Goal: Information Seeking & Learning: Learn about a topic

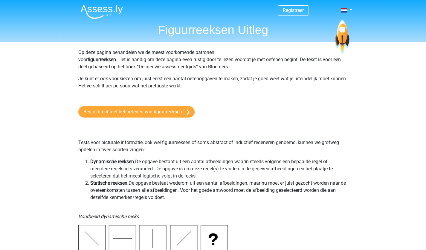
click at [107, 11] on img at bounding box center [101, 12] width 42 height 14
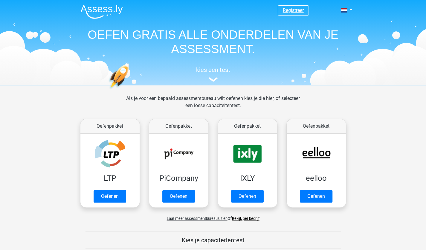
click at [285, 8] on link "Registreer" at bounding box center [293, 10] width 21 height 6
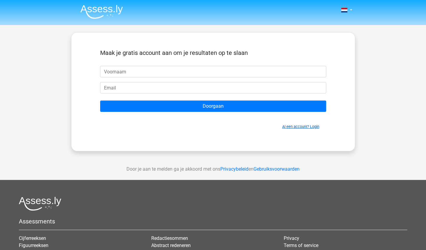
click at [302, 126] on link "Al een account? Login" at bounding box center [300, 127] width 37 height 4
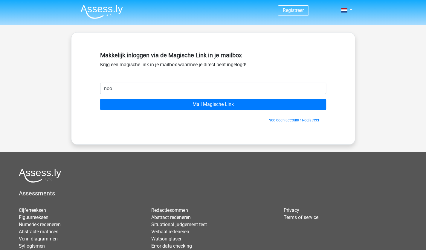
type input "[EMAIL_ADDRESS][DOMAIN_NAME]"
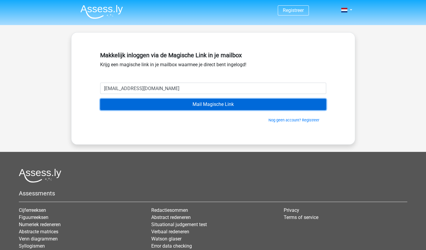
click at [185, 107] on input "Mail Magische Link" at bounding box center [213, 104] width 226 height 11
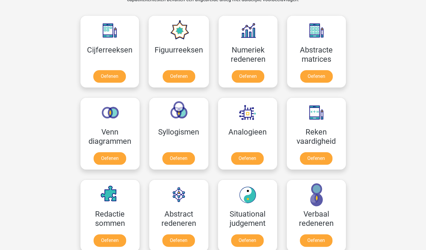
scroll to position [308, 0]
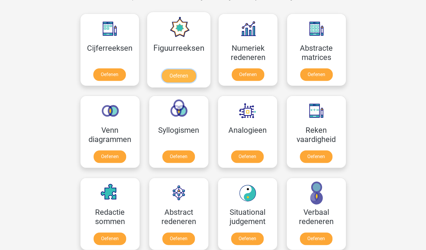
click at [176, 69] on link "Oefenen" at bounding box center [179, 75] width 34 height 13
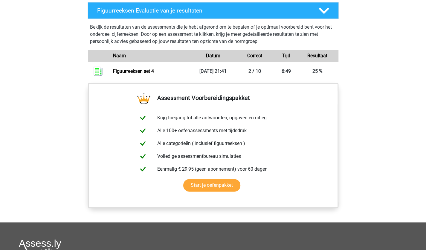
scroll to position [550, 0]
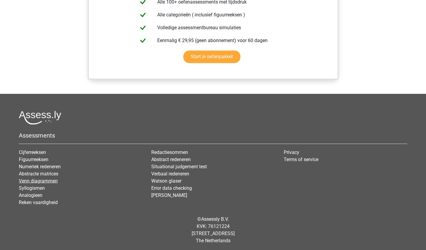
click at [33, 181] on link "Venn diagrammen" at bounding box center [38, 181] width 39 height 6
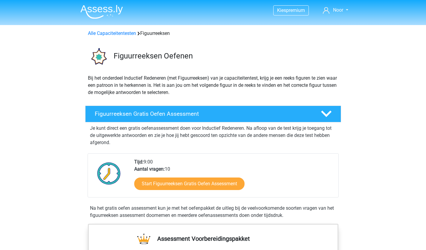
scroll to position [122, 0]
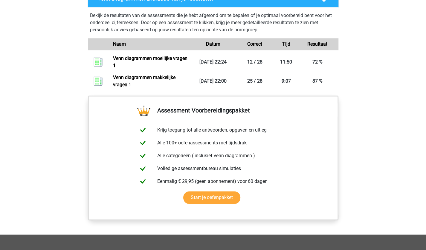
scroll to position [322, 0]
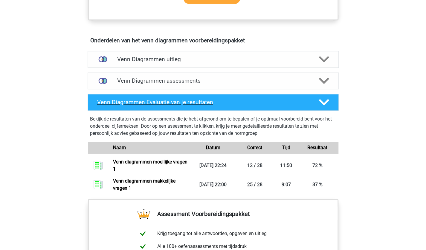
drag, startPoint x: 138, startPoint y: 155, endPoint x: 170, endPoint y: 97, distance: 66.2
click at [170, 97] on div "Venn Diagrammen Evaluatie van je resultaten" at bounding box center [213, 102] width 251 height 17
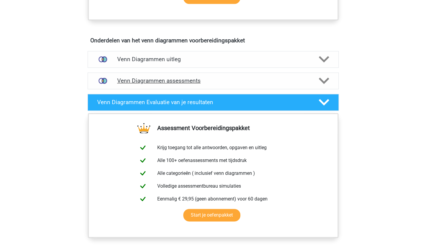
click at [165, 80] on h4 "Venn Diagrammen assessments" at bounding box center [213, 80] width 192 height 7
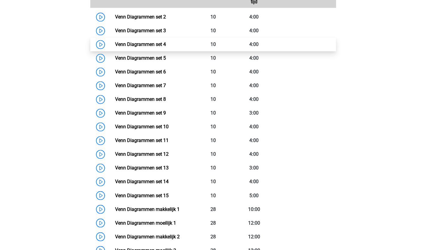
scroll to position [458, 0]
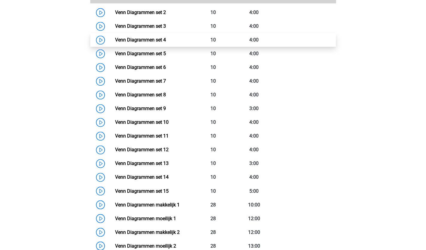
click at [138, 43] on link "Venn Diagrammen set 4" at bounding box center [140, 40] width 51 height 6
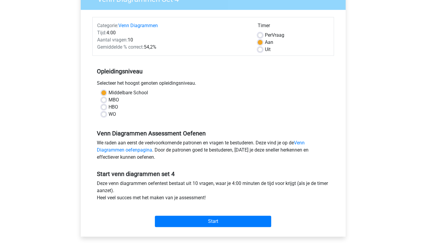
scroll to position [61, 0]
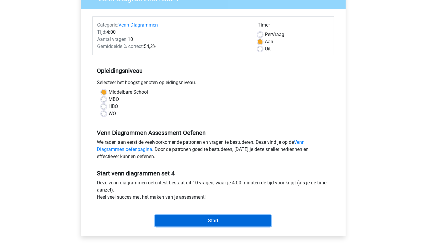
click at [214, 223] on input "Start" at bounding box center [213, 220] width 116 height 11
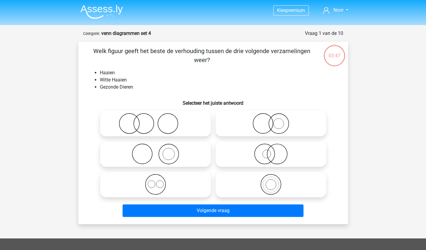
click at [260, 161] on icon at bounding box center [271, 154] width 106 height 21
click at [271, 151] on input "radio" at bounding box center [273, 149] width 4 height 4
radio input "true"
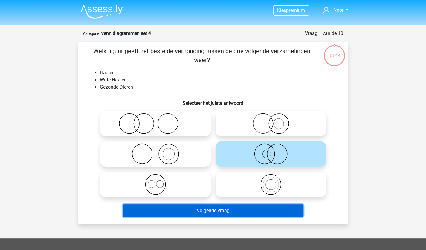
click at [234, 213] on button "Volgende vraag" at bounding box center [213, 211] width 181 height 13
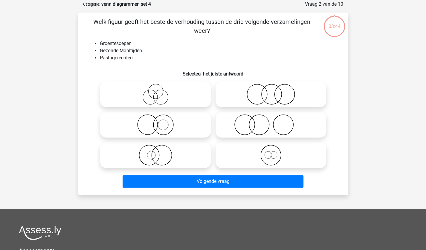
scroll to position [30, 0]
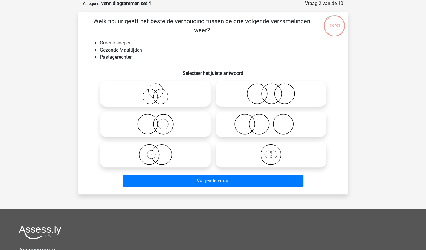
click at [259, 99] on icon at bounding box center [271, 93] width 106 height 21
click at [271, 91] on input "radio" at bounding box center [273, 89] width 4 height 4
radio input "true"
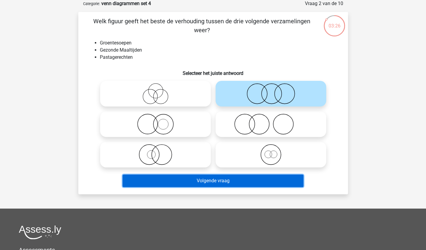
click at [230, 184] on button "Volgende vraag" at bounding box center [213, 181] width 181 height 13
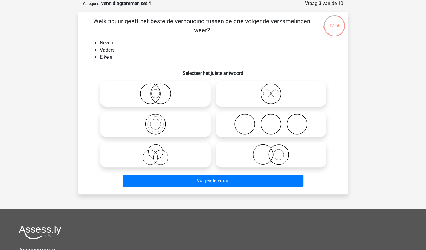
click at [170, 149] on icon at bounding box center [156, 154] width 106 height 21
click at [159, 149] on input "radio" at bounding box center [157, 150] width 4 height 4
radio input "true"
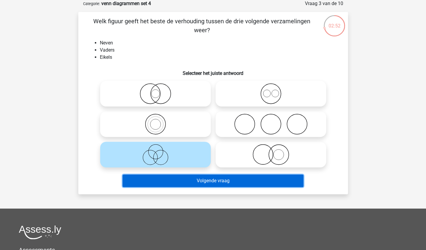
click at [221, 185] on button "Volgende vraag" at bounding box center [213, 181] width 181 height 13
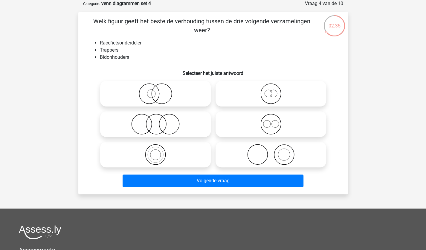
click at [272, 117] on input "radio" at bounding box center [273, 119] width 4 height 4
radio input "true"
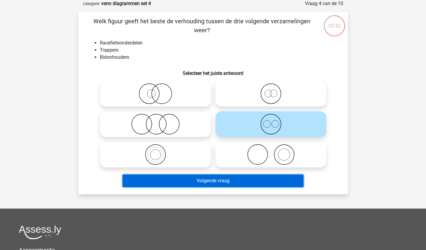
click at [259, 181] on button "Volgende vraag" at bounding box center [213, 181] width 181 height 13
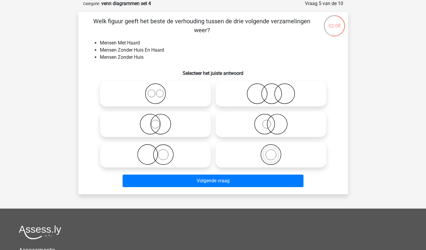
click at [269, 98] on icon at bounding box center [271, 93] width 106 height 21
click at [271, 91] on input "radio" at bounding box center [273, 89] width 4 height 4
radio input "true"
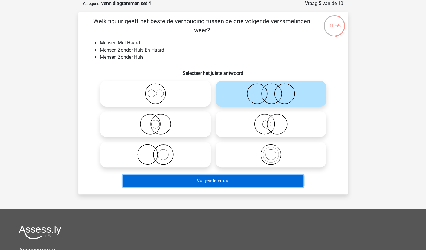
click at [224, 179] on button "Volgende vraag" at bounding box center [213, 181] width 181 height 13
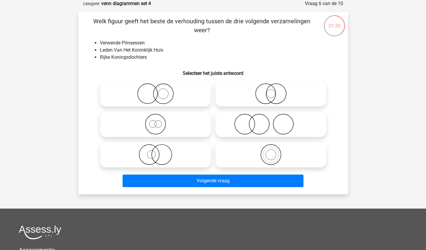
click at [273, 99] on icon at bounding box center [271, 93] width 106 height 21
click at [273, 91] on input "radio" at bounding box center [273, 89] width 4 height 4
radio input "true"
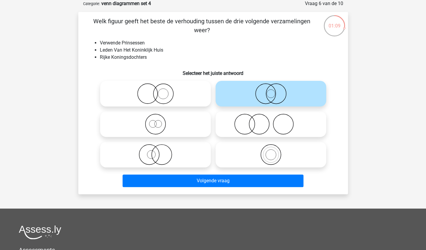
click at [129, 140] on div at bounding box center [155, 155] width 115 height 30
click at [172, 126] on icon at bounding box center [156, 124] width 106 height 21
click at [159, 121] on input "radio" at bounding box center [157, 119] width 4 height 4
radio input "true"
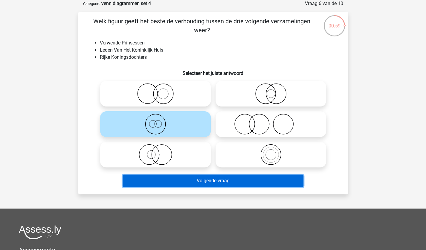
click at [203, 185] on button "Volgende vraag" at bounding box center [213, 181] width 181 height 13
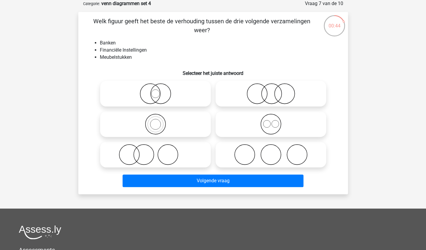
click at [175, 144] on label at bounding box center [155, 155] width 111 height 26
click at [159, 148] on input "radio" at bounding box center [157, 150] width 4 height 4
radio input "true"
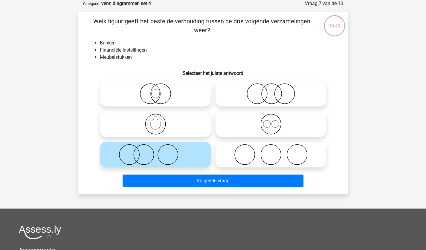
click at [158, 96] on icon at bounding box center [156, 93] width 106 height 21
click at [158, 91] on input "radio" at bounding box center [157, 89] width 4 height 4
radio input "true"
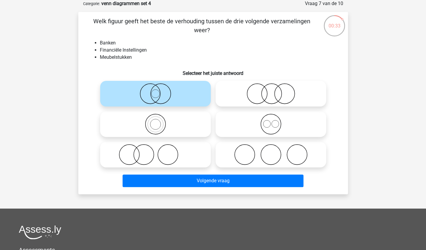
click at [288, 90] on icon at bounding box center [271, 93] width 106 height 21
click at [275, 90] on input "radio" at bounding box center [273, 89] width 4 height 4
radio input "true"
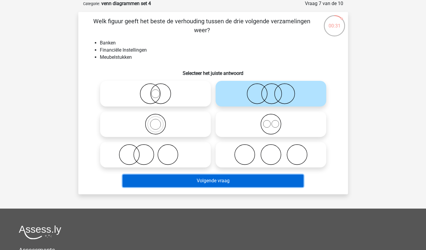
click at [233, 182] on button "Volgende vraag" at bounding box center [213, 181] width 181 height 13
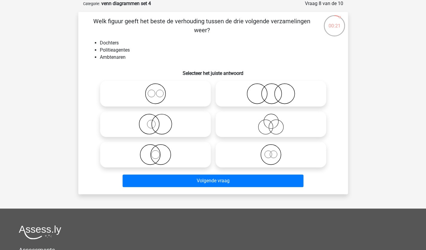
click at [271, 91] on input "radio" at bounding box center [273, 89] width 4 height 4
radio input "true"
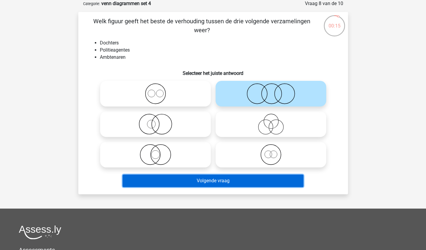
drag, startPoint x: 230, startPoint y: 184, endPoint x: 209, endPoint y: 178, distance: 21.5
click at [209, 178] on button "Volgende vraag" at bounding box center [213, 181] width 181 height 13
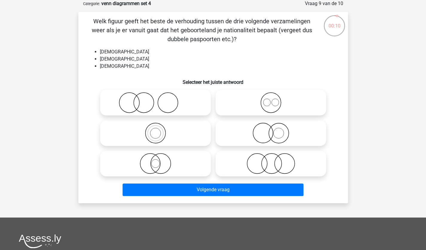
click at [285, 174] on icon at bounding box center [271, 163] width 106 height 21
click at [275, 161] on input "radio" at bounding box center [273, 159] width 4 height 4
radio input "true"
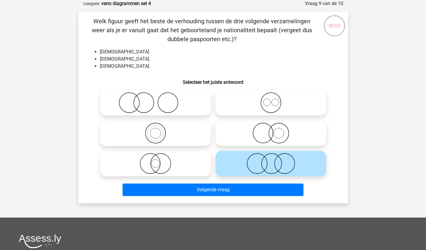
click at [276, 103] on icon at bounding box center [271, 102] width 106 height 21
click at [275, 100] on input "radio" at bounding box center [273, 98] width 4 height 4
radio input "true"
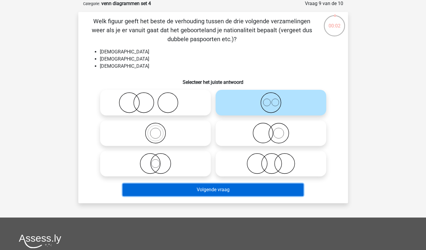
click at [251, 188] on button "Volgende vraag" at bounding box center [213, 190] width 181 height 13
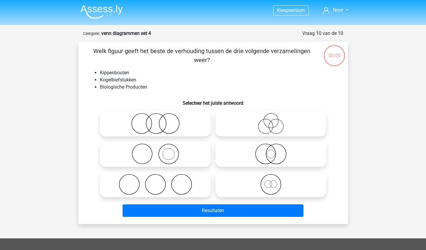
scroll to position [30, 0]
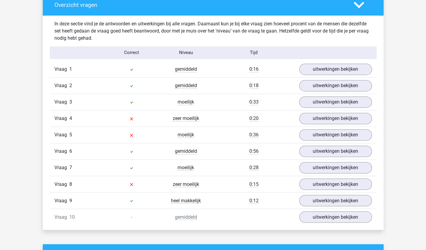
scroll to position [455, 0]
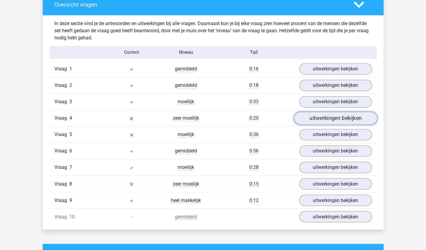
click at [328, 117] on link "uitwerkingen bekijken" at bounding box center [334, 118] width 83 height 13
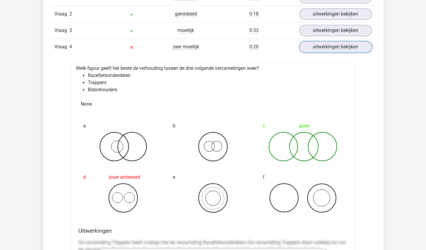
scroll to position [528, 0]
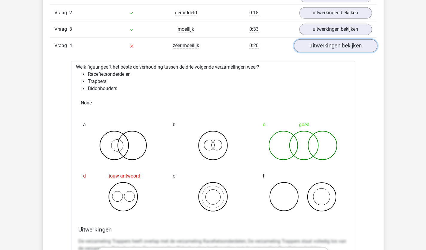
click at [319, 45] on link "uitwerkingen bekijken" at bounding box center [334, 45] width 83 height 13
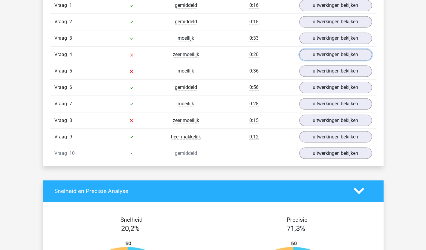
scroll to position [486, 0]
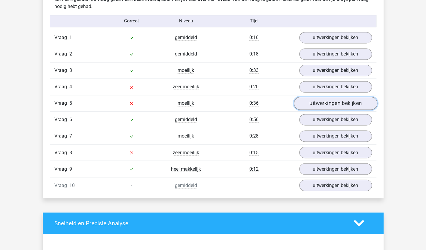
click at [326, 98] on link "uitwerkingen bekijken" at bounding box center [334, 103] width 83 height 13
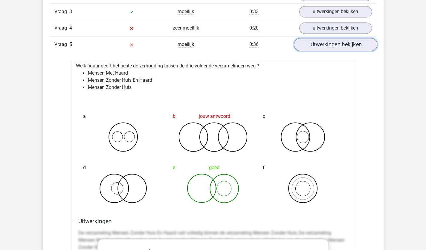
scroll to position [548, 0]
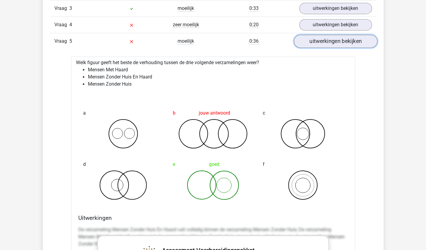
click at [320, 41] on link "uitwerkingen bekijken" at bounding box center [334, 41] width 83 height 13
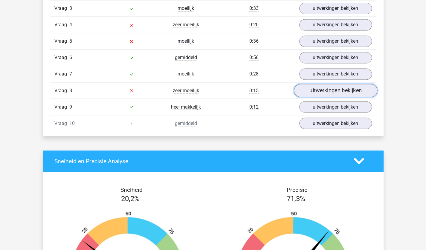
click at [326, 92] on link "uitwerkingen bekijken" at bounding box center [334, 90] width 83 height 13
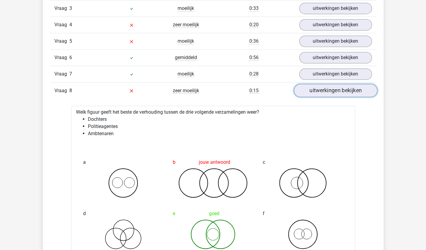
click at [326, 92] on link "uitwerkingen bekijken" at bounding box center [334, 90] width 83 height 13
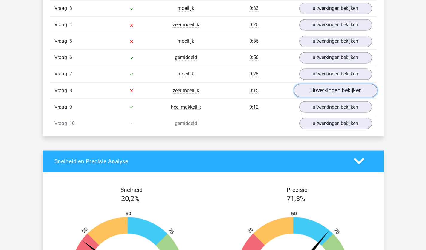
click at [326, 92] on link "uitwerkingen bekijken" at bounding box center [334, 90] width 83 height 13
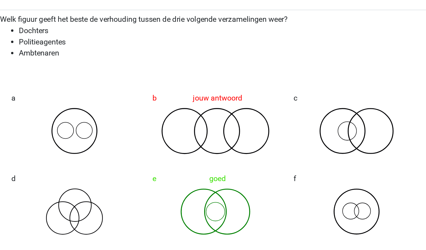
scroll to position [557, 0]
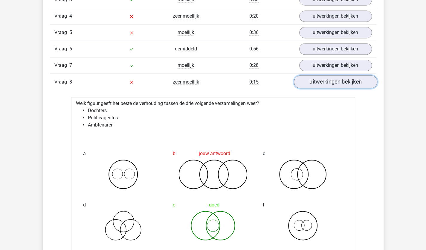
click at [336, 78] on link "uitwerkingen bekijken" at bounding box center [334, 81] width 83 height 13
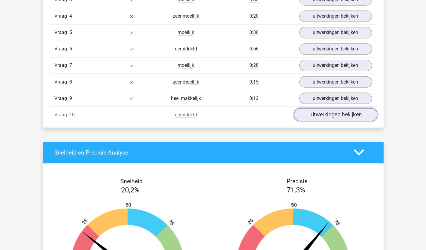
click at [324, 113] on link "uitwerkingen bekijken" at bounding box center [334, 114] width 83 height 13
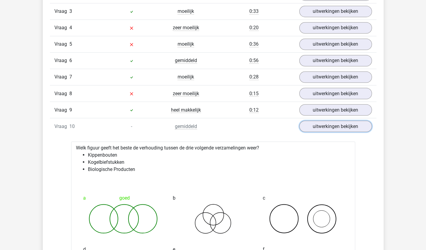
scroll to position [526, 0]
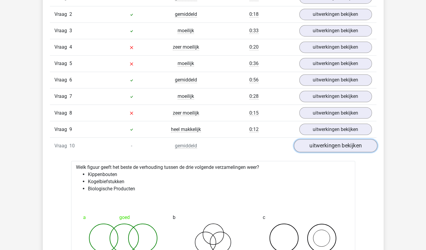
click at [325, 147] on link "uitwerkingen bekijken" at bounding box center [334, 145] width 83 height 13
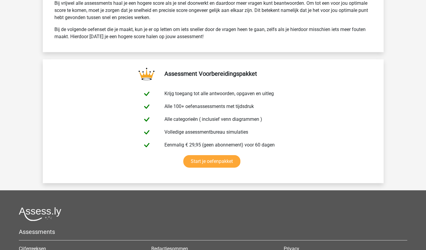
scroll to position [1058, 0]
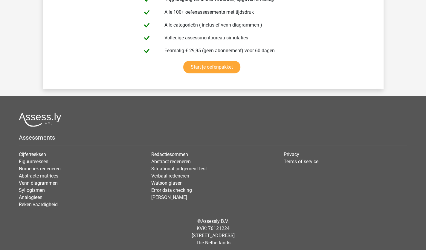
click at [23, 181] on link "Venn diagrammen" at bounding box center [38, 184] width 39 height 6
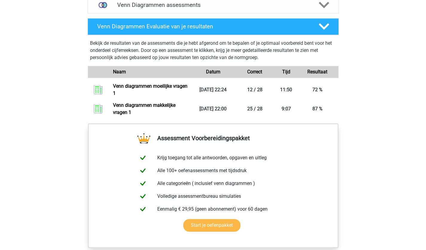
scroll to position [398, 0]
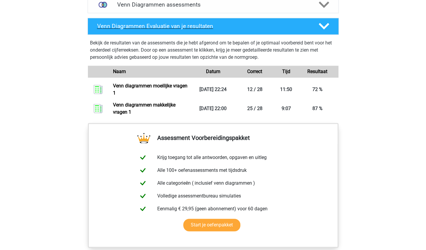
click at [183, 21] on div "Venn Diagrammen Evaluatie van je resultaten" at bounding box center [213, 26] width 251 height 17
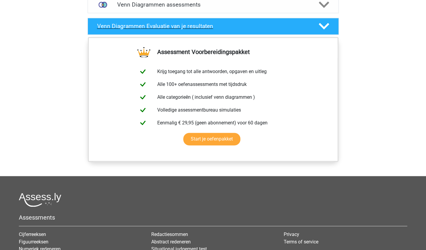
click at [182, 23] on h4 "Venn Diagrammen Evaluatie van je resultaten" at bounding box center [203, 26] width 212 height 7
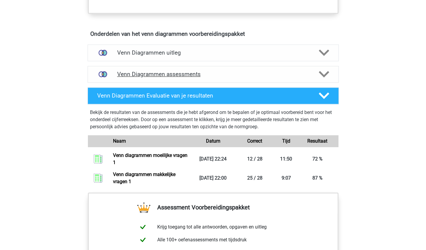
scroll to position [328, 0]
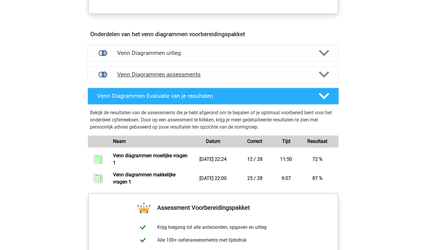
click at [171, 73] on h4 "Venn Diagrammen assessments" at bounding box center [213, 74] width 192 height 7
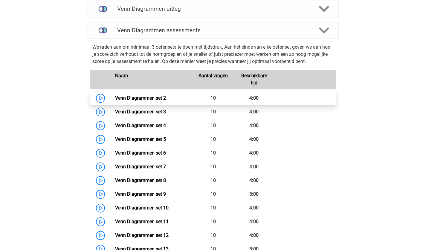
scroll to position [374, 0]
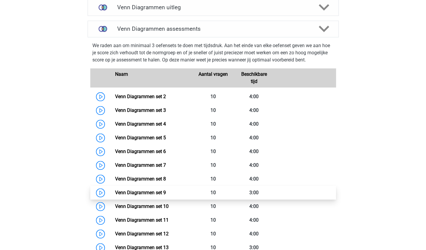
click at [166, 190] on link "Venn Diagrammen set 9" at bounding box center [140, 193] width 51 height 6
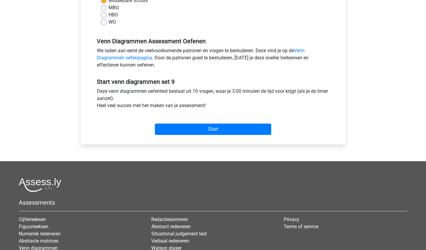
scroll to position [120, 0]
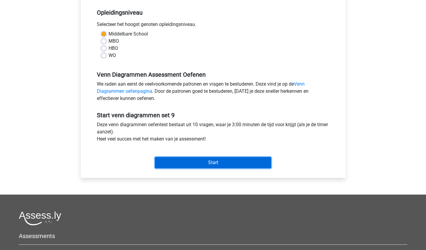
click at [192, 166] on input "Start" at bounding box center [213, 162] width 116 height 11
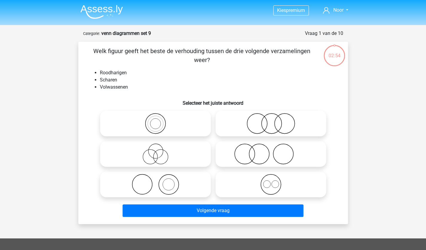
click at [244, 160] on icon at bounding box center [271, 154] width 106 height 21
click at [271, 151] on input "radio" at bounding box center [273, 149] width 4 height 4
radio input "true"
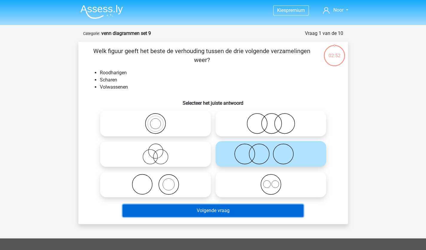
click at [247, 207] on button "Volgende vraag" at bounding box center [213, 211] width 181 height 13
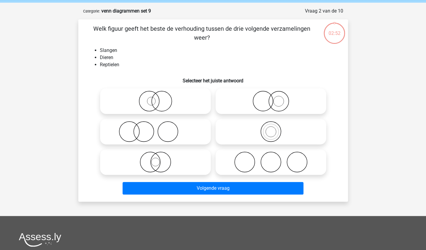
scroll to position [30, 0]
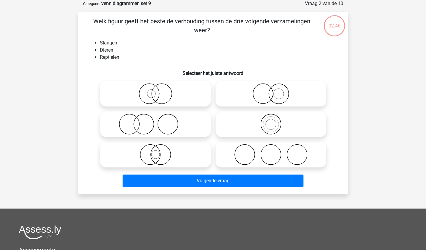
click at [262, 136] on label at bounding box center [270, 124] width 111 height 26
click at [271, 121] on input "radio" at bounding box center [273, 119] width 4 height 4
radio input "true"
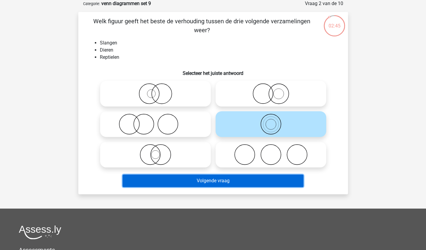
click at [240, 179] on button "Volgende vraag" at bounding box center [213, 181] width 181 height 13
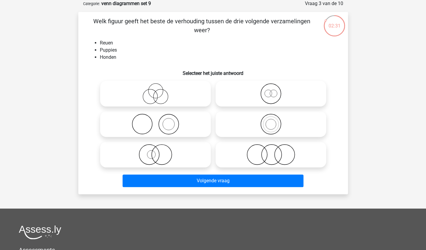
click at [273, 106] on label at bounding box center [270, 94] width 111 height 26
click at [273, 91] on input "radio" at bounding box center [273, 89] width 4 height 4
radio input "true"
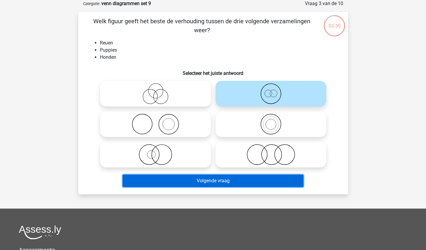
click at [228, 178] on button "Volgende vraag" at bounding box center [213, 181] width 181 height 13
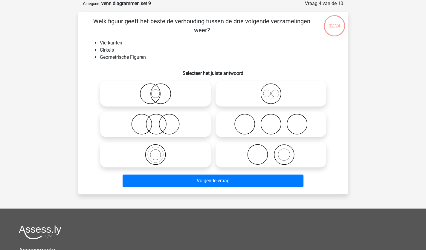
click at [265, 91] on icon at bounding box center [271, 93] width 106 height 21
click at [271, 91] on input "radio" at bounding box center [273, 89] width 4 height 4
radio input "true"
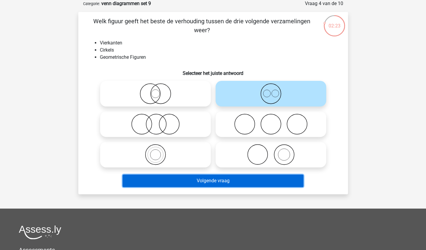
click at [247, 182] on button "Volgende vraag" at bounding box center [213, 181] width 181 height 13
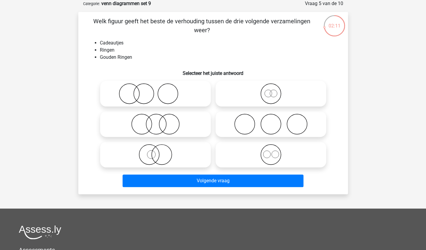
click at [156, 149] on input "radio" at bounding box center [157, 150] width 4 height 4
radio input "true"
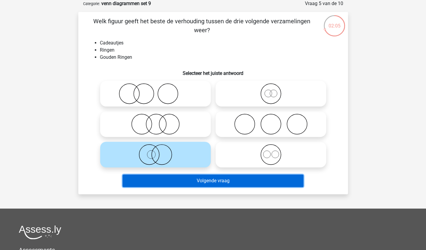
click at [206, 177] on button "Volgende vraag" at bounding box center [213, 181] width 181 height 13
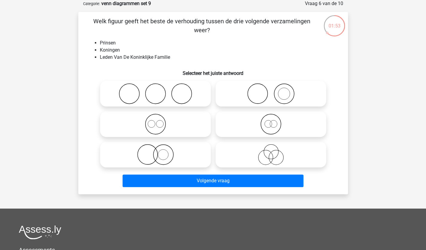
click at [157, 123] on icon at bounding box center [156, 124] width 106 height 21
click at [157, 121] on input "radio" at bounding box center [157, 119] width 4 height 4
radio input "true"
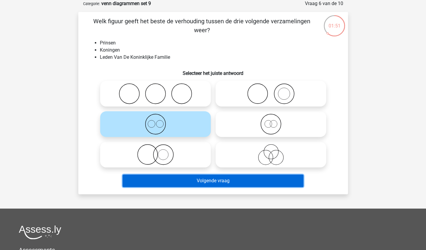
click at [214, 182] on button "Volgende vraag" at bounding box center [213, 181] width 181 height 13
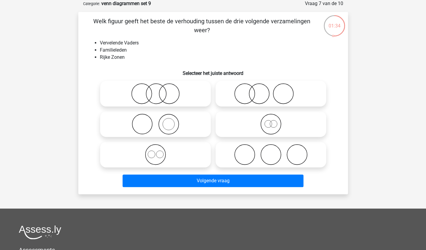
click at [159, 153] on icon at bounding box center [156, 154] width 106 height 21
click at [159, 152] on input "radio" at bounding box center [157, 150] width 4 height 4
radio input "true"
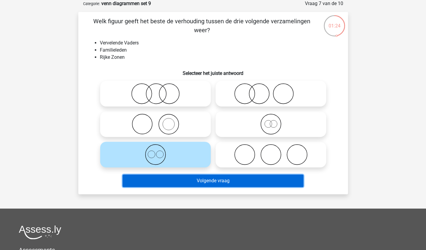
click at [227, 181] on button "Volgende vraag" at bounding box center [213, 181] width 181 height 13
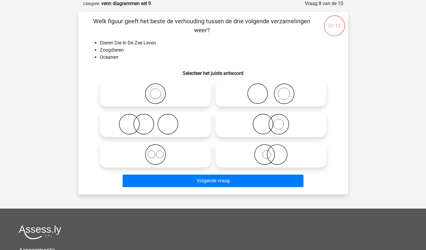
click at [133, 122] on icon at bounding box center [156, 124] width 106 height 21
click at [155, 121] on input "radio" at bounding box center [157, 119] width 4 height 4
radio input "true"
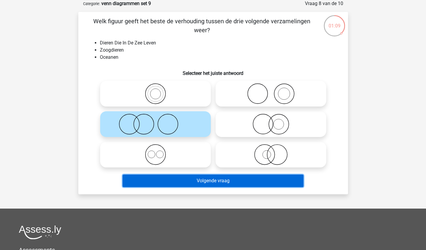
click at [217, 183] on button "Volgende vraag" at bounding box center [213, 181] width 181 height 13
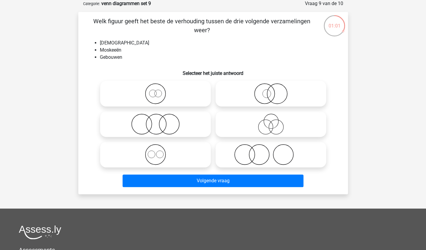
click at [151, 158] on icon at bounding box center [156, 154] width 106 height 21
click at [155, 152] on input "radio" at bounding box center [157, 150] width 4 height 4
radio input "true"
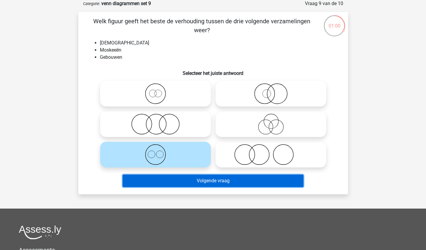
click at [218, 184] on button "Volgende vraag" at bounding box center [213, 181] width 181 height 13
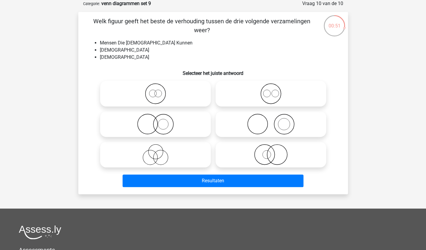
click at [172, 144] on label at bounding box center [155, 155] width 111 height 26
click at [159, 148] on input "radio" at bounding box center [157, 150] width 4 height 4
radio input "true"
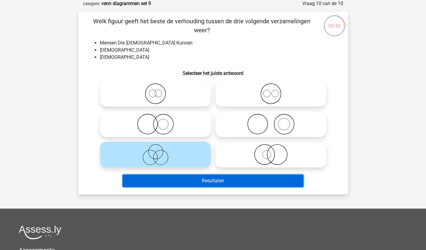
click at [226, 187] on button "Resultaten" at bounding box center [213, 181] width 181 height 13
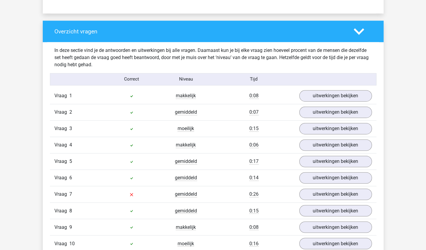
scroll to position [427, 0]
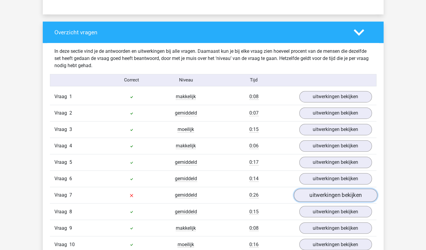
click at [318, 189] on link "uitwerkingen bekijken" at bounding box center [334, 195] width 83 height 13
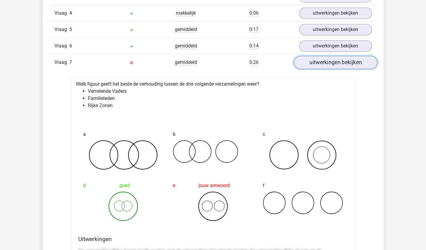
scroll to position [565, 0]
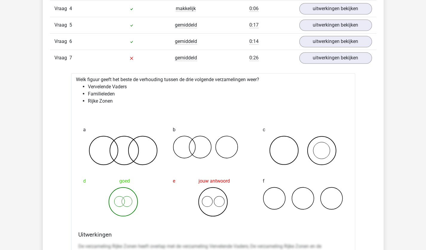
click at [90, 85] on li "Vervelende Vaders" at bounding box center [219, 86] width 262 height 7
drag, startPoint x: 113, startPoint y: 100, endPoint x: 78, endPoint y: 98, distance: 35.3
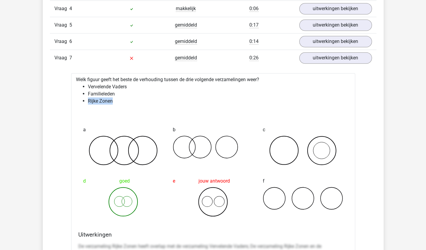
click at [77, 99] on ul "Vervelende Vaders Familieleden Rijke Zonen" at bounding box center [213, 94] width 274 height 22
click at [78, 98] on ul "Vervelende Vaders Familieleden Rijke Zonen" at bounding box center [213, 94] width 274 height 22
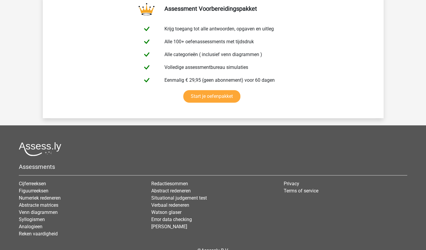
scroll to position [1458, 0]
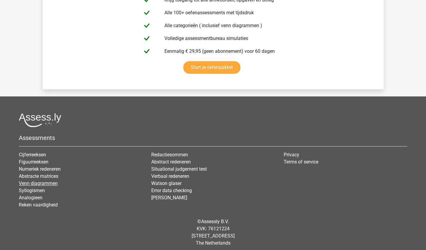
click at [38, 181] on link "Venn diagrammen" at bounding box center [38, 184] width 39 height 6
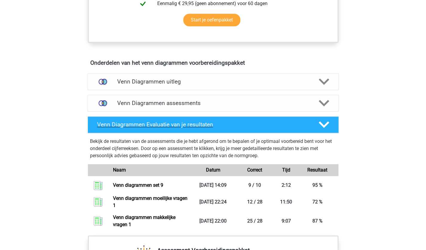
scroll to position [295, 0]
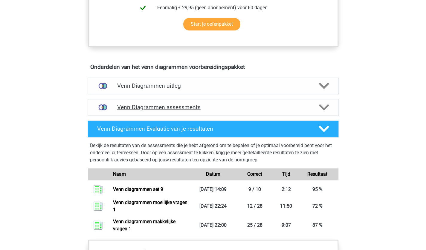
click at [178, 104] on h4 "Venn Diagrammen assessments" at bounding box center [213, 107] width 192 height 7
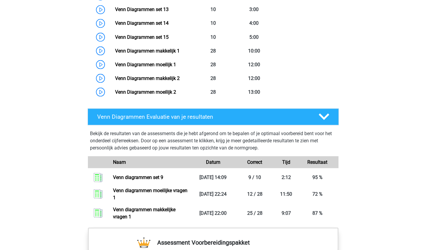
scroll to position [611, 0]
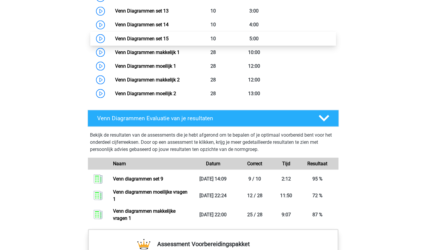
click at [169, 36] on link "Venn Diagrammen set 15" at bounding box center [141, 39] width 53 height 6
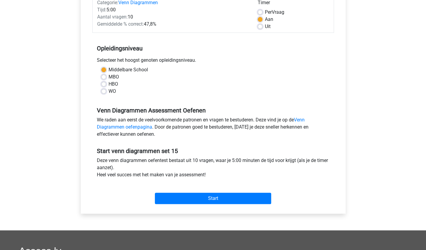
scroll to position [81, 0]
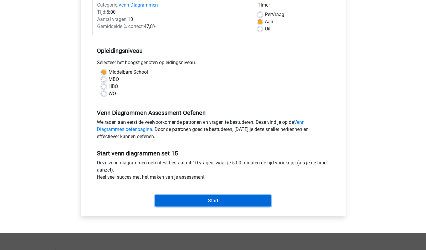
click at [159, 202] on input "Start" at bounding box center [213, 200] width 116 height 11
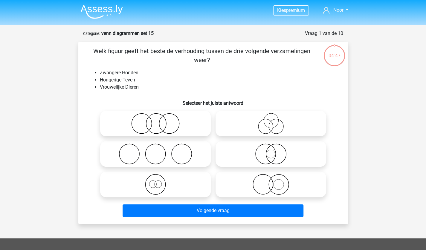
click at [170, 186] on icon at bounding box center [156, 184] width 106 height 21
click at [159, 182] on input "radio" at bounding box center [157, 180] width 4 height 4
radio input "true"
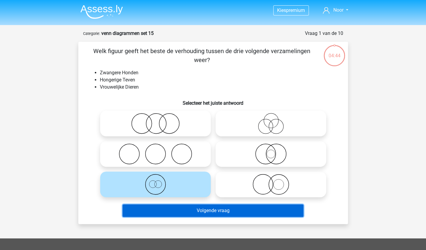
click at [217, 215] on button "Volgende vraag" at bounding box center [213, 211] width 181 height 13
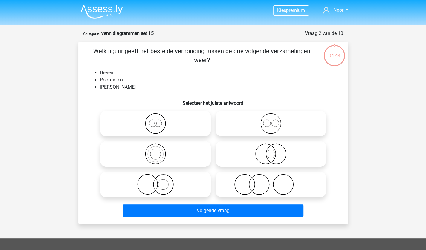
scroll to position [30, 0]
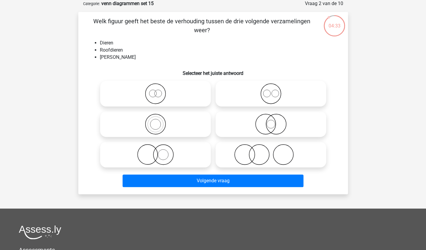
click at [172, 90] on icon at bounding box center [156, 93] width 106 height 21
click at [159, 90] on input "radio" at bounding box center [157, 89] width 4 height 4
radio input "true"
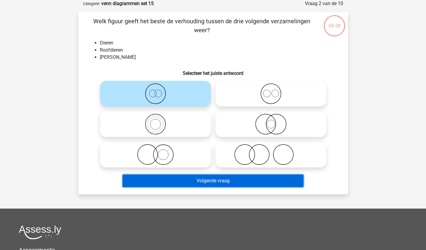
click at [239, 185] on button "Volgende vraag" at bounding box center [213, 181] width 181 height 13
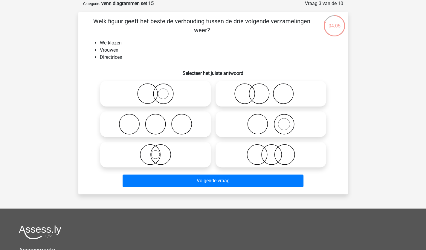
click at [168, 95] on icon at bounding box center [156, 93] width 106 height 21
click at [159, 91] on input "radio" at bounding box center [157, 89] width 4 height 4
radio input "true"
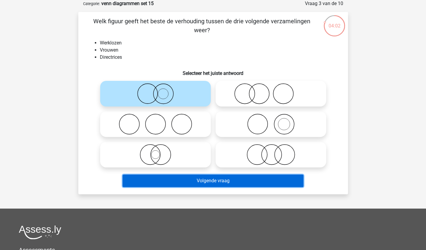
click at [246, 182] on button "Volgende vraag" at bounding box center [213, 181] width 181 height 13
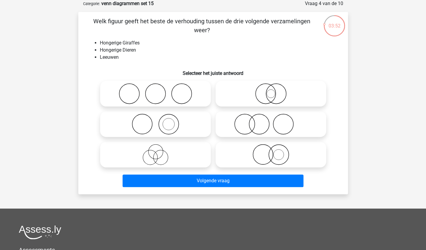
click at [290, 154] on icon at bounding box center [271, 154] width 106 height 21
click at [275, 152] on input "radio" at bounding box center [273, 150] width 4 height 4
radio input "true"
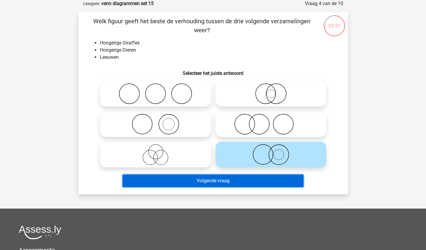
click at [230, 178] on button "Volgende vraag" at bounding box center [213, 181] width 181 height 13
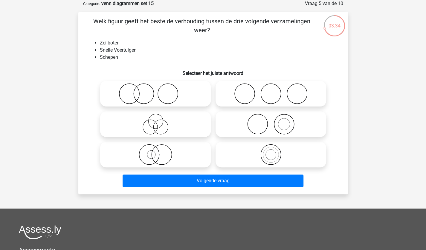
click at [163, 153] on icon at bounding box center [156, 154] width 106 height 21
click at [159, 152] on input "radio" at bounding box center [157, 150] width 4 height 4
radio input "true"
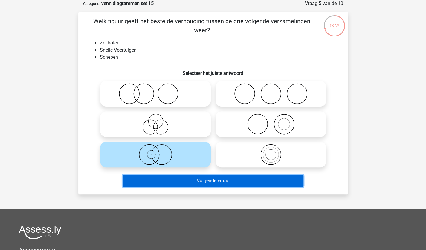
click at [204, 180] on button "Volgende vraag" at bounding box center [213, 181] width 181 height 13
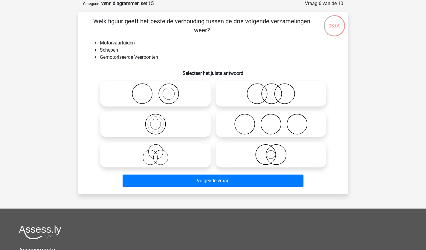
click at [273, 161] on circle at bounding box center [265, 155] width 20 height 20
click at [273, 152] on input "radio" at bounding box center [273, 150] width 4 height 4
radio input "true"
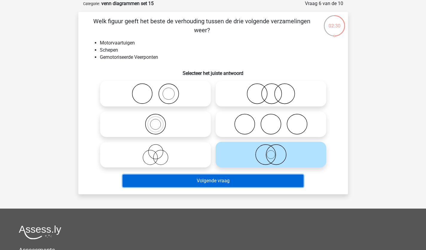
click at [233, 182] on button "Volgende vraag" at bounding box center [213, 181] width 181 height 13
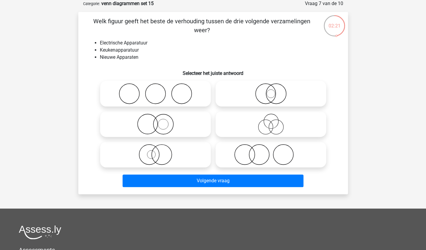
click at [262, 129] on icon at bounding box center [271, 124] width 106 height 21
click at [271, 121] on input "radio" at bounding box center [273, 119] width 4 height 4
radio input "true"
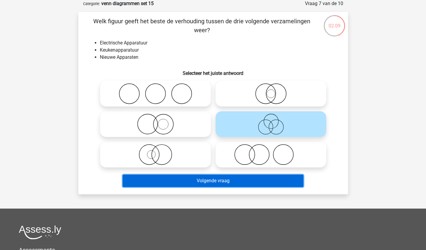
click at [242, 184] on button "Volgende vraag" at bounding box center [213, 181] width 181 height 13
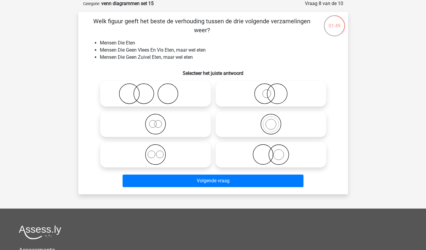
click at [178, 130] on icon at bounding box center [156, 124] width 106 height 21
click at [159, 121] on input "radio" at bounding box center [157, 119] width 4 height 4
radio input "true"
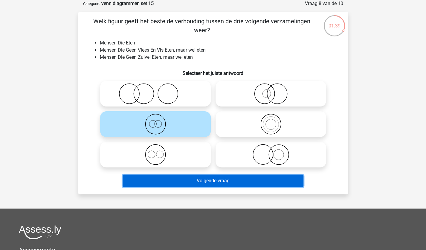
click at [221, 183] on button "Volgende vraag" at bounding box center [213, 181] width 181 height 13
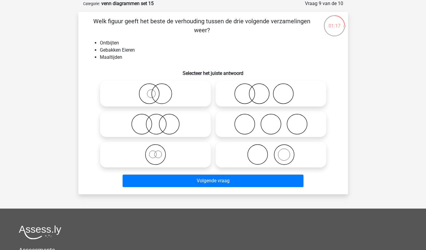
click at [252, 85] on icon at bounding box center [271, 93] width 106 height 21
click at [271, 87] on input "radio" at bounding box center [273, 89] width 4 height 4
radio input "true"
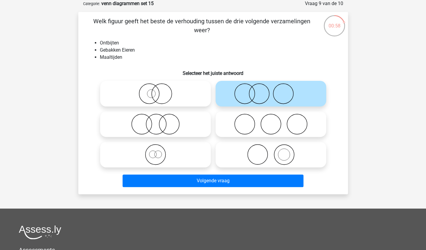
click at [304, 154] on icon at bounding box center [271, 154] width 106 height 21
click at [275, 152] on input "radio" at bounding box center [273, 150] width 4 height 4
radio input "true"
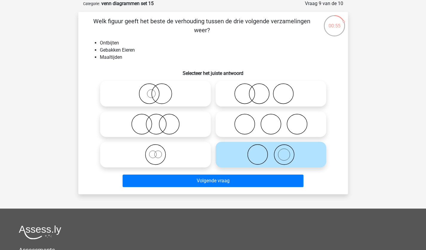
click at [242, 93] on icon at bounding box center [271, 93] width 106 height 21
click at [271, 91] on input "radio" at bounding box center [273, 89] width 4 height 4
radio input "true"
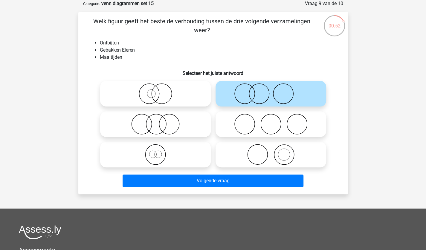
click at [250, 126] on icon at bounding box center [271, 124] width 106 height 21
click at [271, 121] on input "radio" at bounding box center [273, 119] width 4 height 4
radio input "true"
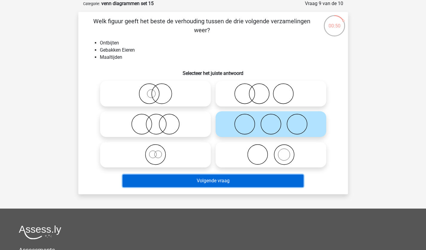
click at [222, 184] on button "Volgende vraag" at bounding box center [213, 181] width 181 height 13
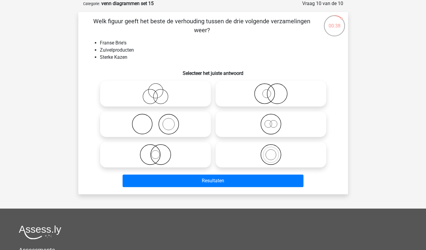
click at [274, 129] on icon at bounding box center [271, 124] width 106 height 21
click at [274, 121] on input "radio" at bounding box center [273, 119] width 4 height 4
radio input "true"
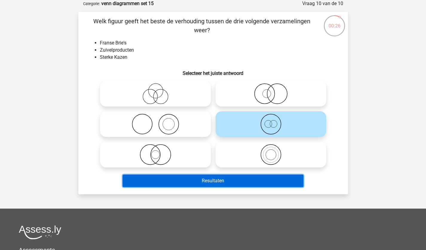
click at [238, 187] on button "Resultaten" at bounding box center [213, 181] width 181 height 13
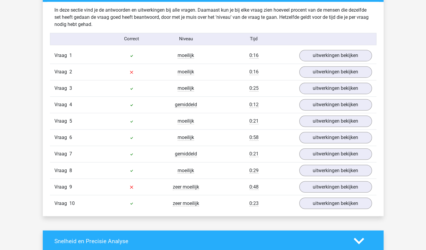
scroll to position [471, 0]
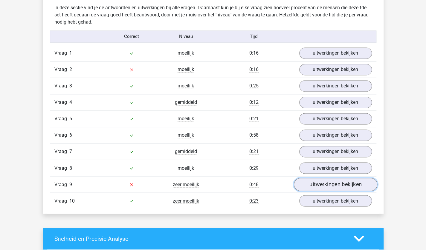
click at [318, 182] on link "uitwerkingen bekijken" at bounding box center [334, 184] width 83 height 13
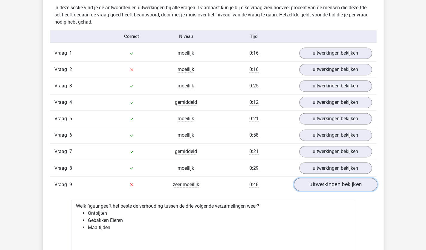
click at [318, 182] on link "uitwerkingen bekijken" at bounding box center [334, 184] width 83 height 13
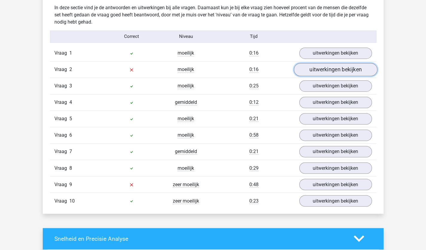
click at [303, 68] on link "uitwerkingen bekijken" at bounding box center [334, 69] width 83 height 13
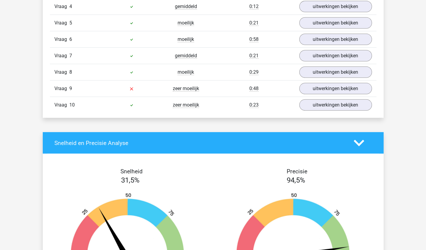
scroll to position [961, 0]
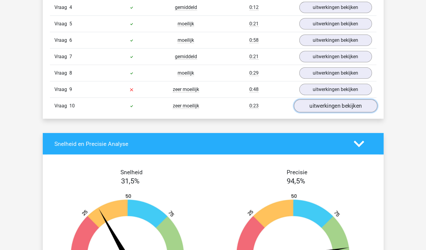
click at [309, 103] on link "uitwerkingen bekijken" at bounding box center [334, 106] width 83 height 13
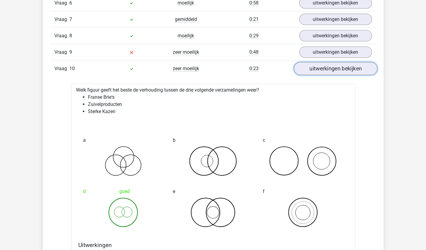
scroll to position [999, 0]
click at [298, 63] on link "uitwerkingen bekijken" at bounding box center [334, 68] width 83 height 13
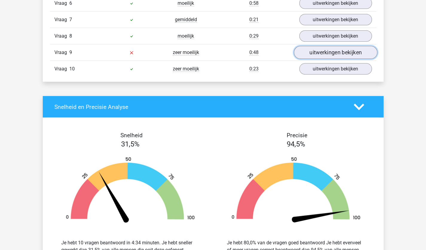
click at [314, 51] on link "uitwerkingen bekijken" at bounding box center [334, 52] width 83 height 13
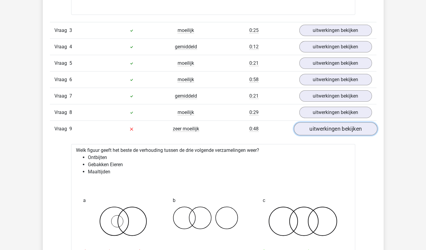
click at [313, 123] on link "uitwerkingen bekijken" at bounding box center [334, 129] width 83 height 13
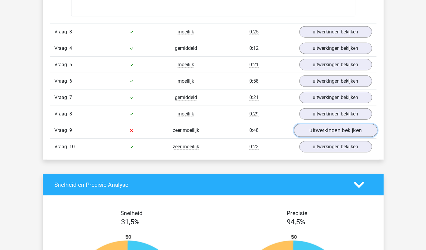
scroll to position [940, 0]
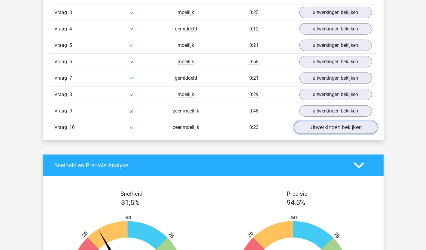
click at [351, 125] on link "uitwerkingen bekijken" at bounding box center [334, 127] width 83 height 13
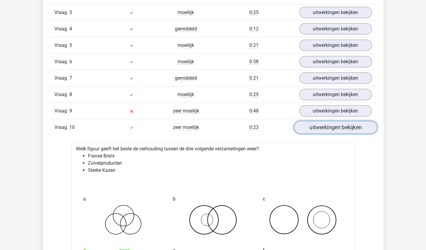
click at [336, 123] on link "uitwerkingen bekijken" at bounding box center [334, 127] width 83 height 13
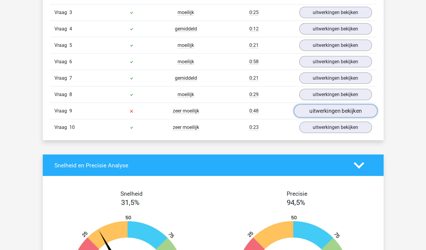
click at [331, 106] on link "uitwerkingen bekijken" at bounding box center [334, 111] width 83 height 13
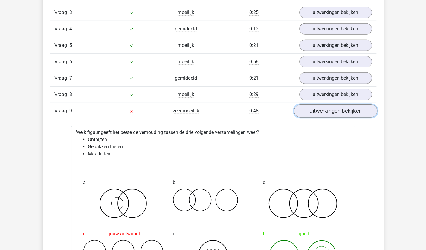
click at [303, 109] on link "uitwerkingen bekijken" at bounding box center [334, 111] width 83 height 13
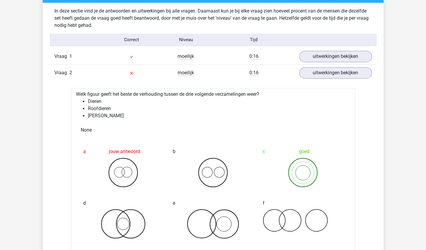
scroll to position [468, 0]
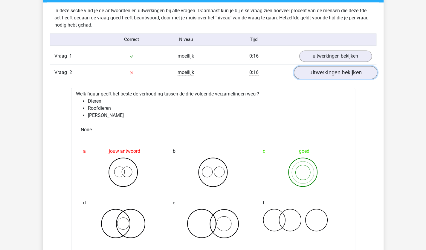
click at [332, 71] on link "uitwerkingen bekijken" at bounding box center [334, 72] width 83 height 13
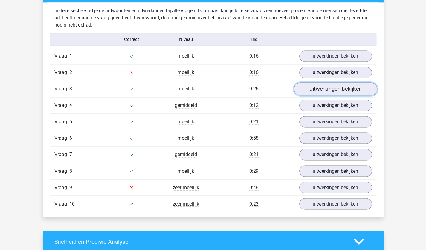
click at [330, 84] on link "uitwerkingen bekijken" at bounding box center [334, 88] width 83 height 13
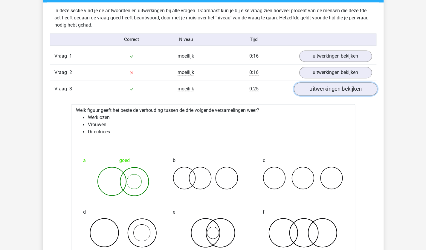
click at [325, 88] on link "uitwerkingen bekijken" at bounding box center [334, 88] width 83 height 13
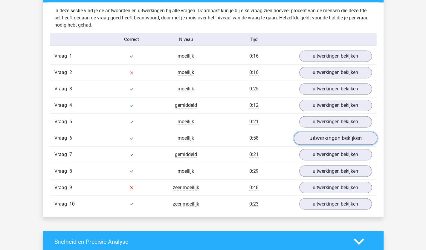
click at [328, 134] on link "uitwerkingen bekijken" at bounding box center [334, 138] width 83 height 13
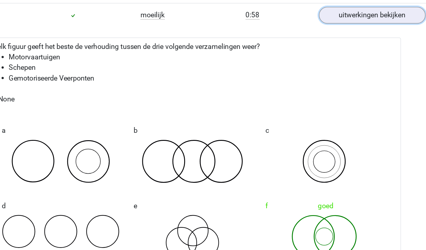
scroll to position [542, 0]
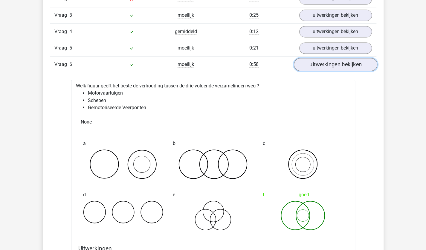
click at [313, 58] on link "uitwerkingen bekijken" at bounding box center [334, 64] width 83 height 13
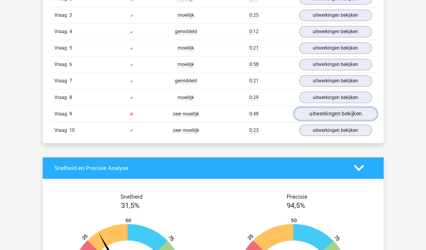
click at [334, 108] on link "uitwerkingen bekijken" at bounding box center [334, 113] width 83 height 13
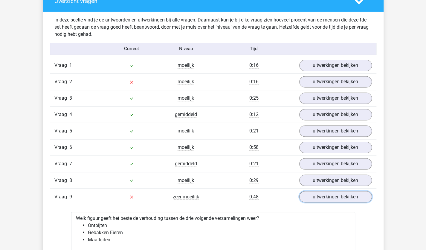
scroll to position [459, 0]
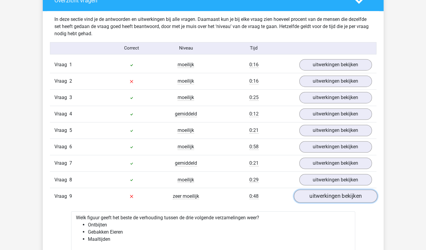
click at [308, 191] on link "uitwerkingen bekijken" at bounding box center [334, 196] width 83 height 13
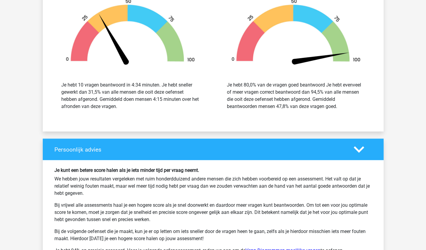
scroll to position [1070, 0]
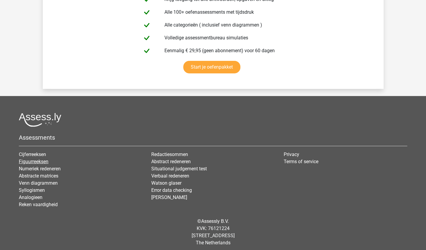
click at [33, 159] on link "Figuurreeksen" at bounding box center [34, 162] width 30 height 6
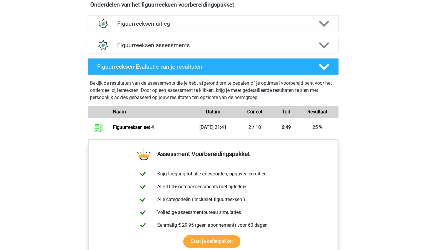
scroll to position [358, 0]
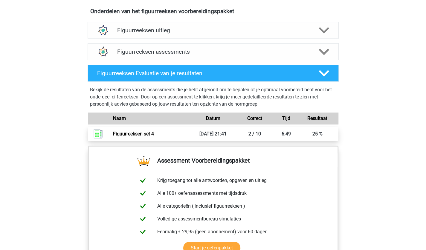
click at [154, 133] on link "Figuurreeksen set 4" at bounding box center [133, 134] width 41 height 6
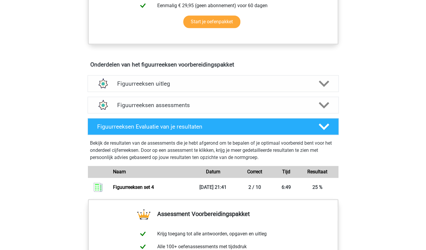
scroll to position [304, 0]
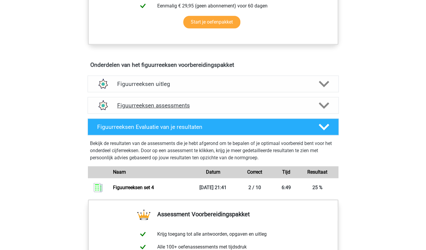
click at [152, 109] on div "Figuurreeksen assessments" at bounding box center [213, 105] width 251 height 17
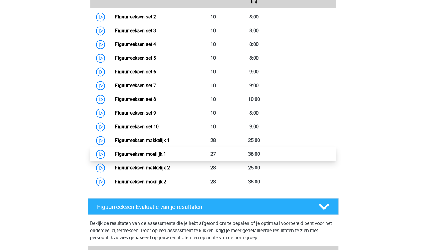
scroll to position [451, 0]
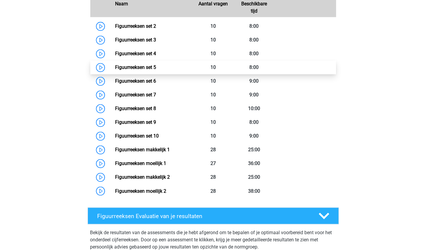
click at [152, 65] on link "Figuurreeksen set 5" at bounding box center [135, 68] width 41 height 6
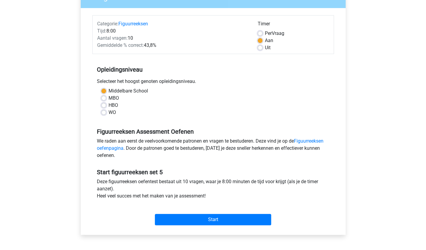
scroll to position [75, 0]
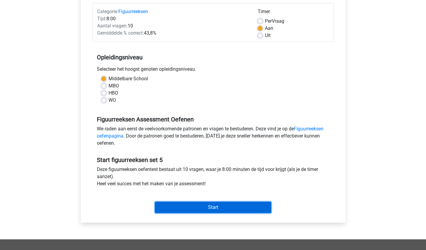
click at [185, 212] on input "Start" at bounding box center [213, 207] width 116 height 11
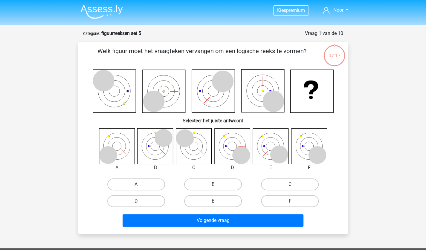
click at [192, 155] on icon at bounding box center [194, 146] width 18 height 18
click at [278, 182] on label "C" at bounding box center [290, 185] width 58 height 12
click at [290, 185] on input "C" at bounding box center [292, 187] width 4 height 4
radio input "true"
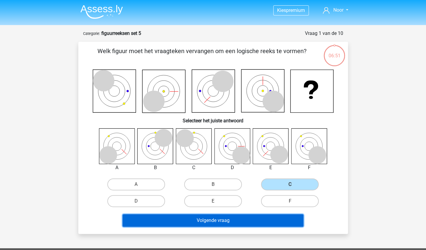
click at [250, 219] on button "Volgende vraag" at bounding box center [213, 221] width 181 height 13
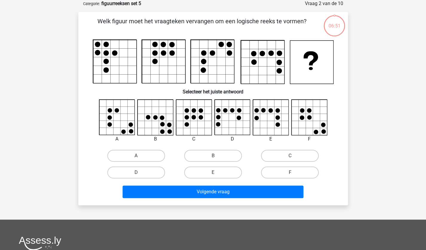
scroll to position [16, 0]
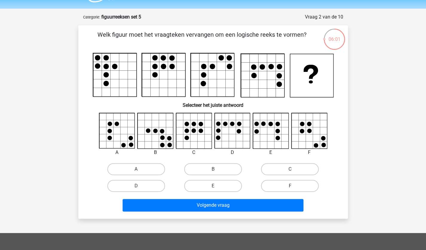
click at [115, 125] on icon at bounding box center [116, 124] width 4 height 4
click at [135, 173] on label "A" at bounding box center [136, 169] width 58 height 12
click at [136, 173] on input "A" at bounding box center [138, 171] width 4 height 4
radio input "true"
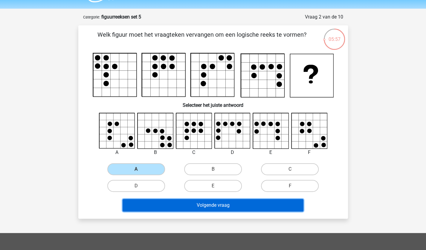
click at [203, 204] on button "Volgende vraag" at bounding box center [213, 205] width 181 height 13
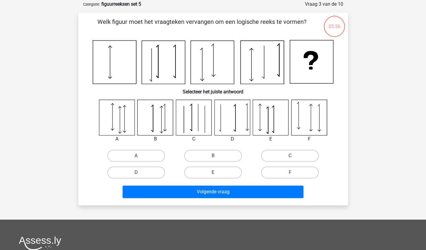
scroll to position [30, 0]
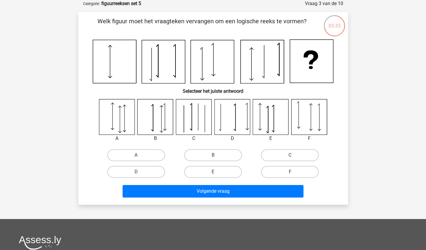
click at [261, 127] on icon at bounding box center [271, 117] width 36 height 36
click at [207, 171] on label "E" at bounding box center [213, 172] width 58 height 12
click at [213, 172] on input "E" at bounding box center [215, 174] width 4 height 4
radio input "true"
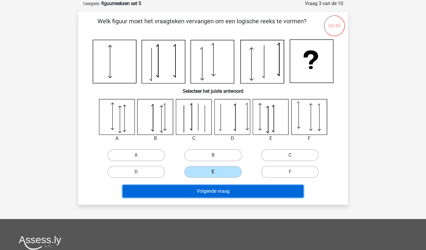
click at [215, 190] on button "Volgende vraag" at bounding box center [213, 191] width 181 height 13
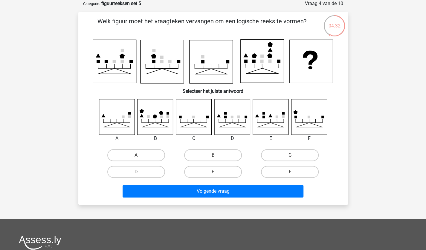
drag, startPoint x: 123, startPoint y: 62, endPoint x: 108, endPoint y: 71, distance: 17.0
click at [108, 71] on icon at bounding box center [213, 61] width 241 height 44
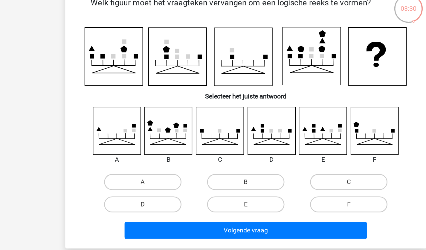
click at [312, 122] on icon at bounding box center [309, 117] width 36 height 36
click at [278, 177] on label "F" at bounding box center [290, 172] width 58 height 12
click at [290, 176] on input "F" at bounding box center [292, 174] width 4 height 4
radio input "true"
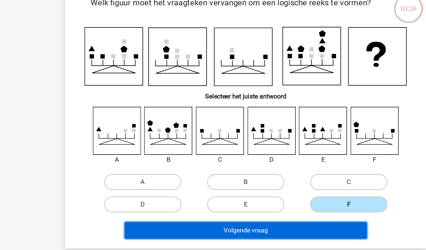
click at [247, 191] on button "Volgende vraag" at bounding box center [213, 191] width 181 height 13
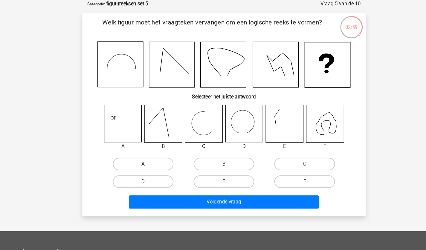
scroll to position [25, 0]
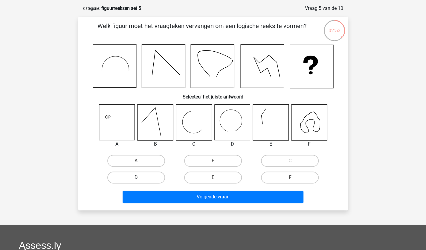
click at [134, 177] on label "D" at bounding box center [136, 178] width 58 height 12
click at [136, 178] on input "D" at bounding box center [138, 180] width 4 height 4
radio input "true"
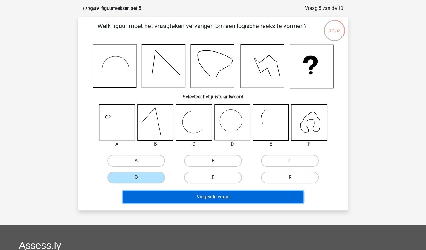
click at [183, 195] on button "Volgende vraag" at bounding box center [213, 197] width 181 height 13
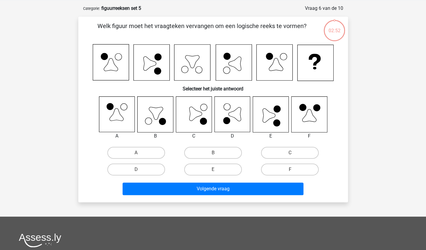
scroll to position [30, 0]
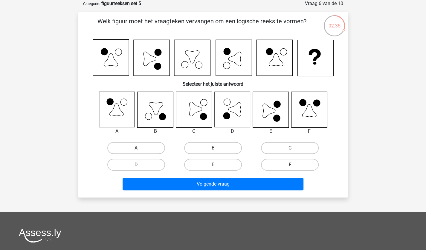
click at [273, 107] on icon at bounding box center [271, 110] width 36 height 36
click at [203, 163] on label "E" at bounding box center [213, 165] width 58 height 12
click at [213, 165] on input "E" at bounding box center [215, 167] width 4 height 4
radio input "true"
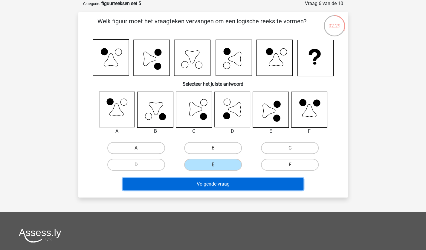
click at [237, 184] on button "Volgende vraag" at bounding box center [213, 184] width 181 height 13
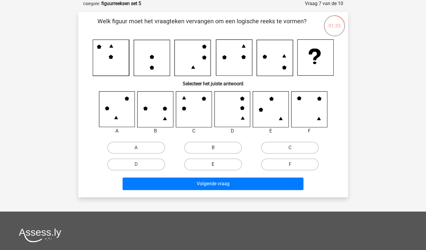
click at [206, 161] on label "E" at bounding box center [213, 165] width 58 height 12
click at [213, 165] on input "E" at bounding box center [215, 167] width 4 height 4
radio input "true"
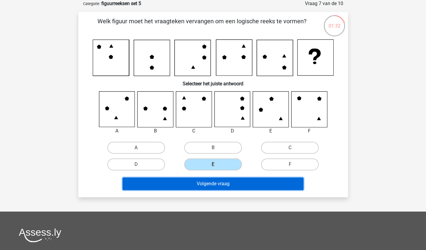
click at [231, 184] on button "Volgende vraag" at bounding box center [213, 184] width 181 height 13
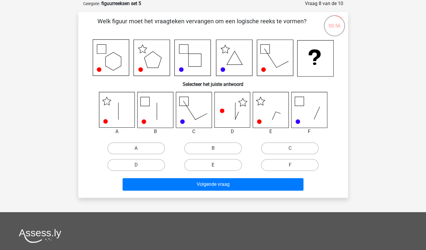
click at [201, 163] on label "E" at bounding box center [213, 165] width 58 height 12
click at [213, 165] on input "E" at bounding box center [215, 167] width 4 height 4
radio input "true"
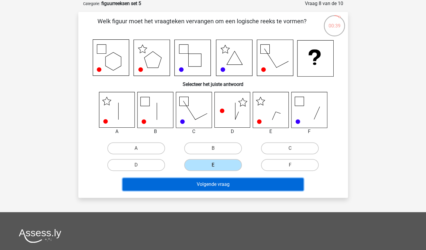
click at [204, 185] on button "Volgende vraag" at bounding box center [213, 184] width 181 height 13
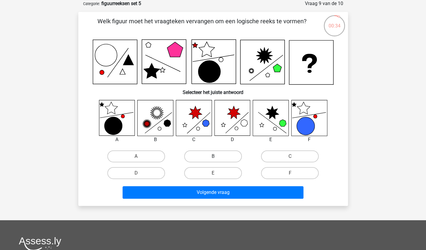
click at [217, 156] on label "B" at bounding box center [213, 157] width 58 height 12
click at [217, 157] on input "B" at bounding box center [215, 159] width 4 height 4
radio input "true"
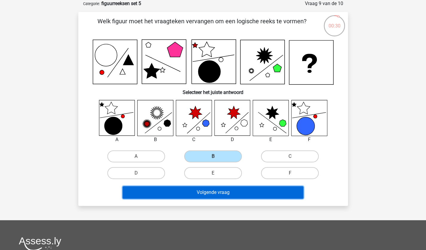
click at [199, 189] on button "Volgende vraag" at bounding box center [213, 193] width 181 height 13
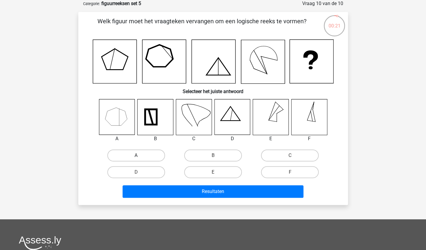
click at [132, 153] on label "A" at bounding box center [136, 156] width 58 height 12
click at [136, 156] on input "A" at bounding box center [138, 158] width 4 height 4
radio input "true"
click at [160, 169] on label "D" at bounding box center [136, 172] width 58 height 12
click at [140, 172] on input "D" at bounding box center [138, 174] width 4 height 4
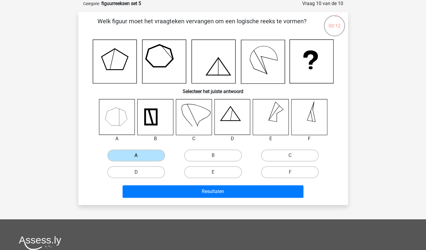
radio input "true"
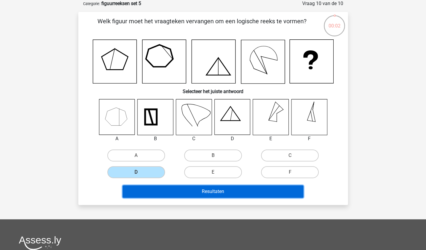
click at [204, 196] on button "Resultaten" at bounding box center [213, 192] width 181 height 13
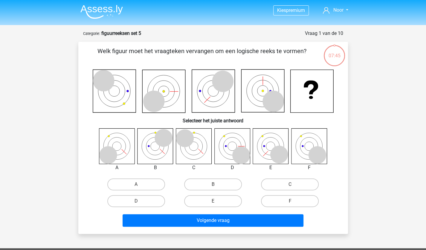
click at [123, 39] on form "Vraag 1 van de 10 Categorie: figuurreeksen set 5 Welk figuur moet het vraagteke…" at bounding box center [213, 132] width 270 height 204
click at [123, 34] on strong "figuurreeksen set 5" at bounding box center [121, 33] width 40 height 6
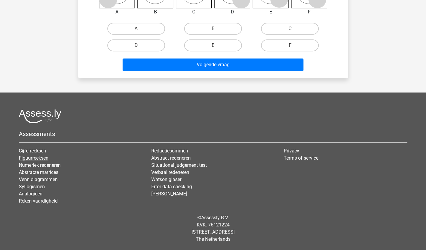
click at [33, 157] on link "Figuurreeksen" at bounding box center [34, 158] width 30 height 6
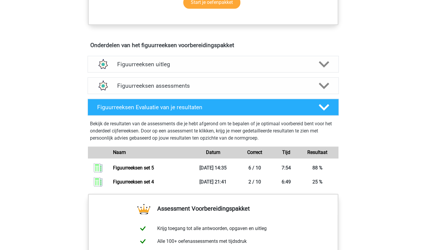
scroll to position [324, 0]
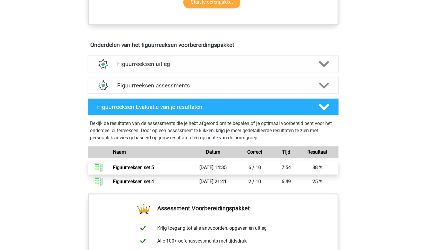
click at [154, 167] on link "Figuurreeksen set 5" at bounding box center [133, 168] width 41 height 6
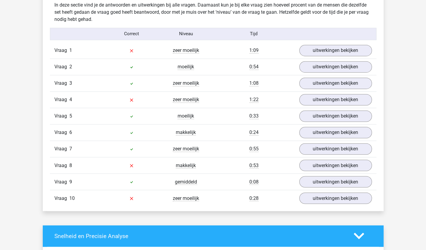
scroll to position [474, 0]
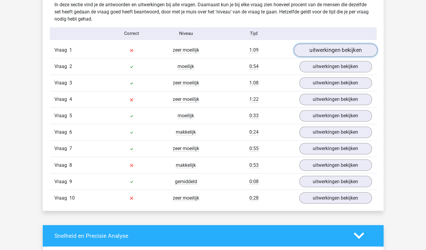
click at [319, 49] on link "uitwerkingen bekijken" at bounding box center [334, 50] width 83 height 13
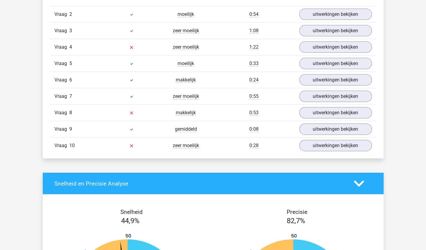
scroll to position [1025, 0]
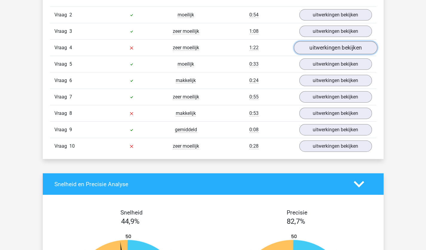
click at [306, 43] on link "uitwerkingen bekijken" at bounding box center [334, 47] width 83 height 13
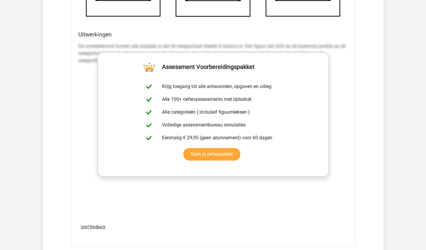
scroll to position [1462, 0]
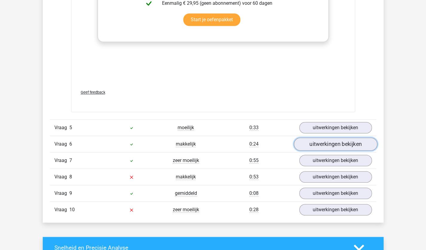
click at [331, 140] on link "uitwerkingen bekijken" at bounding box center [334, 144] width 83 height 13
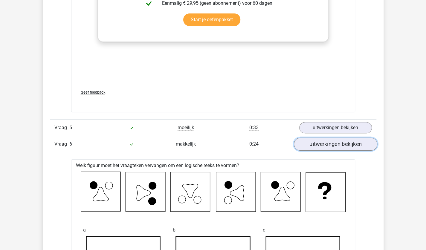
click at [325, 147] on link "uitwerkingen bekijken" at bounding box center [334, 144] width 83 height 13
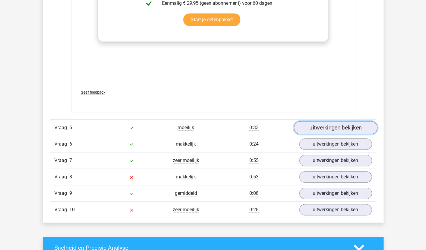
click at [335, 130] on link "uitwerkingen bekijken" at bounding box center [334, 127] width 83 height 13
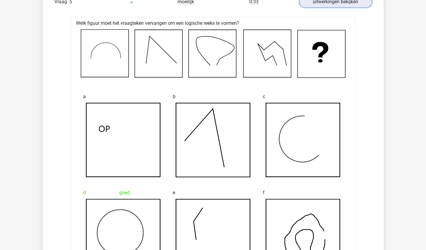
scroll to position [1563, 0]
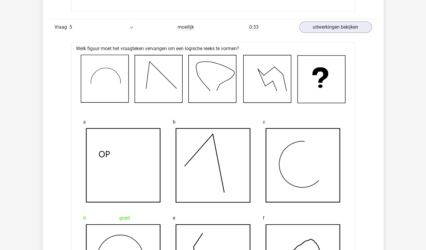
click at [321, 24] on link "uitwerkingen bekijken" at bounding box center [334, 27] width 83 height 13
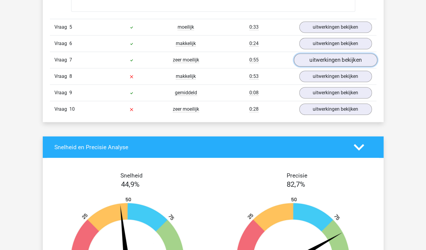
click at [338, 58] on link "uitwerkingen bekijken" at bounding box center [334, 59] width 83 height 13
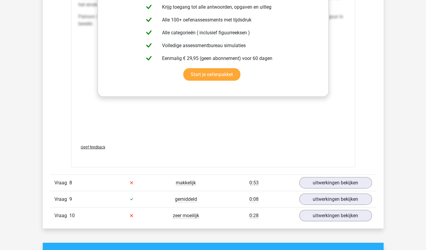
scroll to position [1947, 0]
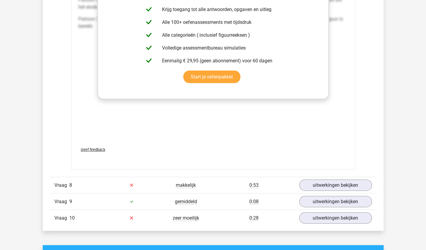
click at [347, 189] on div "Vraag 8 makkelijk 0:53 uitwerkingen bekijken" at bounding box center [213, 185] width 326 height 16
click at [348, 182] on link "uitwerkingen bekijken" at bounding box center [334, 185] width 83 height 13
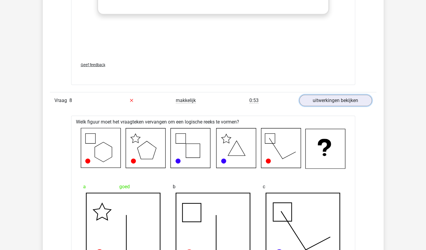
scroll to position [2012, 0]
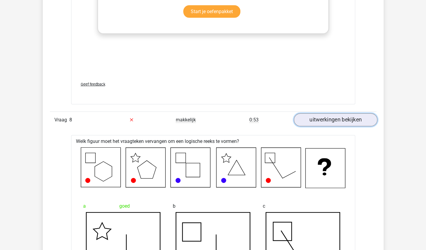
click at [301, 115] on link "uitwerkingen bekijken" at bounding box center [334, 120] width 83 height 13
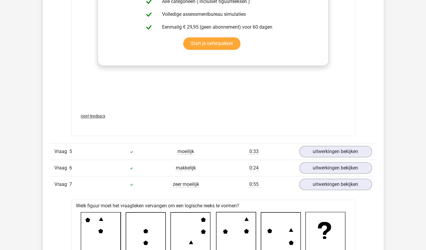
scroll to position [1434, 0]
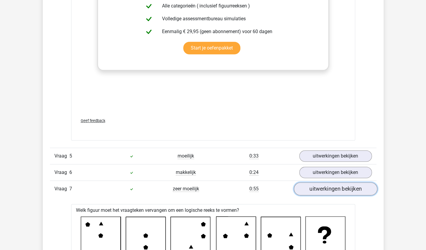
click at [319, 186] on link "uitwerkingen bekijken" at bounding box center [334, 189] width 83 height 13
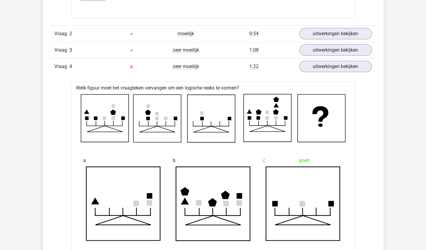
scroll to position [994, 0]
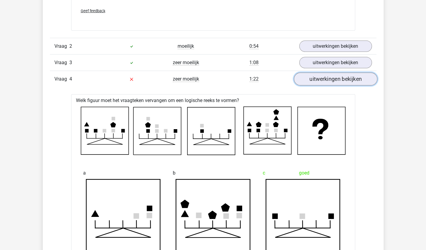
click at [325, 77] on link "uitwerkingen bekijken" at bounding box center [334, 79] width 83 height 13
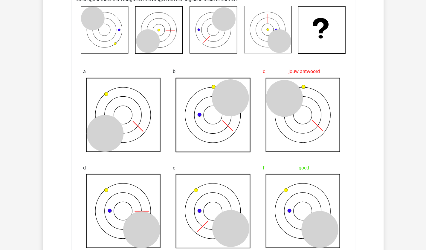
scroll to position [545, 0]
click at [304, 233] on icon at bounding box center [319, 230] width 37 height 37
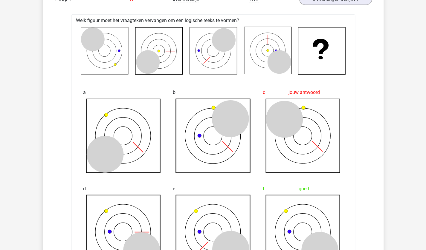
scroll to position [483, 0]
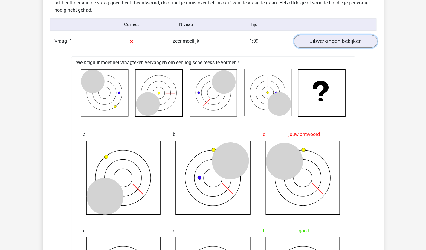
click at [326, 38] on link "uitwerkingen bekijken" at bounding box center [334, 41] width 83 height 13
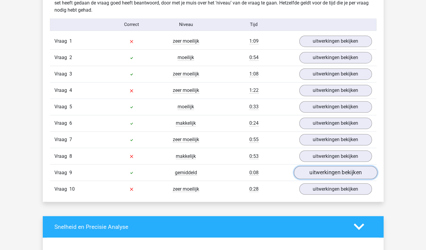
drag, startPoint x: 320, startPoint y: 186, endPoint x: 320, endPoint y: 175, distance: 10.8
click at [320, 175] on link "uitwerkingen bekijken" at bounding box center [334, 172] width 83 height 13
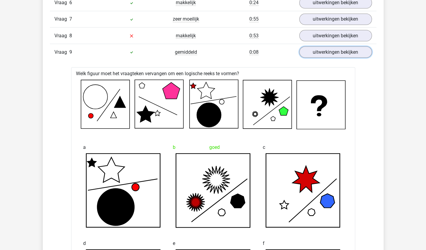
scroll to position [604, 0]
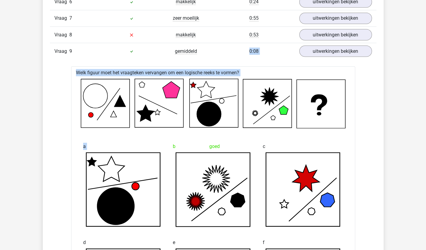
drag, startPoint x: 154, startPoint y: 183, endPoint x: 233, endPoint y: 59, distance: 146.6
click at [233, 59] on div "Vraag 1 zeer moeilijk 1:09 uitwerkingen bekijken Welk figuur moet het vraagteke…" at bounding box center [212, 245] width 317 height 666
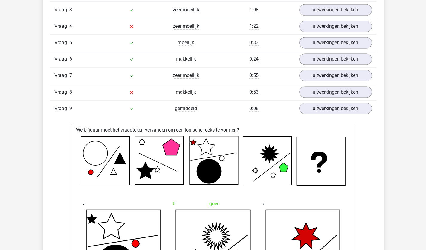
scroll to position [538, 0]
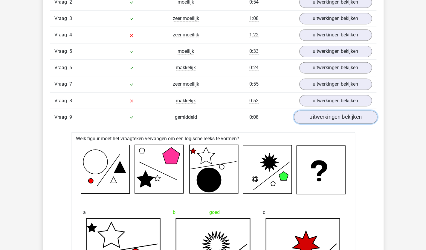
click at [322, 114] on link "uitwerkingen bekijken" at bounding box center [334, 117] width 83 height 13
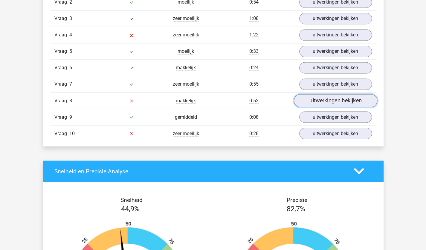
click at [331, 94] on link "uitwerkingen bekijken" at bounding box center [334, 100] width 83 height 13
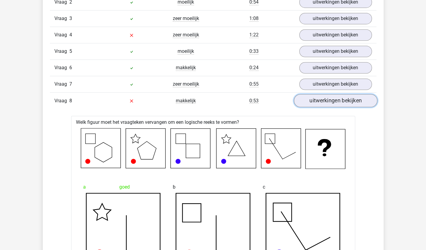
click at [331, 94] on link "uitwerkingen bekijken" at bounding box center [334, 100] width 83 height 13
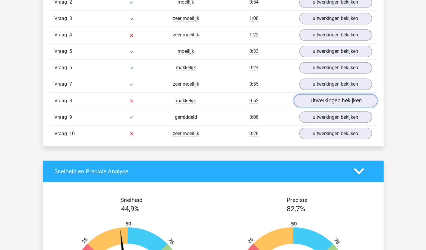
click at [333, 96] on link "uitwerkingen bekijken" at bounding box center [334, 100] width 83 height 13
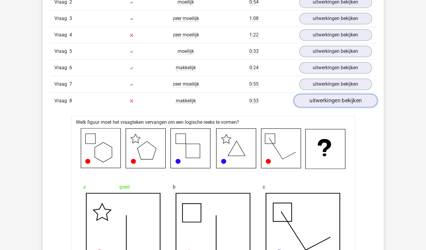
click at [333, 96] on link "uitwerkingen bekijken" at bounding box center [334, 100] width 83 height 13
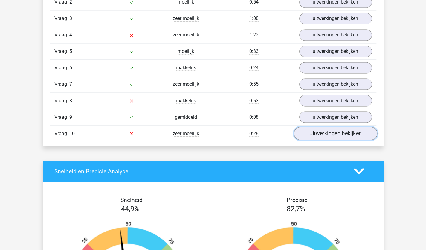
click at [320, 133] on link "uitwerkingen bekijken" at bounding box center [334, 133] width 83 height 13
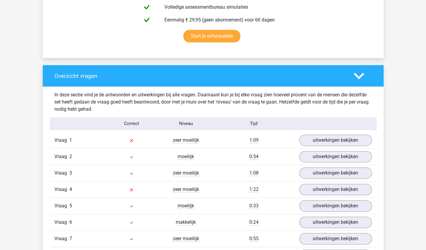
scroll to position [396, 0]
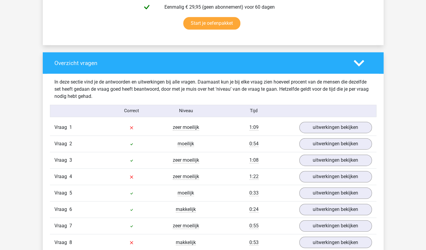
click at [354, 137] on div "Vraag 2 moeilijk 0:54 uitwerkingen bekijken" at bounding box center [213, 144] width 326 height 16
click at [349, 142] on link "uitwerkingen bekijken" at bounding box center [334, 143] width 83 height 13
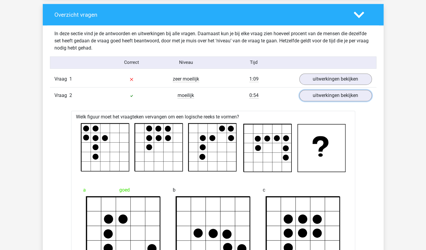
scroll to position [440, 0]
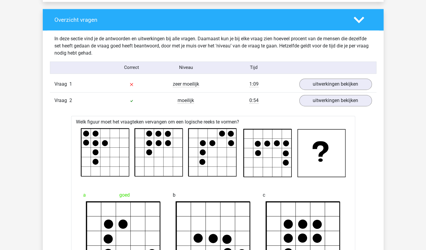
click at [343, 108] on div "Vraag 2 moeilijk 0:54 uitwerkingen bekijken" at bounding box center [213, 100] width 326 height 16
click at [329, 101] on link "uitwerkingen bekijken" at bounding box center [334, 100] width 83 height 13
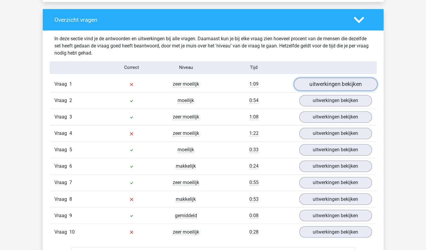
click at [334, 86] on link "uitwerkingen bekijken" at bounding box center [334, 84] width 83 height 13
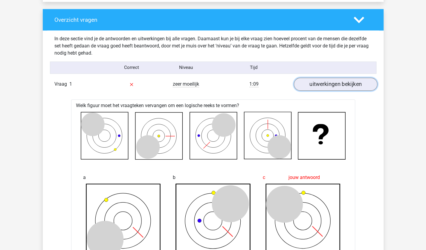
click at [334, 86] on link "uitwerkingen bekijken" at bounding box center [334, 84] width 83 height 13
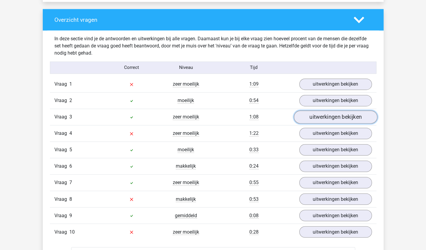
click at [321, 118] on link "uitwerkingen bekijken" at bounding box center [334, 117] width 83 height 13
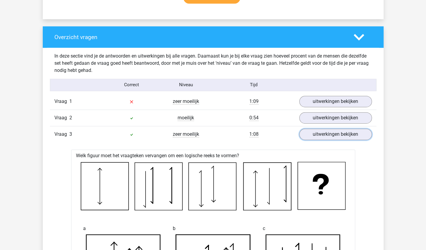
scroll to position [420, 0]
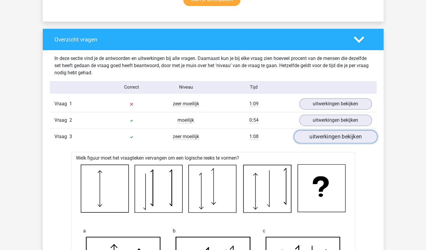
click at [365, 137] on link "uitwerkingen bekijken" at bounding box center [334, 136] width 83 height 13
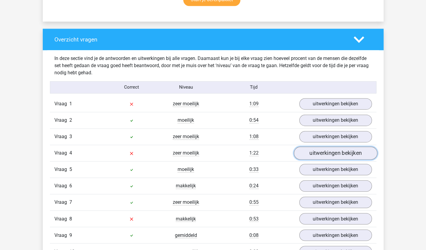
click at [348, 155] on link "uitwerkingen bekijken" at bounding box center [334, 153] width 83 height 13
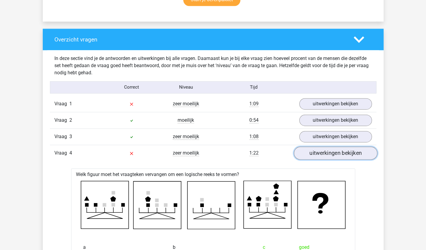
click at [348, 154] on link "uitwerkingen bekijken" at bounding box center [334, 153] width 83 height 13
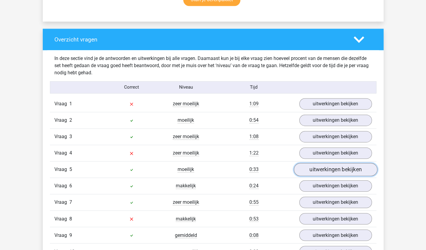
click at [338, 165] on link "uitwerkingen bekijken" at bounding box center [334, 169] width 83 height 13
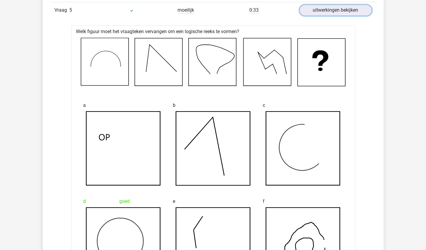
scroll to position [572, 0]
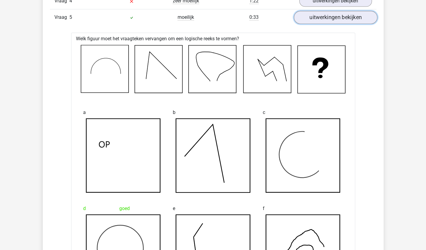
click at [325, 14] on link "uitwerkingen bekijken" at bounding box center [334, 17] width 83 height 13
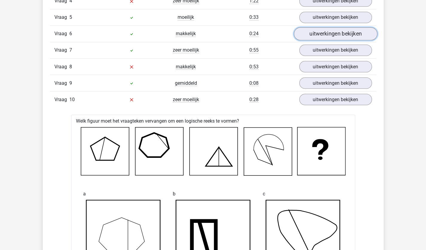
click at [327, 31] on link "uitwerkingen bekijken" at bounding box center [334, 33] width 83 height 13
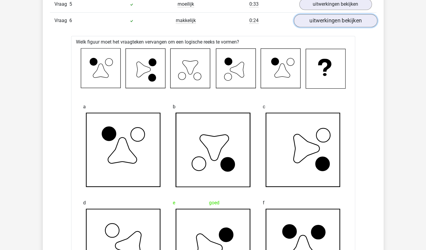
scroll to position [585, 0]
click at [313, 20] on link "uitwerkingen bekijken" at bounding box center [334, 20] width 83 height 13
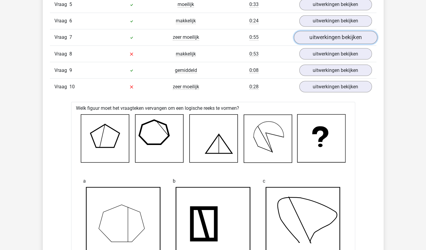
click at [354, 39] on link "uitwerkingen bekijken" at bounding box center [334, 37] width 83 height 13
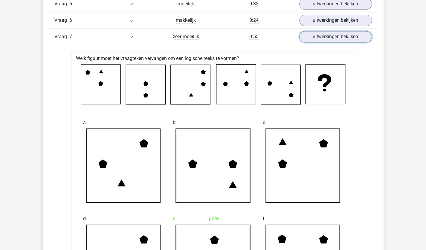
scroll to position [554, 0]
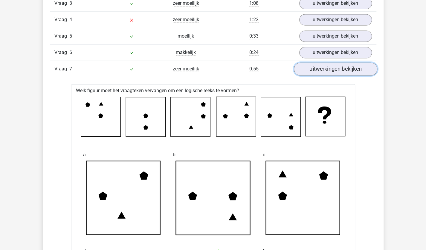
click at [329, 65] on link "uitwerkingen bekijken" at bounding box center [334, 68] width 83 height 13
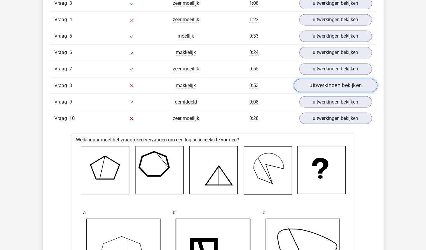
click at [327, 85] on link "uitwerkingen bekijken" at bounding box center [334, 85] width 83 height 13
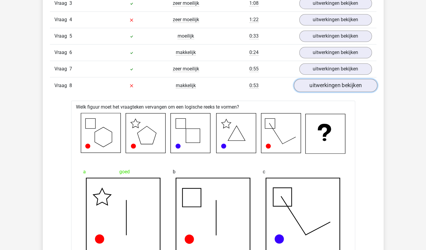
click at [327, 85] on link "uitwerkingen bekijken" at bounding box center [334, 85] width 83 height 13
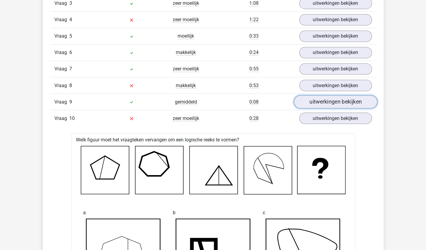
click at [325, 103] on link "uitwerkingen bekijken" at bounding box center [334, 101] width 83 height 13
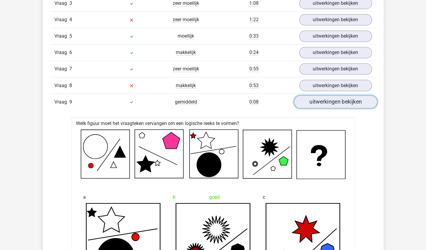
click at [325, 103] on link "uitwerkingen bekijken" at bounding box center [334, 101] width 83 height 13
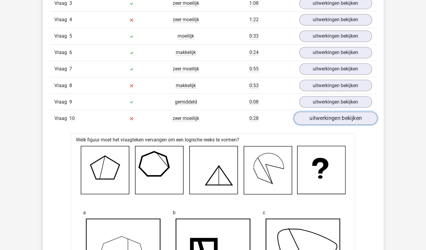
click at [325, 115] on link "uitwerkingen bekijken" at bounding box center [334, 118] width 83 height 13
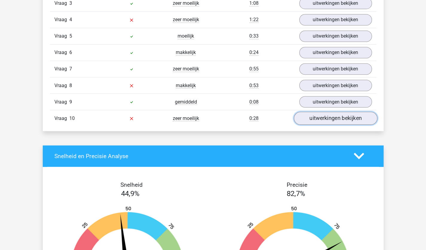
click at [325, 115] on link "uitwerkingen bekijken" at bounding box center [334, 118] width 83 height 13
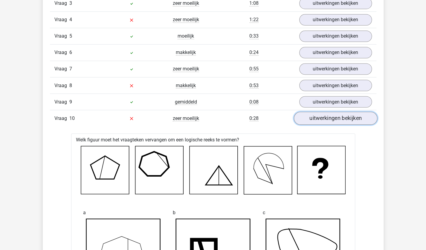
click at [325, 115] on link "uitwerkingen bekijken" at bounding box center [334, 118] width 83 height 13
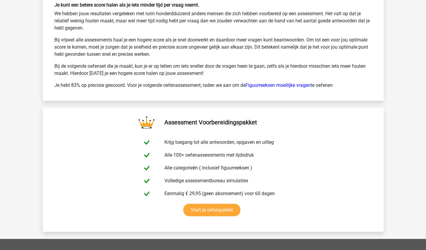
scroll to position [1070, 0]
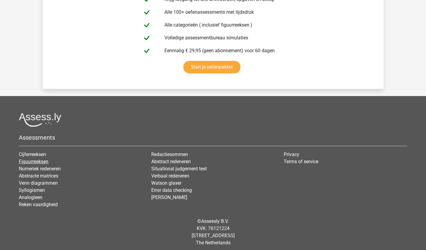
click at [36, 159] on link "Figuurreeksen" at bounding box center [34, 162] width 30 height 6
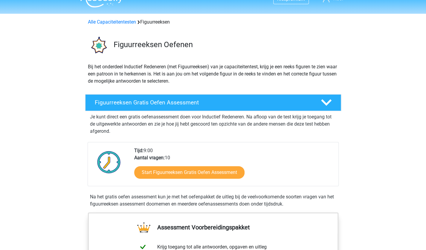
scroll to position [12, 0]
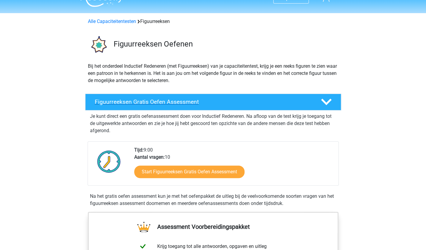
click at [143, 107] on div "Figuurreeksen Gratis Oefen Assessment" at bounding box center [213, 102] width 256 height 17
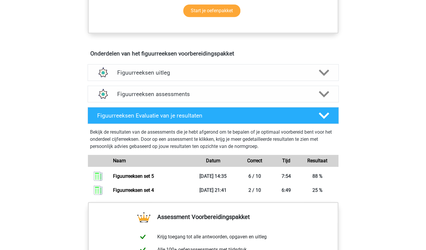
scroll to position [216, 0]
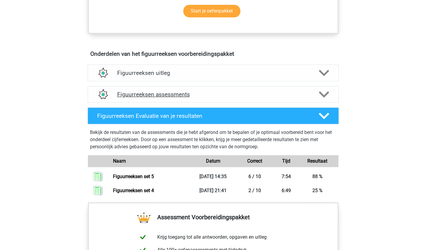
click at [158, 97] on h4 "Figuurreeksen assessments" at bounding box center [213, 94] width 192 height 7
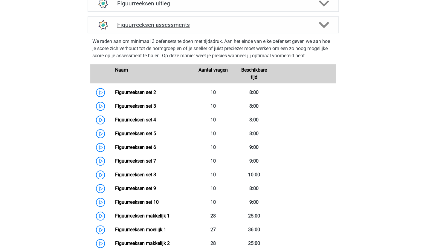
scroll to position [286, 0]
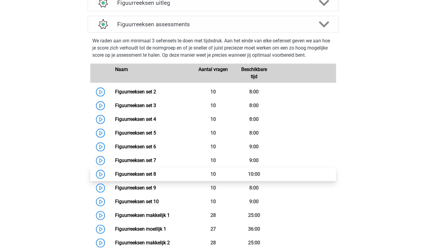
click at [156, 177] on link "Figuurreeksen set 8" at bounding box center [135, 175] width 41 height 6
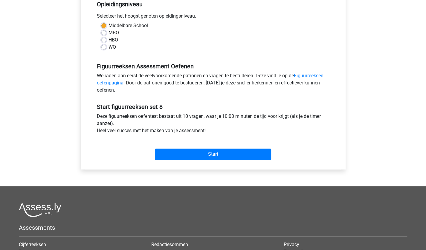
scroll to position [128, 0]
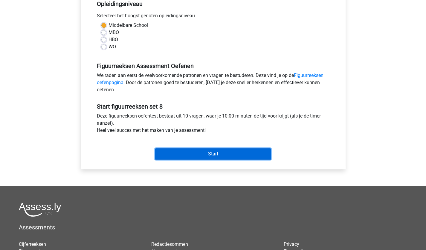
click at [198, 158] on input "Start" at bounding box center [213, 154] width 116 height 11
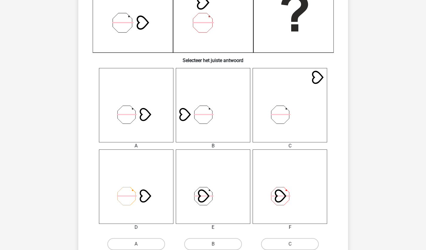
scroll to position [177, 0]
drag, startPoint x: 221, startPoint y: 187, endPoint x: 231, endPoint y: 137, distance: 51.2
click at [231, 137] on div "A B C D" at bounding box center [213, 149] width 231 height 163
click at [79, 129] on div "Wat is de meest logische volgende figuur in de reeks? 1 2 3 4 5 6 Selecteer het…" at bounding box center [213, 79] width 270 height 429
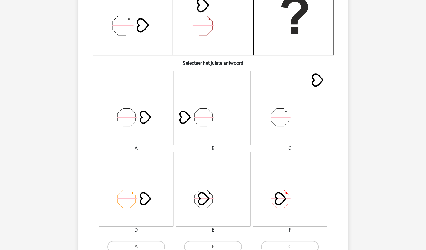
scroll to position [176, 0]
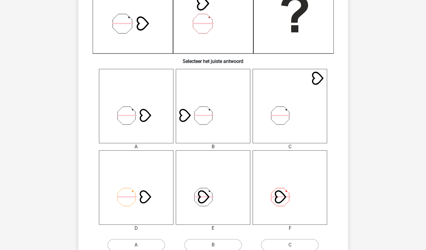
click at [134, 119] on icon at bounding box center [136, 106] width 74 height 74
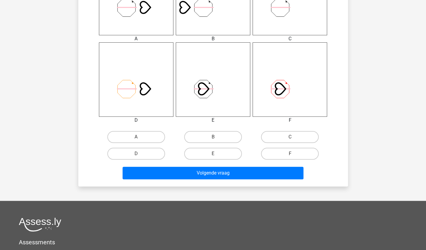
scroll to position [286, 0]
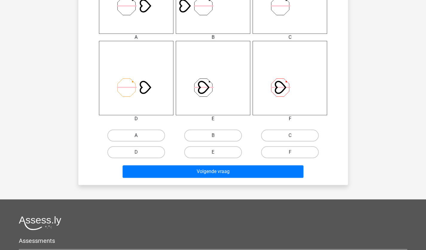
click at [150, 135] on label "A" at bounding box center [136, 136] width 58 height 12
click at [140, 136] on input "A" at bounding box center [138, 138] width 4 height 4
radio input "true"
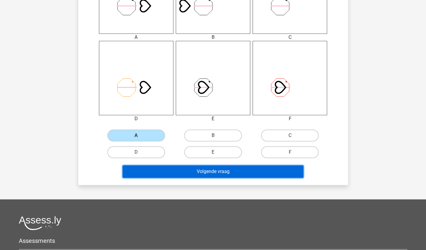
click at [194, 171] on button "Volgende vraag" at bounding box center [213, 172] width 181 height 13
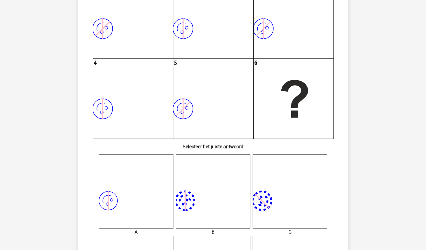
scroll to position [96, 0]
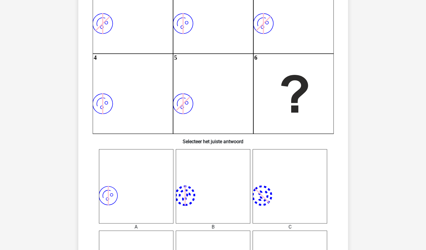
click at [138, 181] on icon "image/svg+xml" at bounding box center [136, 186] width 74 height 74
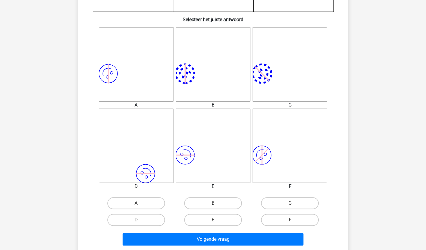
scroll to position [219, 0]
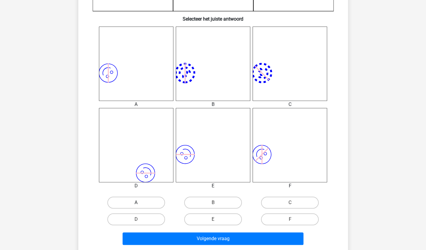
click at [131, 203] on label "A" at bounding box center [136, 203] width 58 height 12
click at [136, 203] on input "A" at bounding box center [138, 205] width 4 height 4
radio input "true"
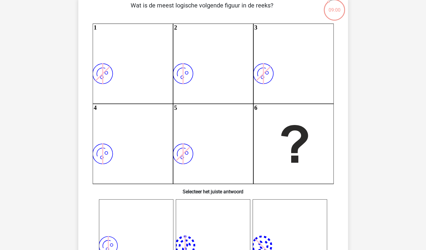
scroll to position [46, 0]
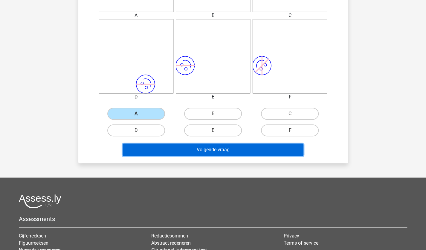
click at [210, 148] on button "Volgende vraag" at bounding box center [213, 150] width 181 height 13
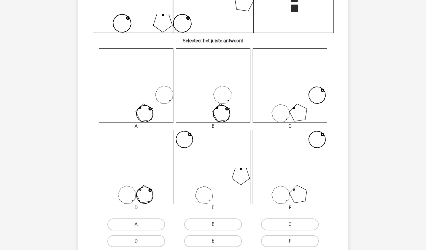
scroll to position [197, 0]
click at [281, 238] on label "F" at bounding box center [290, 241] width 58 height 12
click at [290, 241] on input "F" at bounding box center [292, 243] width 4 height 4
radio input "true"
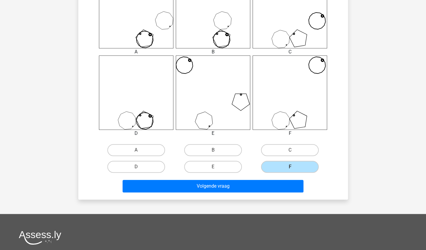
scroll to position [273, 0]
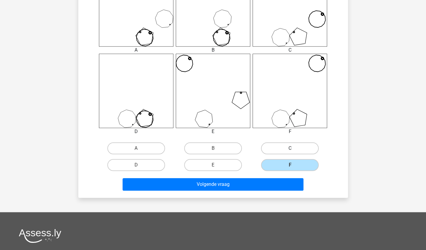
click at [290, 147] on label "C" at bounding box center [290, 149] width 58 height 12
click at [290, 149] on input "C" at bounding box center [292, 151] width 4 height 4
radio input "true"
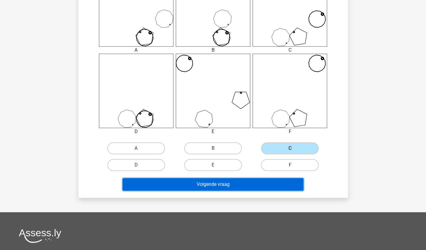
click at [252, 182] on button "Volgende vraag" at bounding box center [213, 184] width 181 height 13
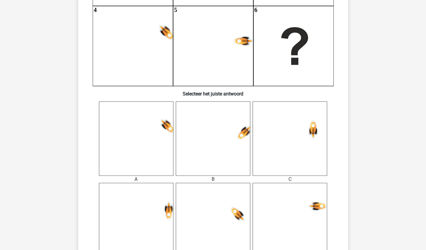
scroll to position [142, 0]
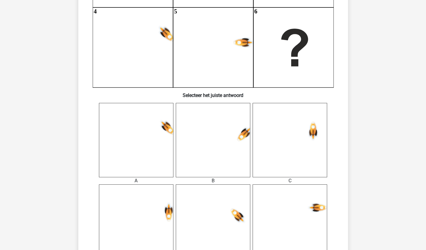
drag, startPoint x: 247, startPoint y: 223, endPoint x: 236, endPoint y: 195, distance: 30.2
click at [236, 195] on icon at bounding box center [213, 222] width 74 height 74
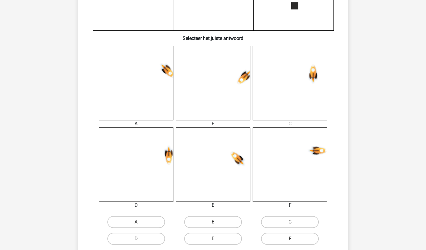
scroll to position [202, 0]
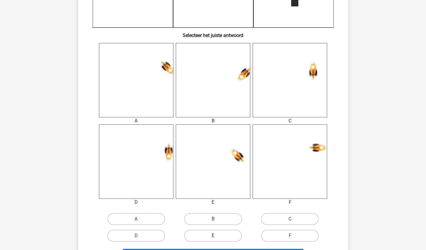
click at [206, 238] on label "E" at bounding box center [213, 236] width 58 height 12
click at [213, 238] on input "E" at bounding box center [215, 238] width 4 height 4
radio input "true"
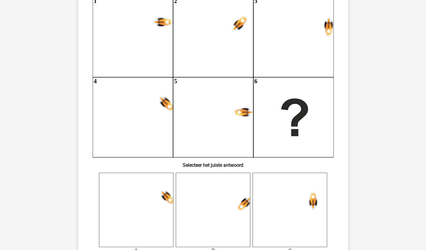
scroll to position [43, 0]
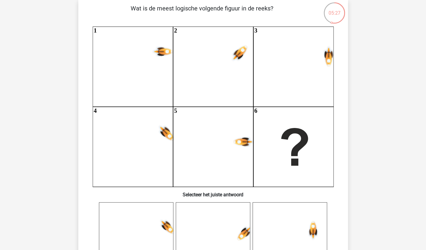
drag, startPoint x: 131, startPoint y: 68, endPoint x: 126, endPoint y: 71, distance: 5.6
click at [126, 71] on icon "1 2 3 4 5 6" at bounding box center [213, 107] width 241 height 160
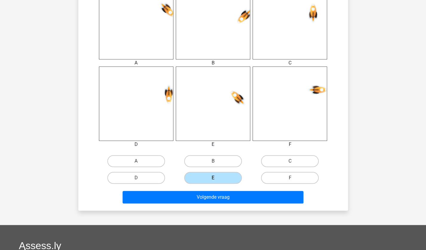
scroll to position [267, 0]
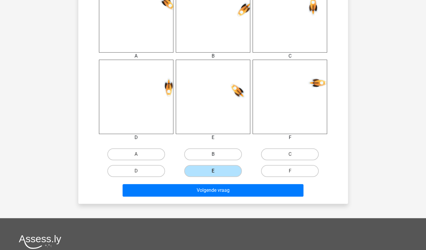
click at [200, 154] on label "B" at bounding box center [213, 155] width 58 height 12
click at [213, 155] on input "B" at bounding box center [215, 157] width 4 height 4
radio input "true"
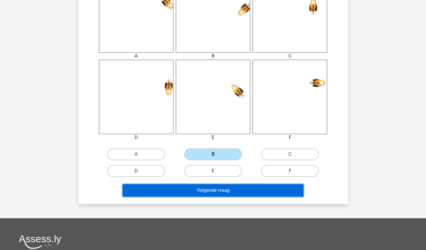
click at [209, 191] on button "Volgende vraag" at bounding box center [213, 190] width 181 height 13
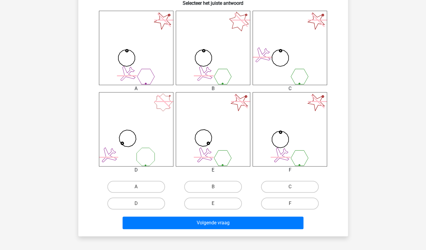
scroll to position [235, 0]
click at [267, 187] on label "C" at bounding box center [290, 187] width 58 height 12
click at [290, 187] on input "C" at bounding box center [292, 189] width 4 height 4
radio input "true"
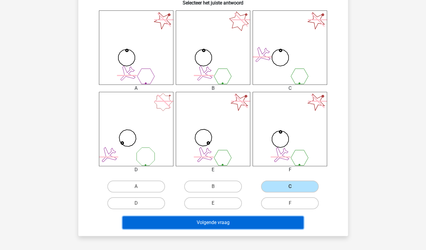
click at [261, 224] on button "Volgende vraag" at bounding box center [213, 223] width 181 height 13
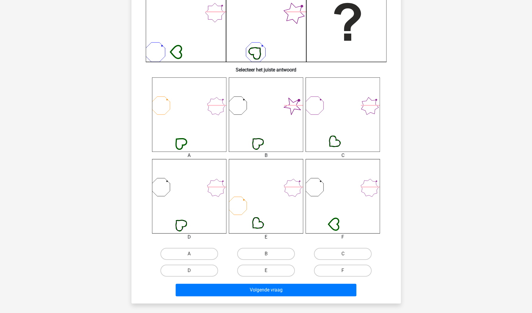
scroll to position [171, 0]
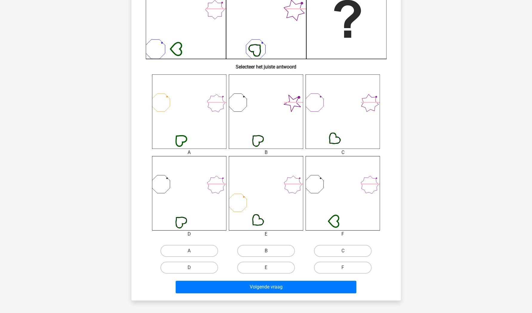
click at [253, 250] on label "B" at bounding box center [266, 251] width 58 height 12
click at [266, 250] on input "B" at bounding box center [268, 253] width 4 height 4
radio input "true"
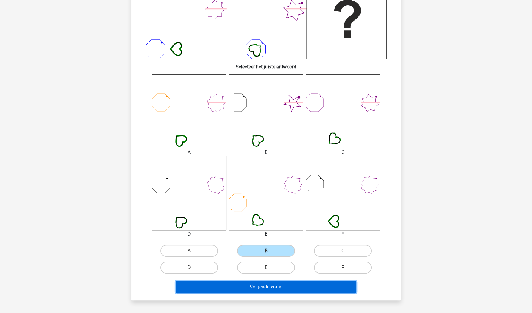
click at [267, 250] on button "Volgende vraag" at bounding box center [266, 287] width 181 height 13
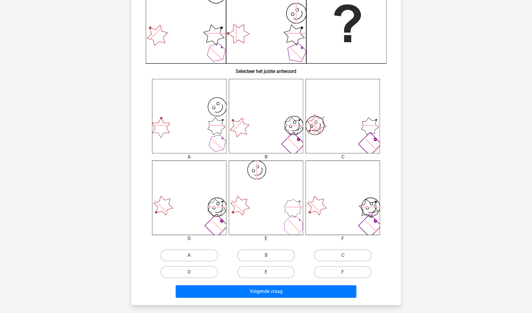
scroll to position [167, 0]
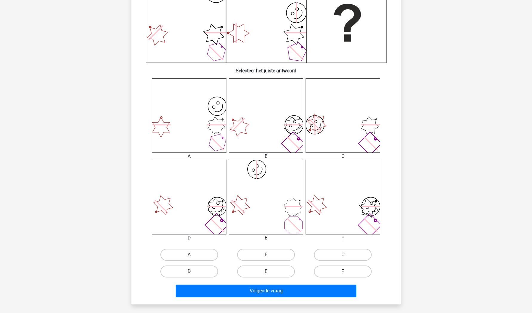
click at [346, 250] on label "F" at bounding box center [343, 271] width 58 height 12
click at [346, 250] on input "F" at bounding box center [345, 273] width 4 height 4
radio input "true"
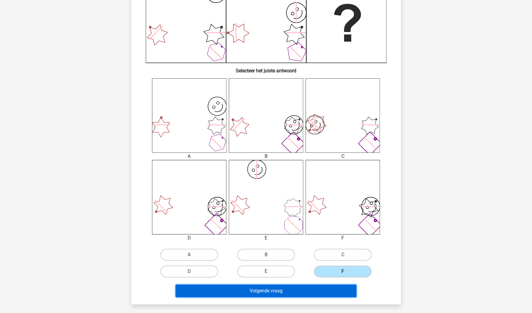
click at [292, 250] on button "Volgende vraag" at bounding box center [266, 291] width 181 height 13
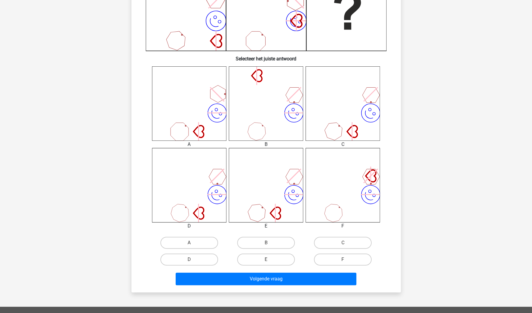
scroll to position [181, 0]
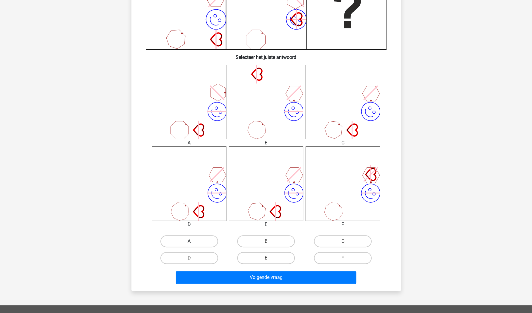
click at [195, 246] on label "A" at bounding box center [189, 241] width 58 height 12
click at [193, 245] on input "A" at bounding box center [191, 243] width 4 height 4
radio input "true"
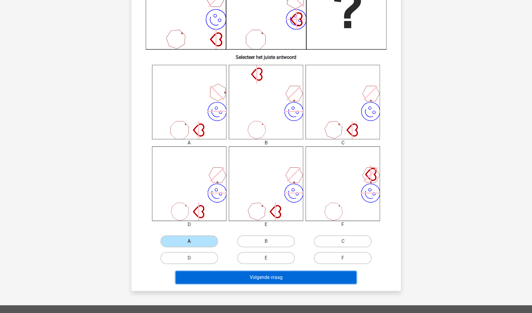
click at [263, 250] on button "Volgende vraag" at bounding box center [266, 277] width 181 height 13
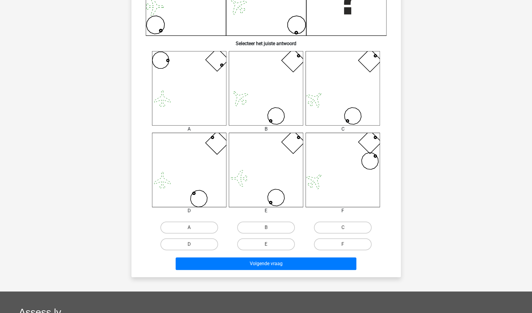
scroll to position [205, 0]
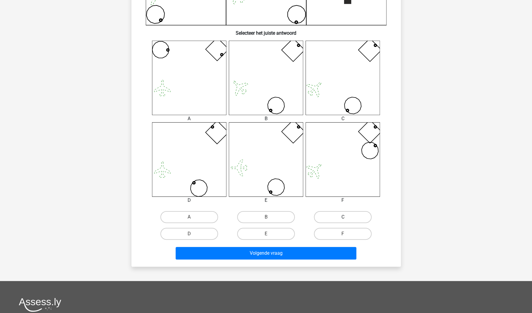
click at [329, 219] on label "C" at bounding box center [343, 217] width 58 height 12
click at [343, 219] on input "C" at bounding box center [345, 219] width 4 height 4
radio input "true"
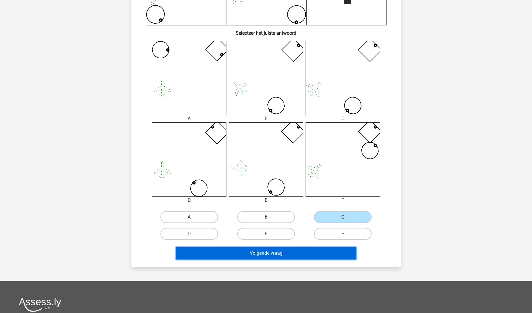
click at [298, 248] on button "Volgende vraag" at bounding box center [266, 253] width 181 height 13
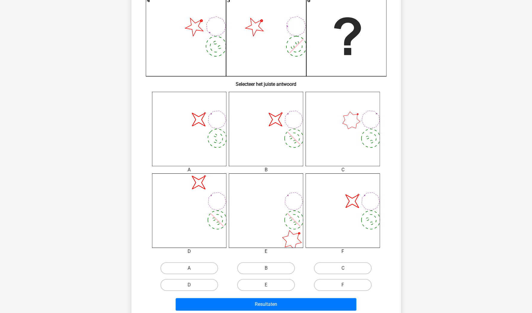
scroll to position [154, 0]
click at [263, 250] on label "B" at bounding box center [266, 268] width 58 height 12
click at [266, 250] on input "B" at bounding box center [268, 270] width 4 height 4
radio input "true"
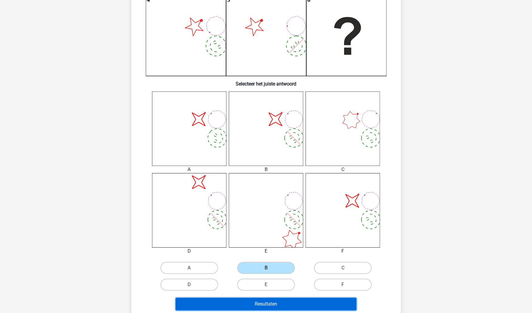
click at [263, 250] on button "Resultaten" at bounding box center [266, 304] width 181 height 13
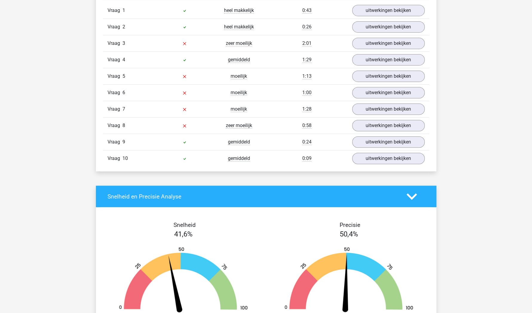
scroll to position [514, 0]
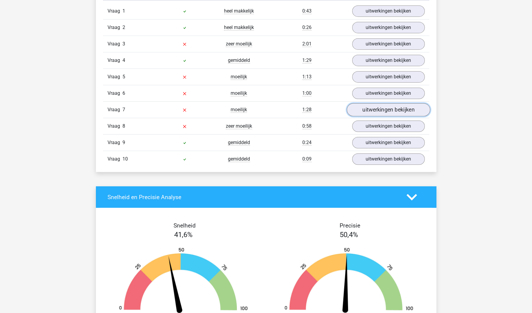
click at [387, 109] on link "uitwerkingen bekijken" at bounding box center [388, 109] width 83 height 13
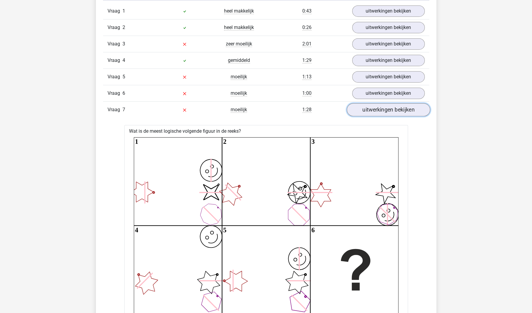
click at [387, 109] on link "uitwerkingen bekijken" at bounding box center [388, 109] width 83 height 13
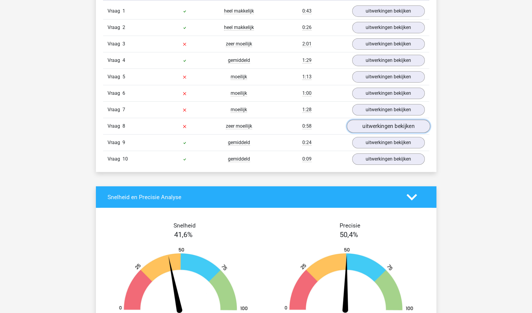
click at [372, 126] on link "uitwerkingen bekijken" at bounding box center [388, 126] width 83 height 13
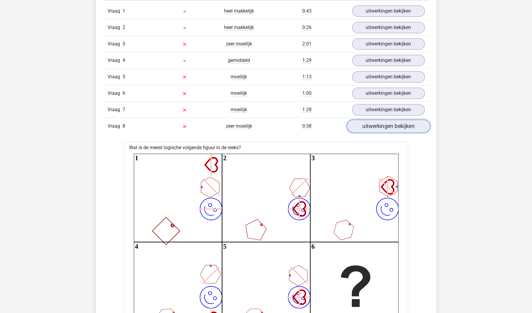
click at [375, 124] on link "uitwerkingen bekijken" at bounding box center [388, 126] width 83 height 13
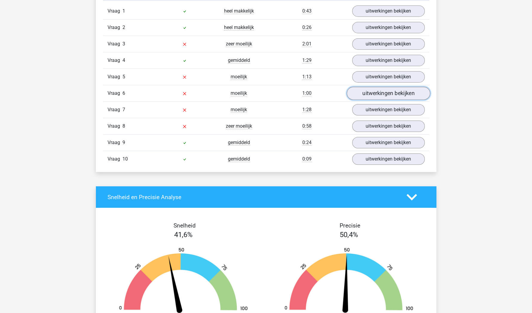
click at [384, 93] on link "uitwerkingen bekijken" at bounding box center [388, 93] width 83 height 13
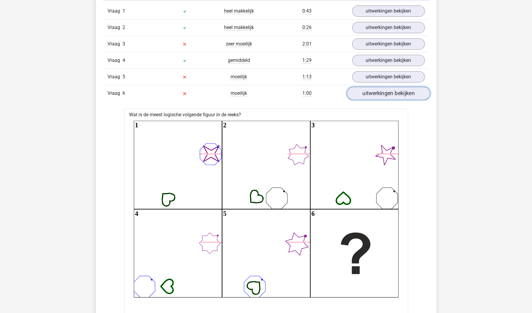
click at [384, 93] on link "uitwerkingen bekijken" at bounding box center [388, 93] width 83 height 13
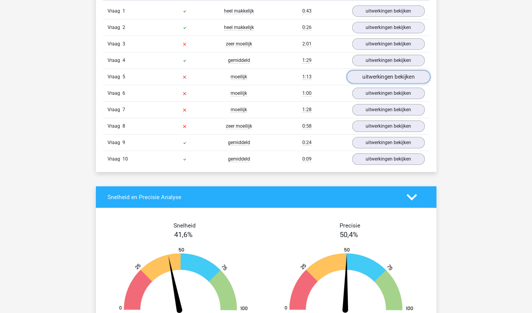
click at [384, 72] on link "uitwerkingen bekijken" at bounding box center [388, 77] width 83 height 13
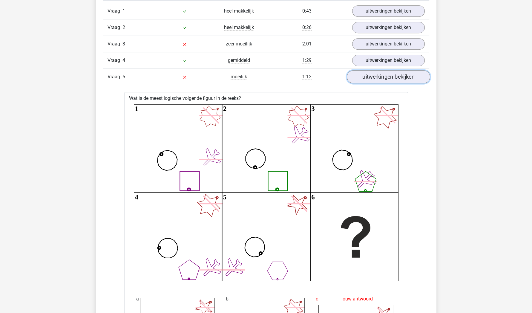
click at [384, 72] on link "uitwerkingen bekijken" at bounding box center [388, 77] width 83 height 13
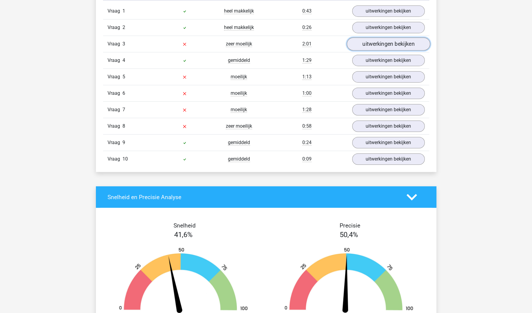
click at [379, 39] on link "uitwerkingen bekijken" at bounding box center [388, 44] width 83 height 13
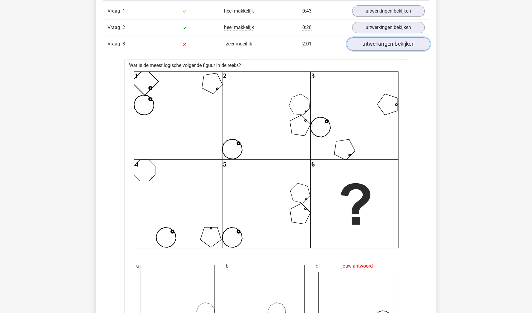
click at [379, 39] on link "uitwerkingen bekijken" at bounding box center [388, 44] width 83 height 13
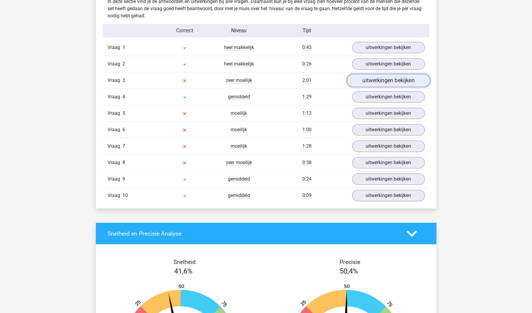
scroll to position [477, 0]
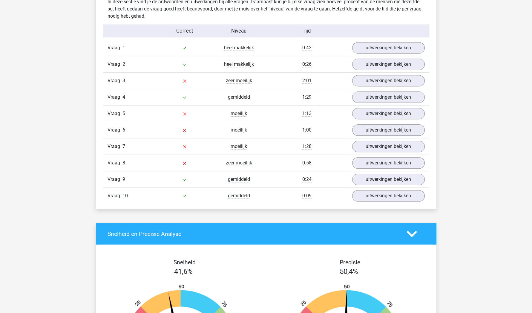
click at [379, 40] on div "Vraag 1 heel makkelijk 0:43 uitwerkingen bekijken" at bounding box center [266, 48] width 326 height 16
click at [384, 48] on link "uitwerkingen bekijken" at bounding box center [388, 48] width 83 height 13
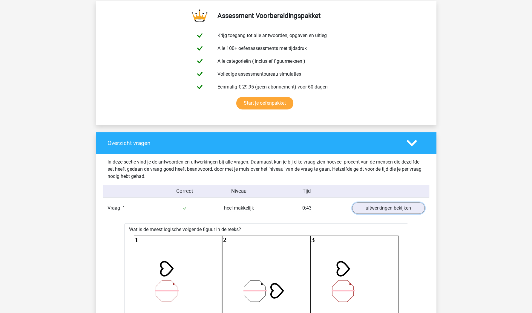
scroll to position [280, 0]
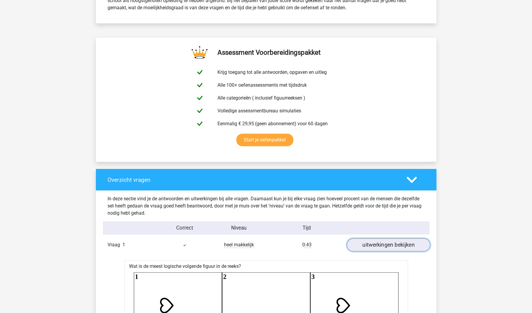
click at [375, 249] on link "uitwerkingen bekijken" at bounding box center [388, 245] width 83 height 13
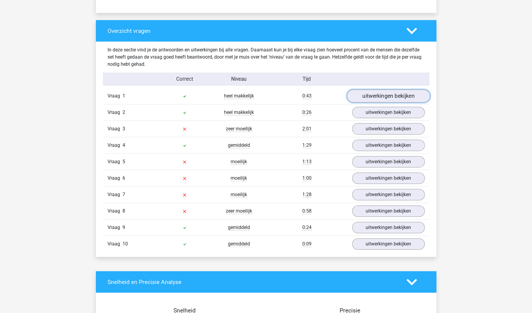
scroll to position [447, 0]
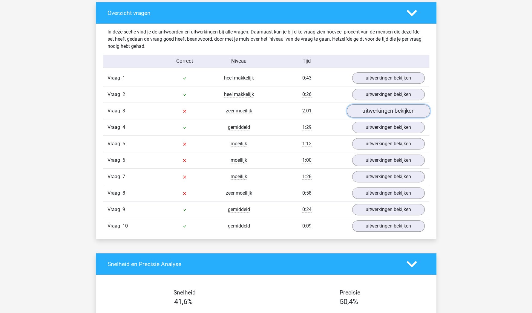
click at [368, 106] on link "uitwerkingen bekijken" at bounding box center [388, 111] width 83 height 13
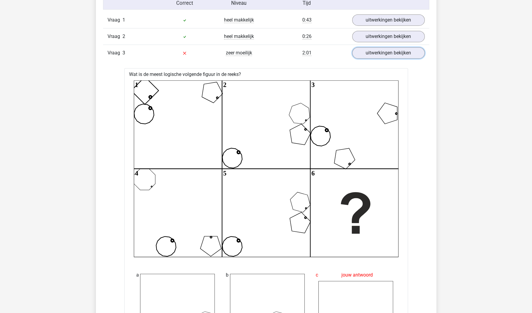
scroll to position [467, 0]
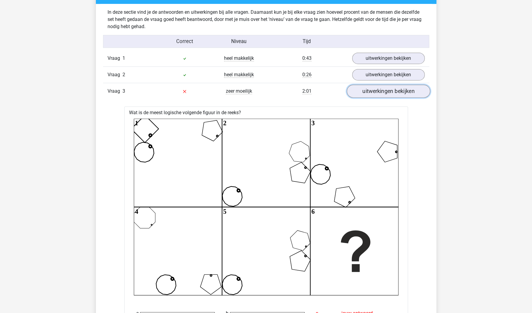
click at [372, 93] on link "uitwerkingen bekijken" at bounding box center [388, 91] width 83 height 13
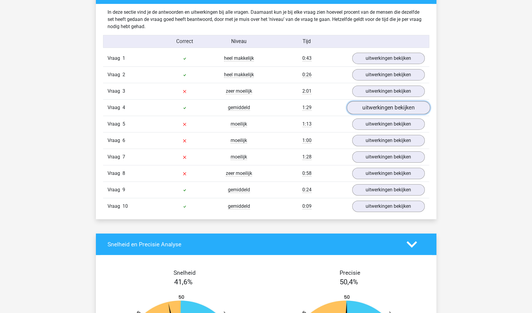
click at [391, 106] on link "uitwerkingen bekijken" at bounding box center [388, 107] width 83 height 13
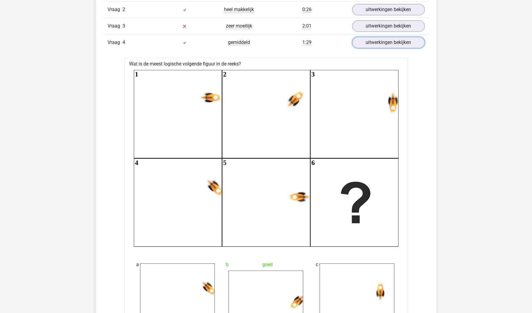
scroll to position [516, 0]
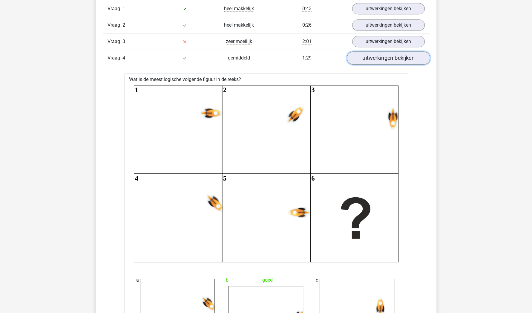
click at [380, 62] on link "uitwerkingen bekijken" at bounding box center [388, 58] width 83 height 13
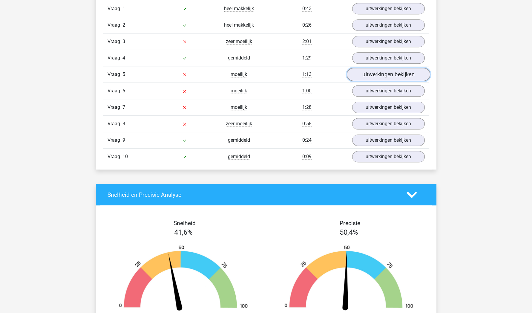
click at [383, 78] on link "uitwerkingen bekijken" at bounding box center [388, 74] width 83 height 13
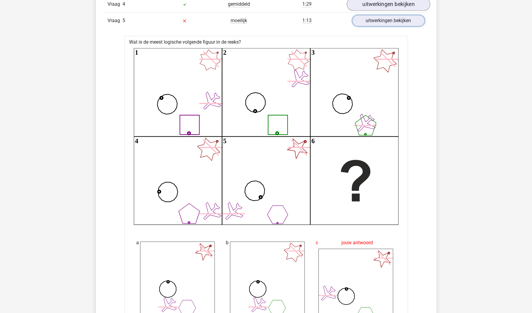
scroll to position [570, 0]
click at [388, 20] on link "uitwerkingen bekijken" at bounding box center [388, 21] width 83 height 13
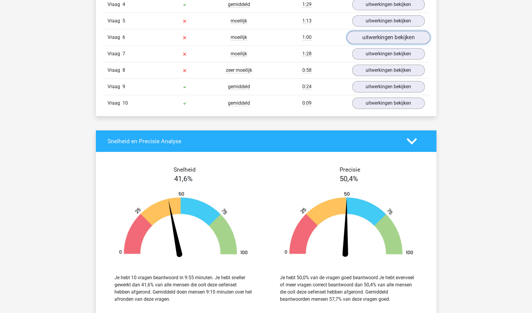
click at [389, 38] on link "uitwerkingen bekijken" at bounding box center [388, 37] width 83 height 13
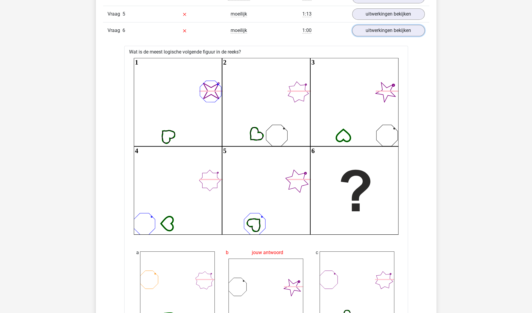
scroll to position [576, 0]
click at [221, 259] on div "a" at bounding box center [177, 290] width 90 height 96
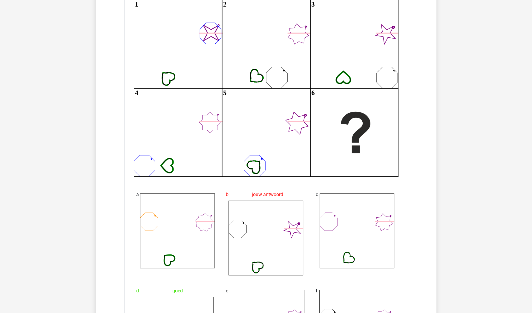
scroll to position [635, 0]
click at [199, 121] on icon "image/svg+xml 1 2 3 4 5 6" at bounding box center [266, 87] width 265 height 177
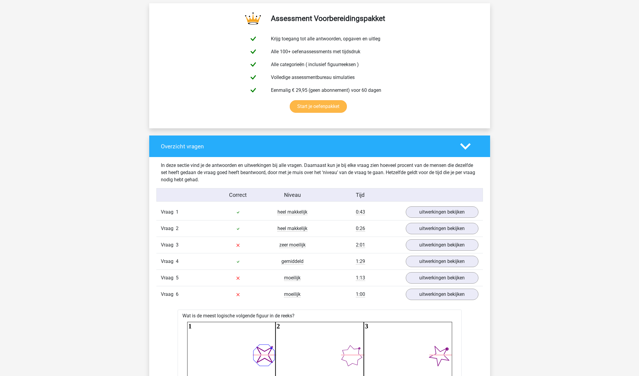
scroll to position [457, 0]
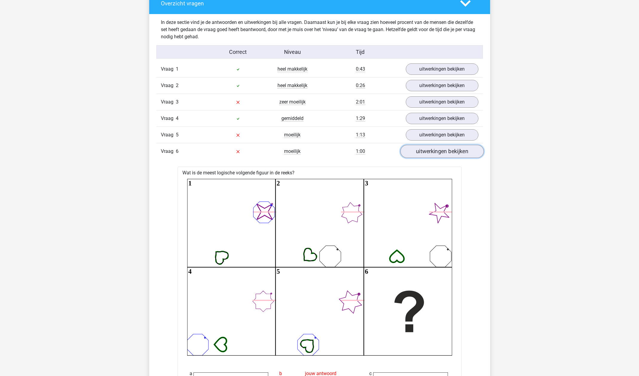
click at [446, 156] on link "uitwerkingen bekijken" at bounding box center [441, 151] width 83 height 13
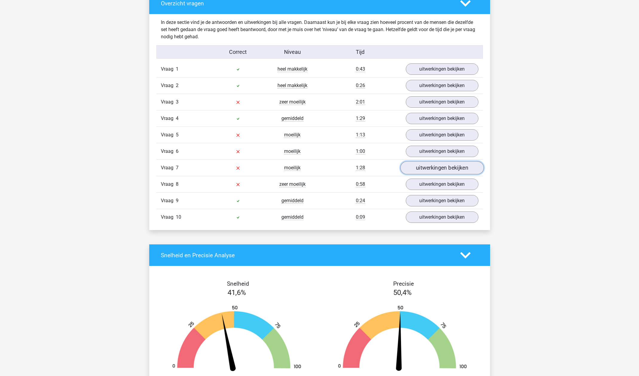
click at [446, 168] on link "uitwerkingen bekijken" at bounding box center [441, 167] width 83 height 13
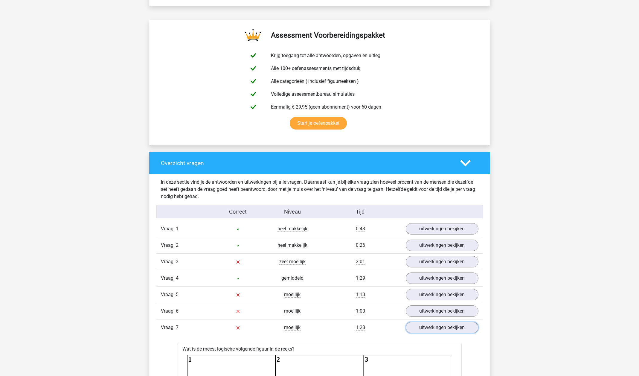
scroll to position [432, 0]
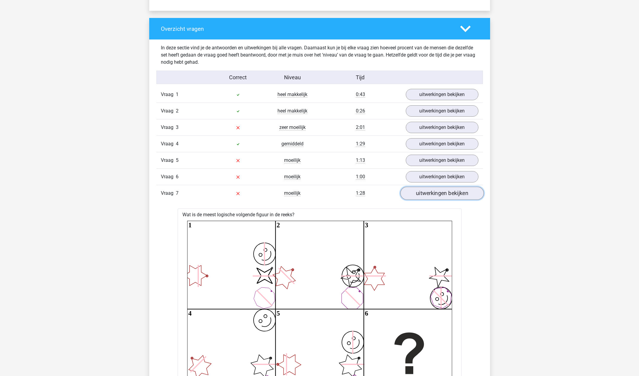
click at [438, 196] on link "uitwerkingen bekijken" at bounding box center [441, 193] width 83 height 13
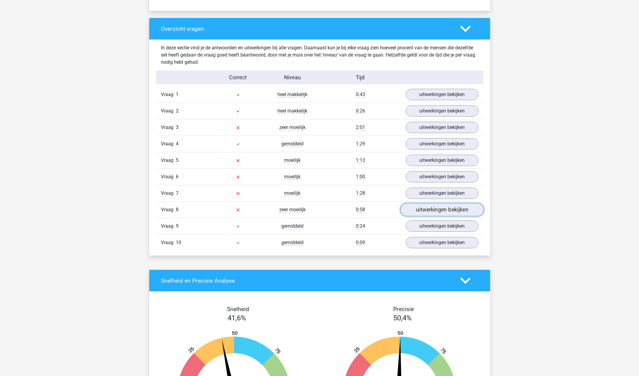
click at [432, 204] on link "uitwerkingen bekijken" at bounding box center [441, 209] width 83 height 13
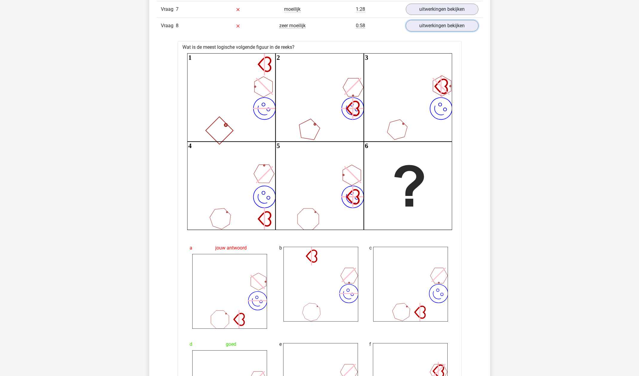
scroll to position [614, 0]
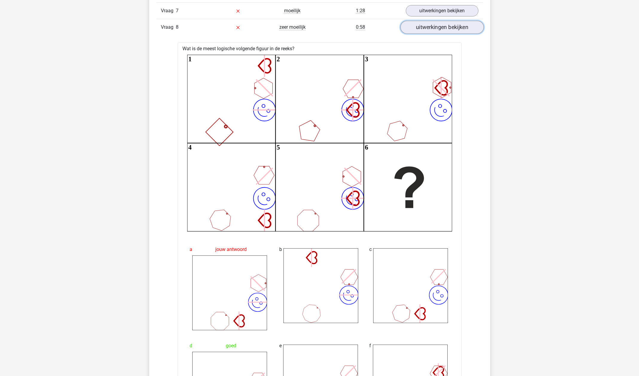
click at [418, 26] on link "uitwerkingen bekijken" at bounding box center [441, 27] width 83 height 13
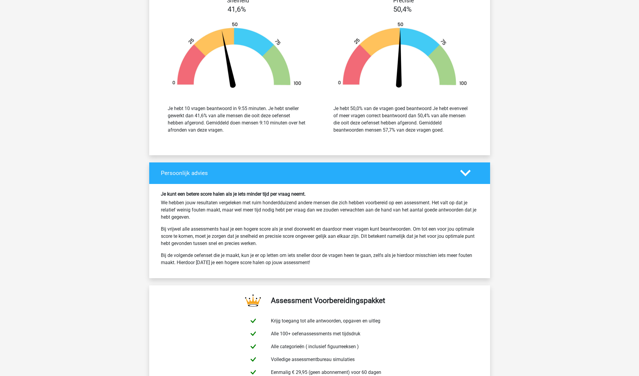
scroll to position [940, 0]
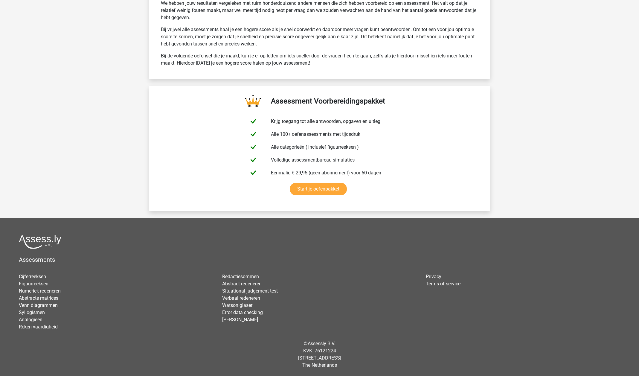
click at [35, 283] on link "Figuurreeksen" at bounding box center [34, 284] width 30 height 6
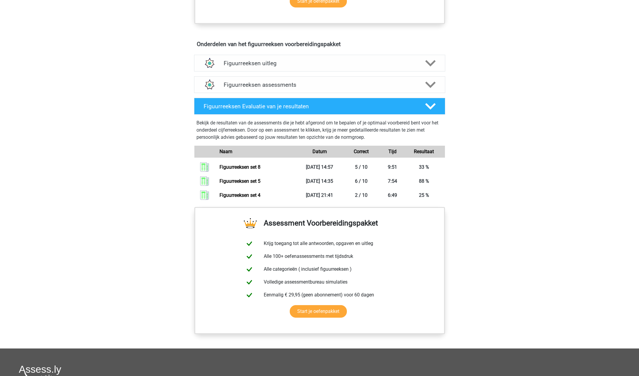
scroll to position [328, 0]
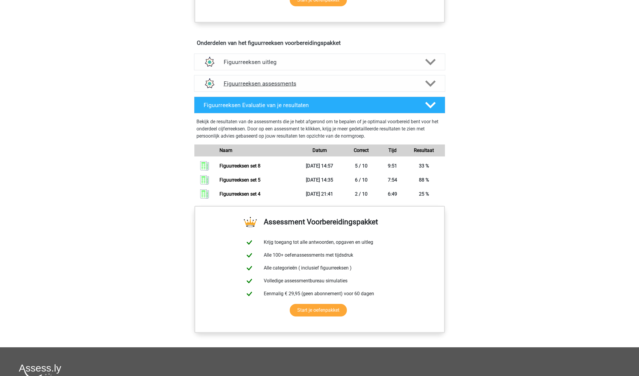
click at [261, 77] on div "Figuurreeksen assessments" at bounding box center [319, 83] width 251 height 17
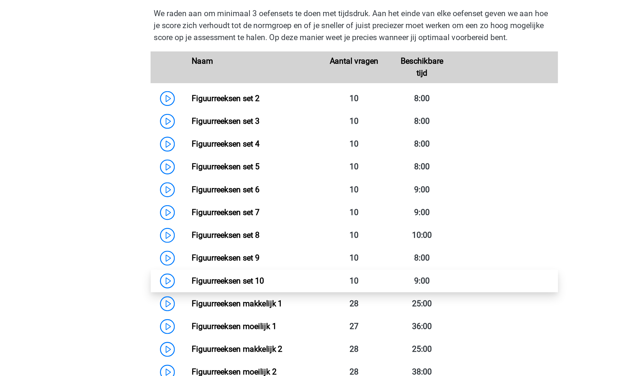
click at [254, 259] on link "Figuurreeksen set 10" at bounding box center [243, 261] width 44 height 6
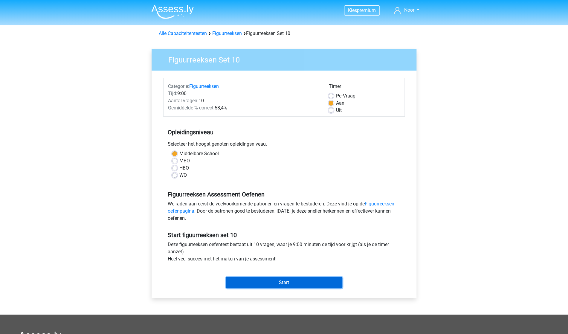
click at [259, 281] on input "Start" at bounding box center [284, 282] width 116 height 11
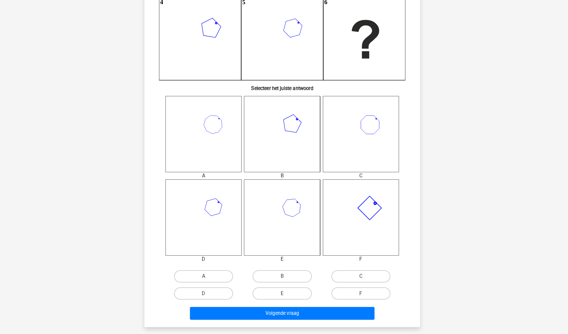
scroll to position [147, 0]
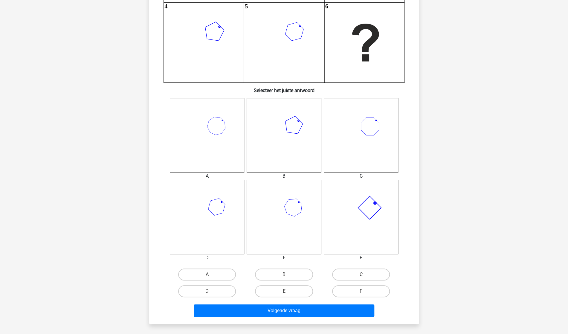
click at [365, 213] on icon at bounding box center [361, 217] width 74 height 74
click at [354, 286] on label "F" at bounding box center [361, 291] width 58 height 12
click at [361, 291] on input "F" at bounding box center [363, 293] width 4 height 4
radio input "true"
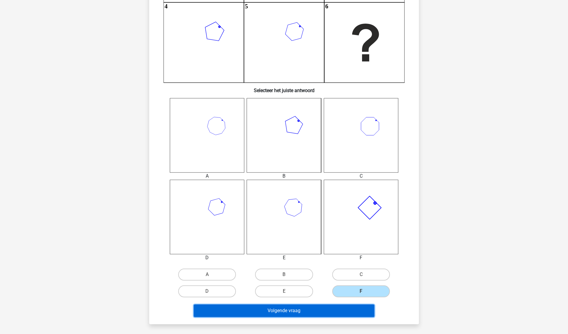
click at [327, 307] on button "Volgende vraag" at bounding box center [284, 310] width 181 height 13
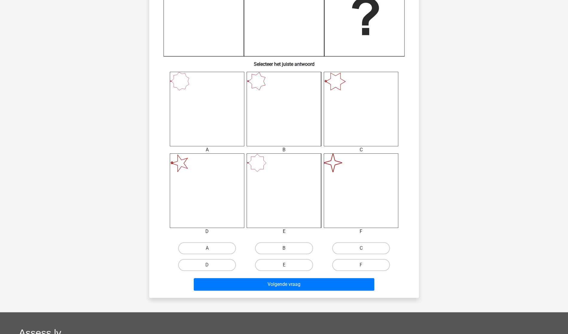
scroll to position [182, 0]
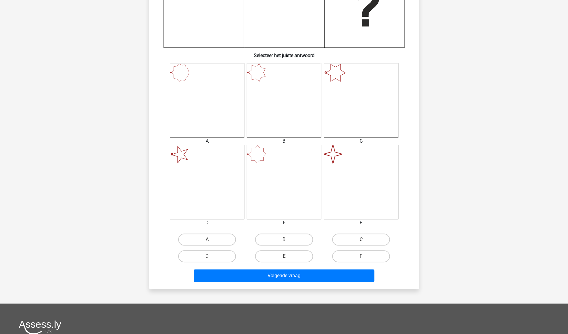
click at [361, 256] on input "F" at bounding box center [363, 258] width 4 height 4
radio input "true"
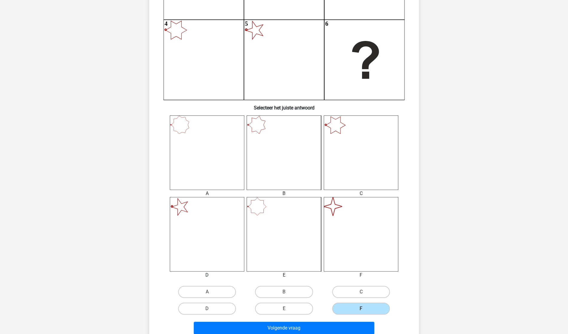
scroll to position [131, 0]
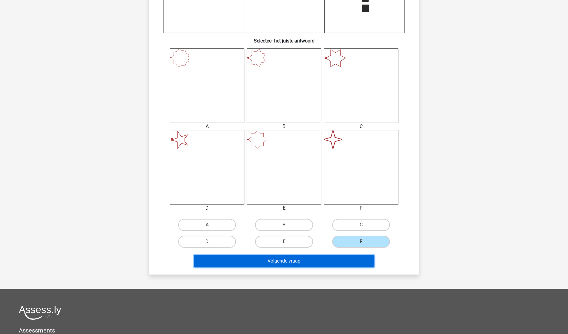
click at [295, 261] on button "Volgende vraag" at bounding box center [284, 261] width 181 height 13
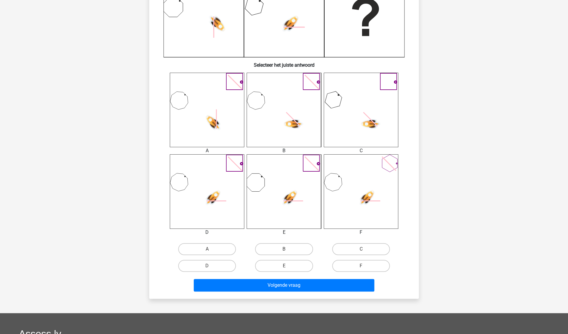
scroll to position [174, 0]
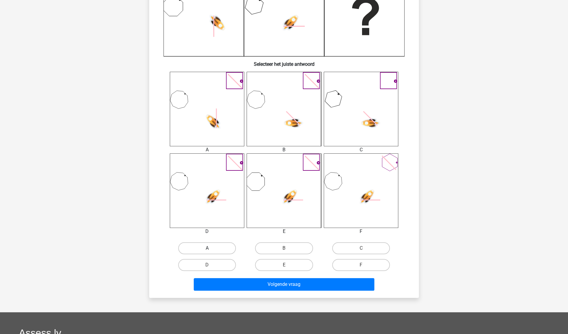
click at [211, 247] on label "A" at bounding box center [207, 248] width 58 height 12
click at [211, 248] on input "A" at bounding box center [209, 250] width 4 height 4
radio input "true"
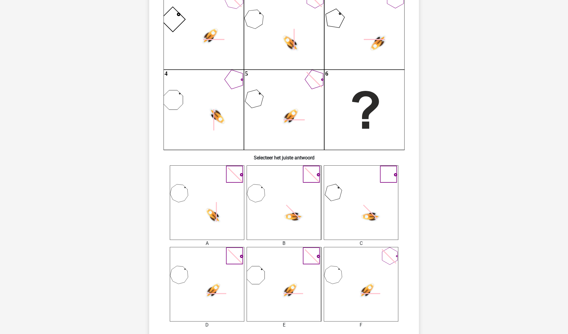
scroll to position [80, 0]
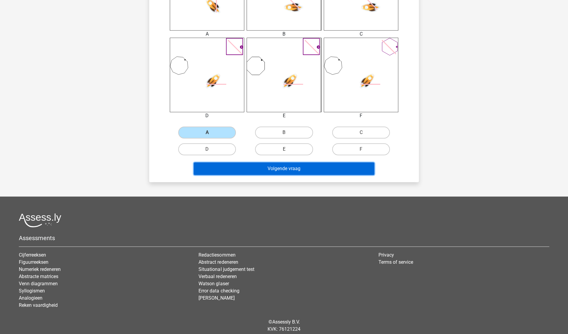
click at [230, 166] on button "Volgende vraag" at bounding box center [284, 168] width 181 height 13
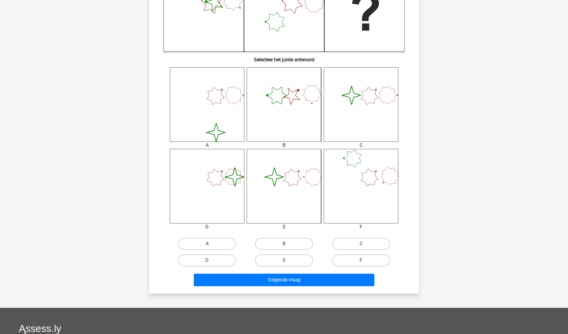
scroll to position [178, 0]
click at [281, 244] on label "B" at bounding box center [284, 243] width 58 height 12
click at [284, 244] on input "B" at bounding box center [286, 245] width 4 height 4
radio input "true"
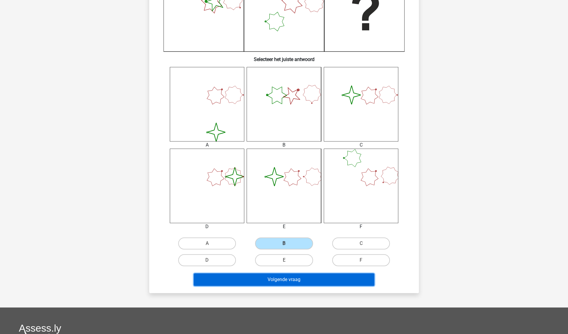
click at [285, 284] on button "Volgende vraag" at bounding box center [284, 279] width 181 height 13
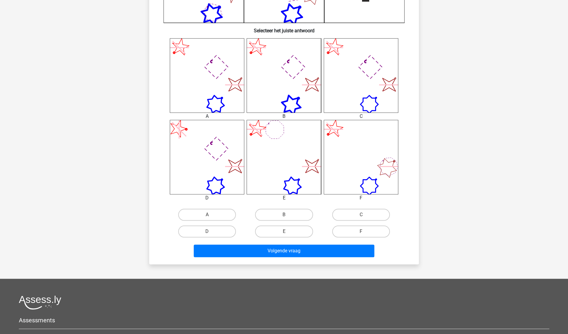
scroll to position [213, 0]
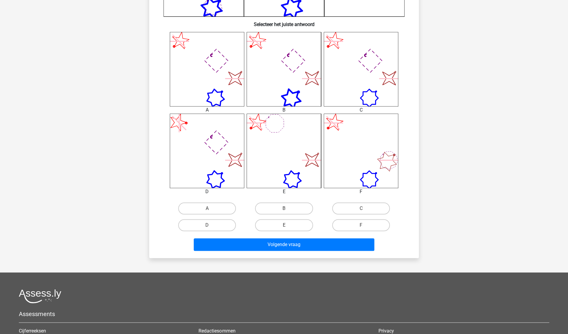
click at [199, 202] on div "A" at bounding box center [207, 208] width 77 height 17
drag, startPoint x: 204, startPoint y: 204, endPoint x: 199, endPoint y: 202, distance: 4.8
click at [199, 202] on div "A" at bounding box center [207, 208] width 77 height 17
click at [208, 208] on input "A" at bounding box center [209, 210] width 4 height 4
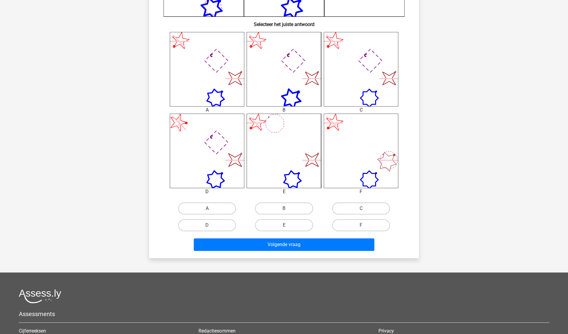
radio input "true"
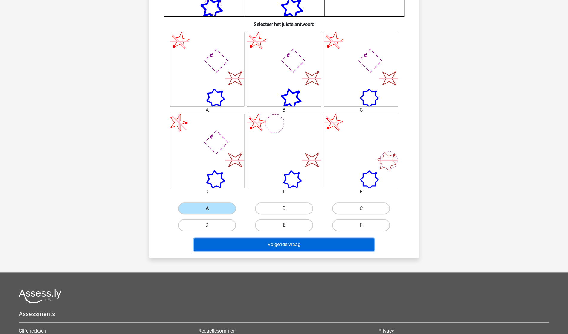
click at [264, 245] on button "Volgende vraag" at bounding box center [284, 244] width 181 height 13
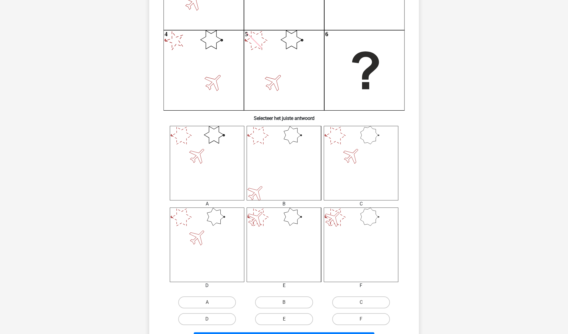
scroll to position [121, 0]
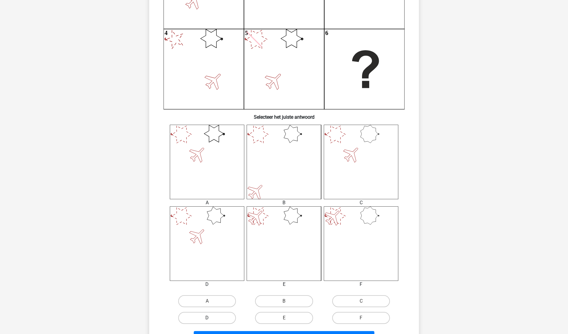
click at [224, 314] on label "D" at bounding box center [207, 318] width 58 height 12
click at [211, 318] on input "D" at bounding box center [209, 320] width 4 height 4
radio input "true"
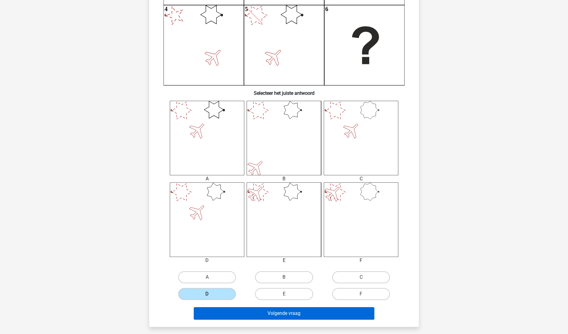
scroll to position [144, 0]
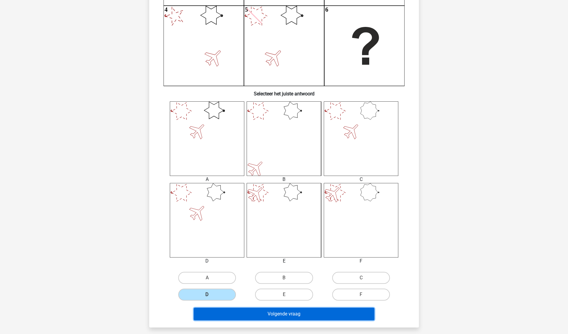
click at [281, 311] on button "Volgende vraag" at bounding box center [284, 314] width 181 height 13
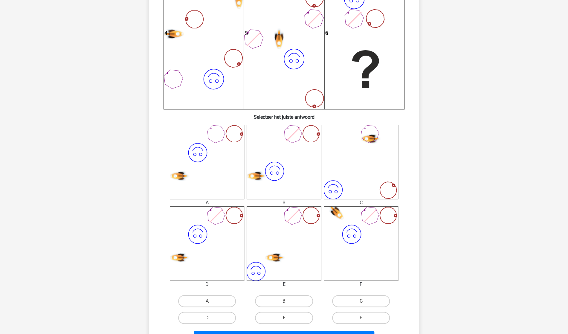
scroll to position [186, 0]
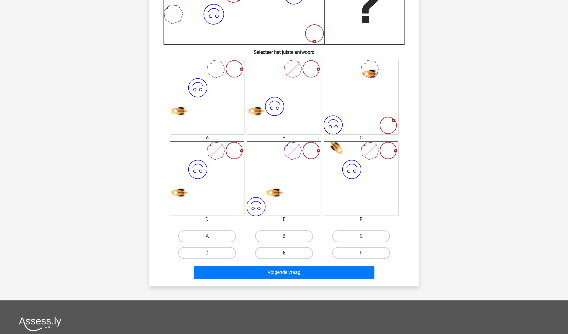
click at [198, 247] on label "D" at bounding box center [207, 253] width 58 height 12
click at [207, 253] on input "D" at bounding box center [209, 255] width 4 height 4
radio input "true"
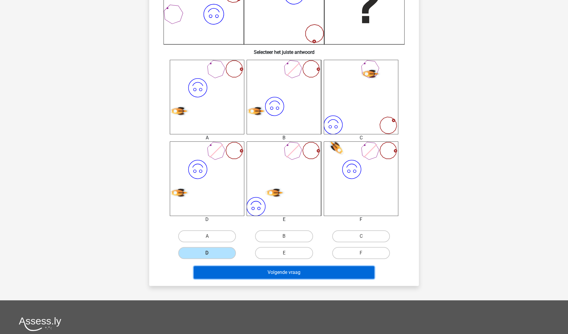
click at [254, 271] on button "Volgende vraag" at bounding box center [284, 272] width 181 height 13
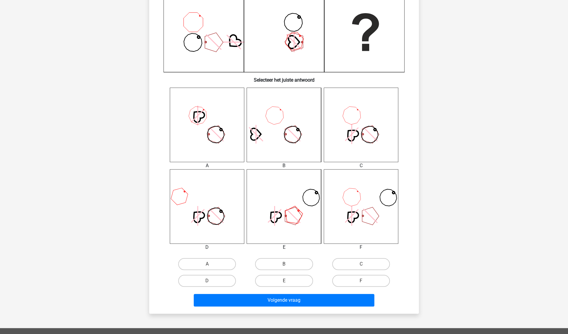
scroll to position [158, 0]
click at [361, 283] on input "F" at bounding box center [363, 282] width 4 height 4
radio input "true"
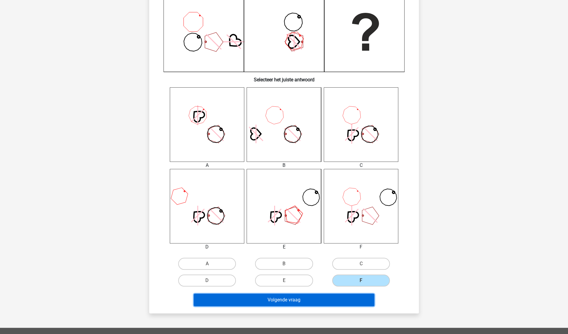
click at [337, 297] on button "Volgende vraag" at bounding box center [284, 299] width 181 height 13
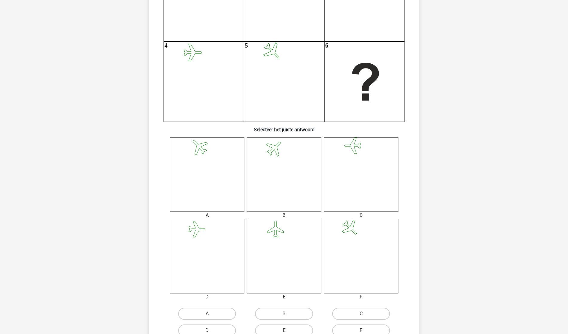
scroll to position [136, 0]
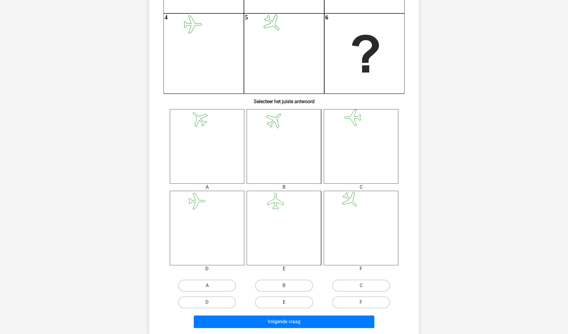
click at [285, 299] on label "E" at bounding box center [284, 302] width 58 height 12
click at [285, 302] on input "E" at bounding box center [286, 304] width 4 height 4
radio input "true"
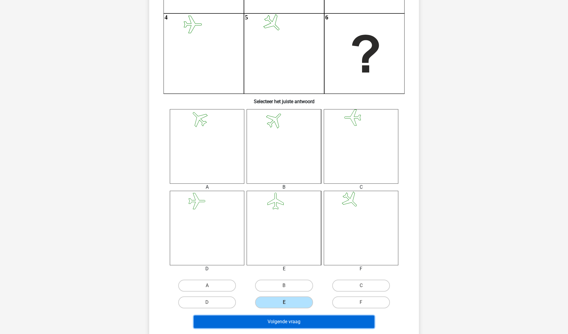
click at [291, 320] on button "Volgende vraag" at bounding box center [284, 321] width 181 height 13
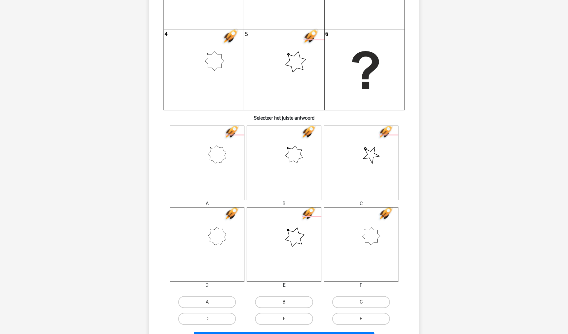
scroll to position [119, 0]
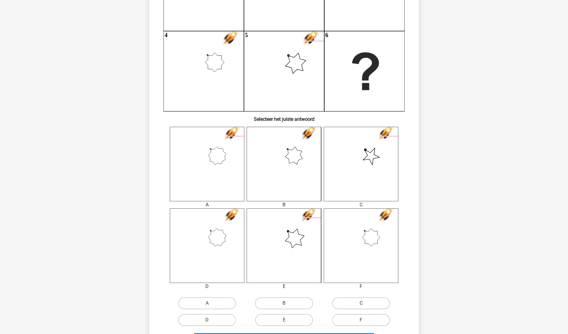
click at [344, 302] on label "C" at bounding box center [361, 303] width 58 height 12
click at [361, 303] on input "C" at bounding box center [363, 305] width 4 height 4
radio input "true"
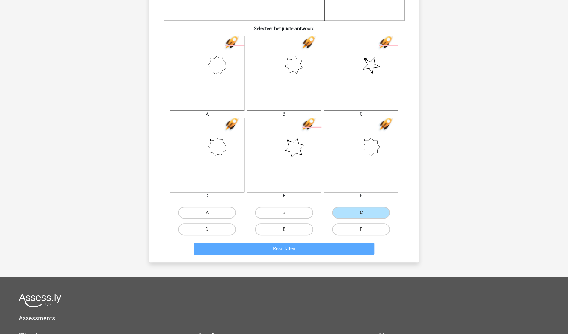
scroll to position [214, 0]
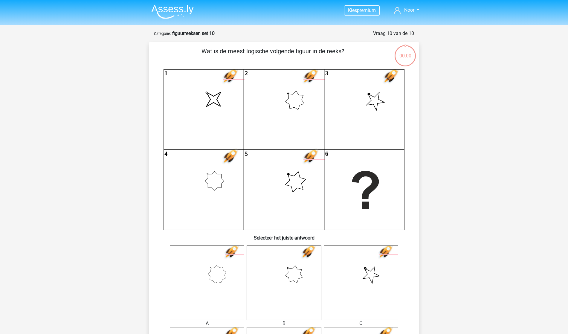
scroll to position [214, 0]
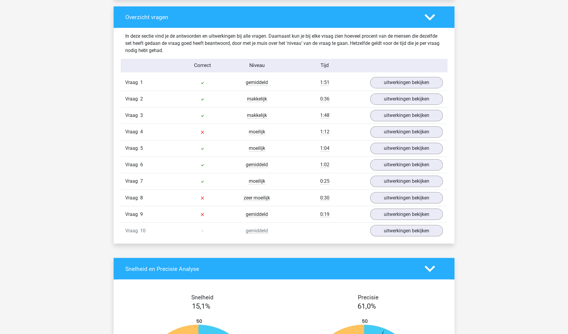
scroll to position [443, 0]
click at [377, 229] on link "uitwerkingen bekijken" at bounding box center [406, 230] width 83 height 13
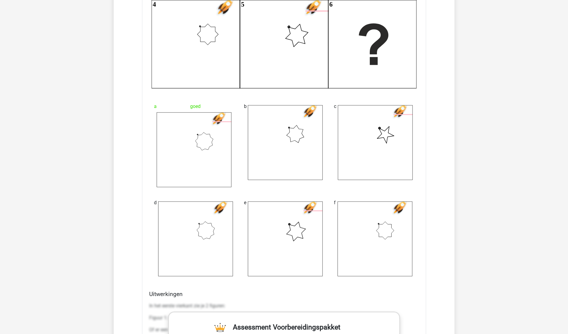
scroll to position [788, 0]
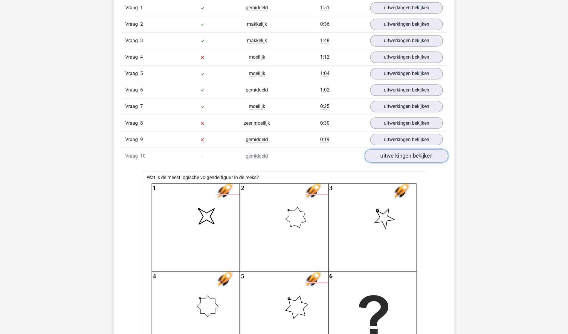
click at [396, 158] on link "uitwerkingen bekijken" at bounding box center [406, 155] width 83 height 13
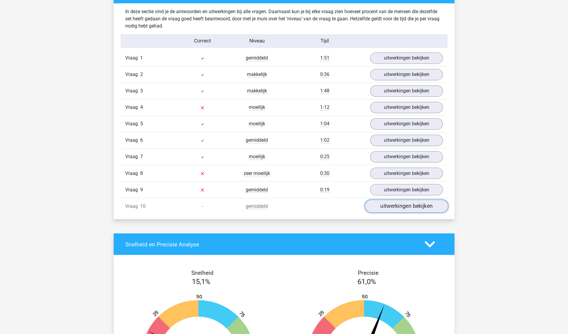
scroll to position [468, 0]
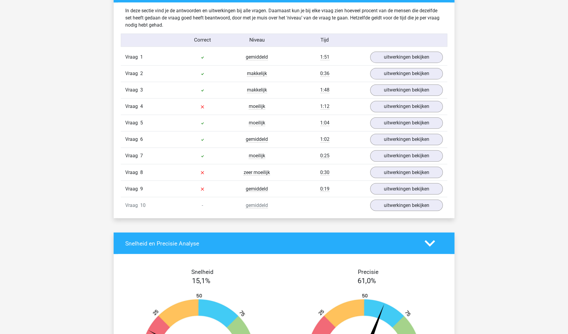
click at [381, 48] on div "In deze sectie vind je de antwoorden en uitwerkingen bij alle vragen. Daarnaast…" at bounding box center [284, 109] width 332 height 215
click at [390, 60] on link "uitwerkingen bekijken" at bounding box center [406, 57] width 83 height 13
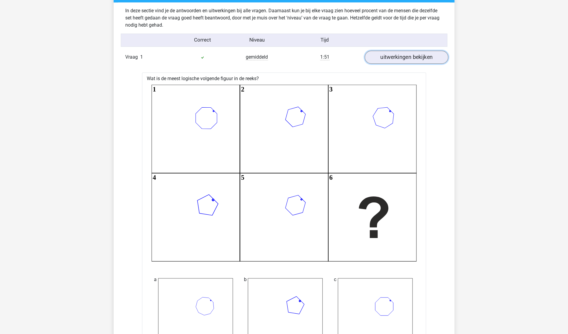
click at [390, 60] on link "uitwerkingen bekijken" at bounding box center [406, 57] width 83 height 13
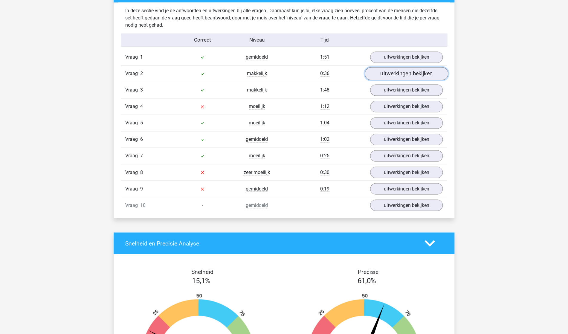
click at [396, 77] on link "uitwerkingen bekijken" at bounding box center [406, 73] width 83 height 13
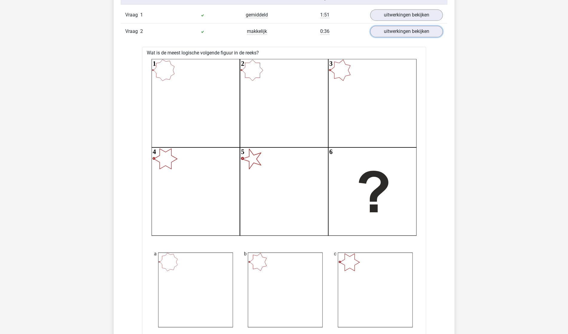
scroll to position [436, 0]
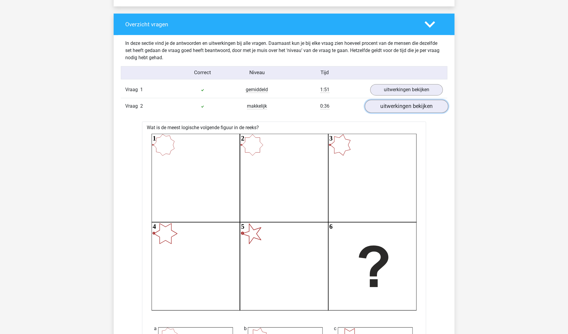
click at [399, 106] on link "uitwerkingen bekijken" at bounding box center [406, 106] width 83 height 13
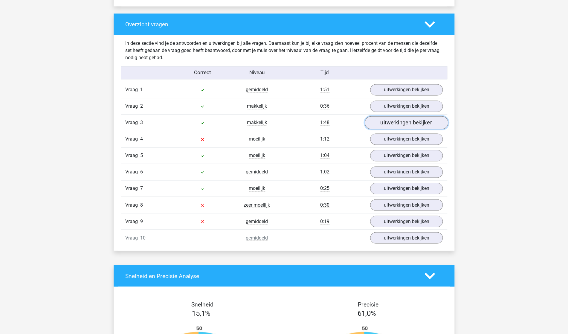
click at [406, 120] on link "uitwerkingen bekijken" at bounding box center [406, 122] width 83 height 13
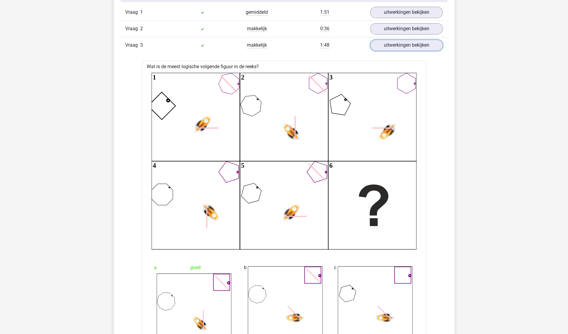
scroll to position [336, 0]
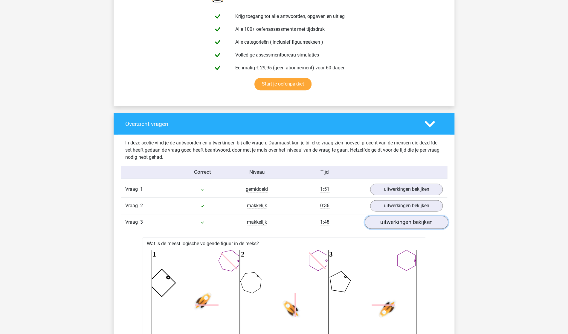
click at [393, 220] on link "uitwerkingen bekijken" at bounding box center [406, 221] width 83 height 13
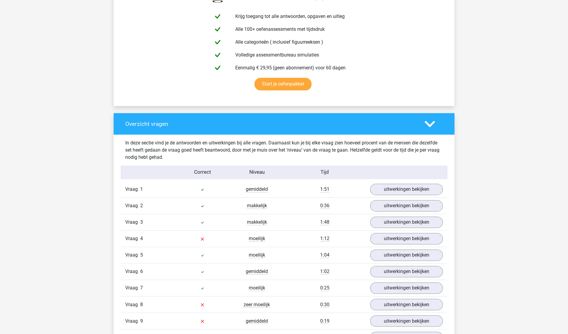
click at [399, 230] on div "Vraag 4 moeilijk 1:12 uitwerkingen bekijken" at bounding box center [284, 238] width 326 height 16
click at [394, 238] on link "uitwerkingen bekijken" at bounding box center [406, 238] width 83 height 13
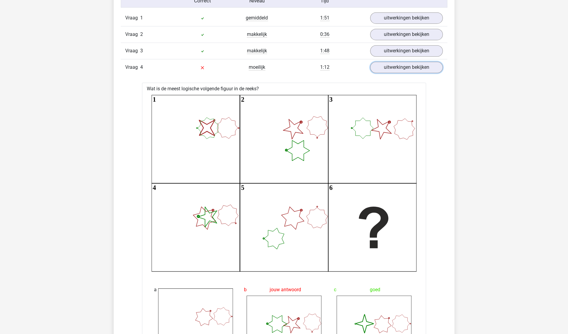
scroll to position [491, 0]
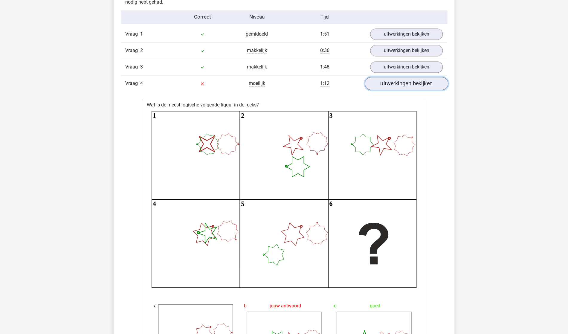
click at [401, 83] on link "uitwerkingen bekijken" at bounding box center [406, 83] width 83 height 13
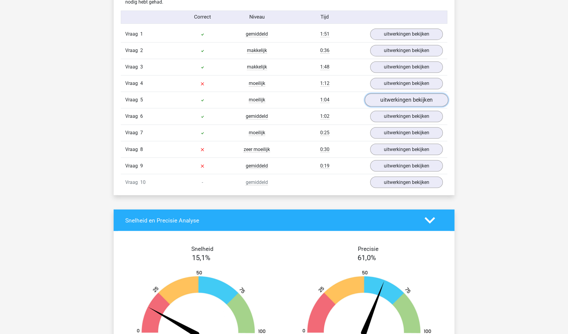
click at [393, 102] on link "uitwerkingen bekijken" at bounding box center [406, 99] width 83 height 13
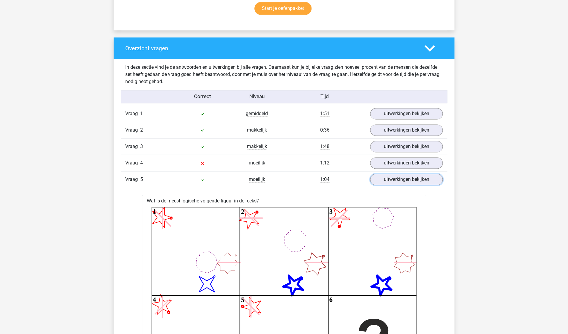
scroll to position [410, 0]
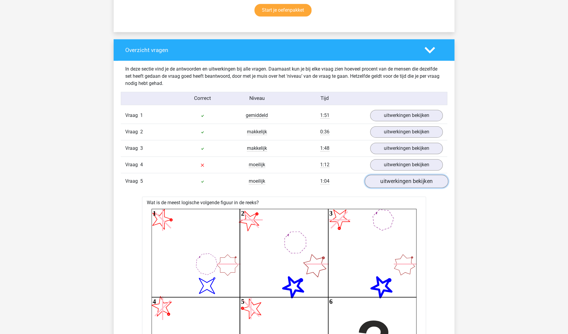
click at [403, 182] on link "uitwerkingen bekijken" at bounding box center [406, 181] width 83 height 13
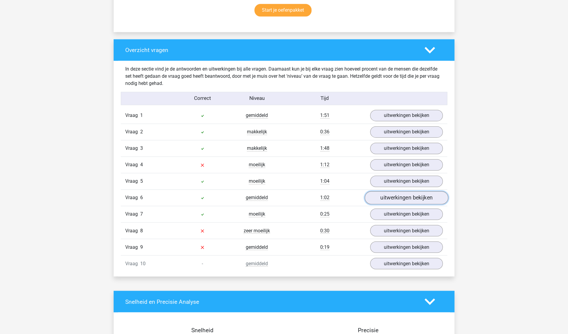
click at [391, 193] on link "uitwerkingen bekijken" at bounding box center [406, 197] width 83 height 13
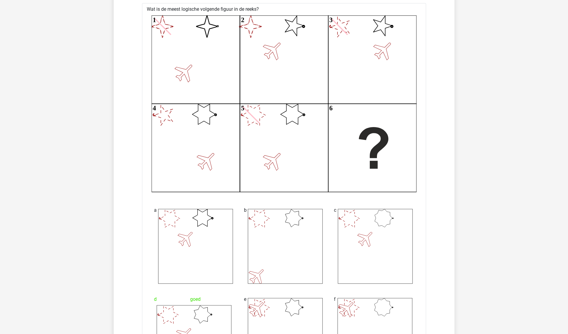
scroll to position [619, 0]
click at [392, 193] on div "image/svg+xml image/svg+xml 1 image/svg+xml 2 3 4 5 6" at bounding box center [284, 103] width 274 height 181
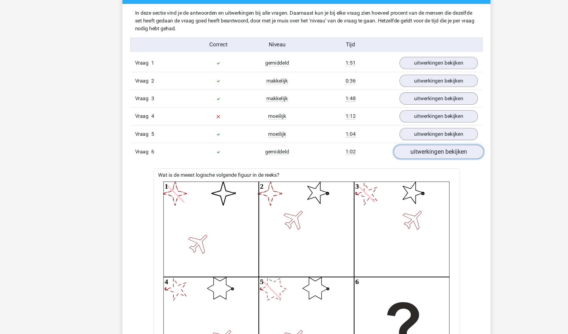
scroll to position [467, 0]
click at [416, 141] on link "uitwerkingen bekijken" at bounding box center [406, 140] width 83 height 13
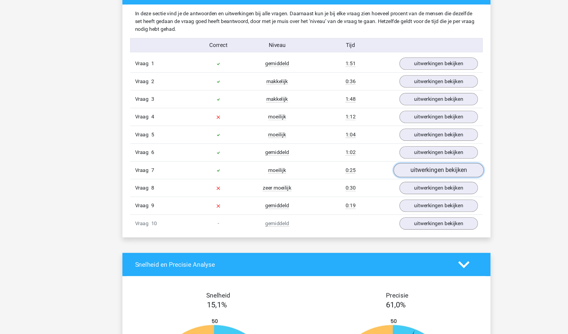
click at [402, 159] on link "uitwerkingen bekijken" at bounding box center [406, 157] width 83 height 13
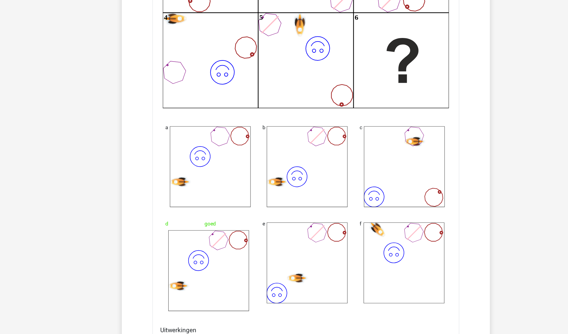
scroll to position [583, 0]
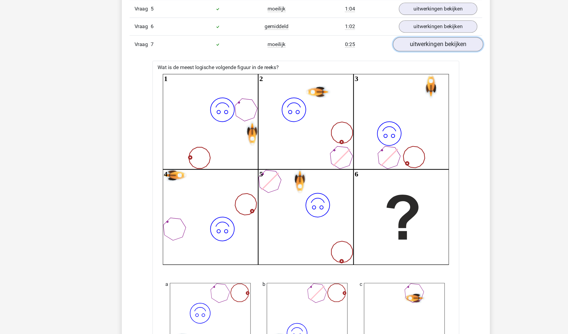
click at [400, 39] on link "uitwerkingen bekijken" at bounding box center [406, 40] width 83 height 13
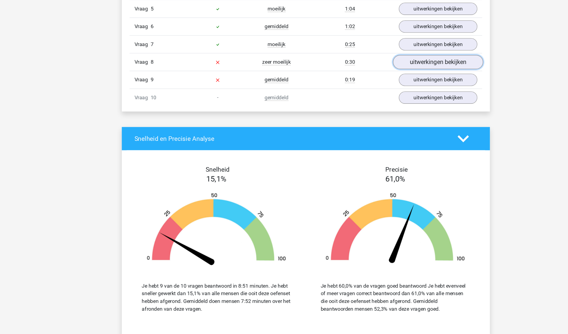
click at [394, 56] on link "uitwerkingen bekijken" at bounding box center [406, 57] width 83 height 13
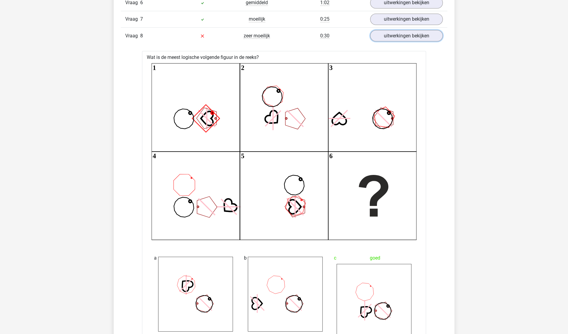
scroll to position [604, 0]
click at [383, 36] on link "uitwerkingen bekijken" at bounding box center [406, 36] width 83 height 13
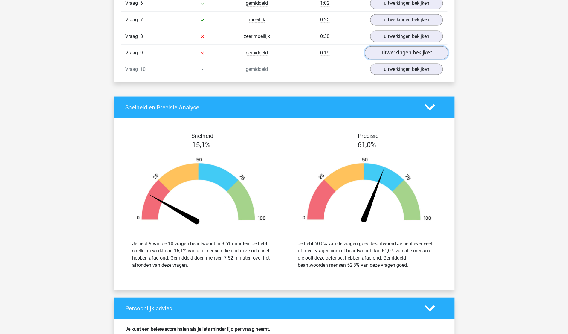
click at [397, 56] on link "uitwerkingen bekijken" at bounding box center [406, 52] width 83 height 13
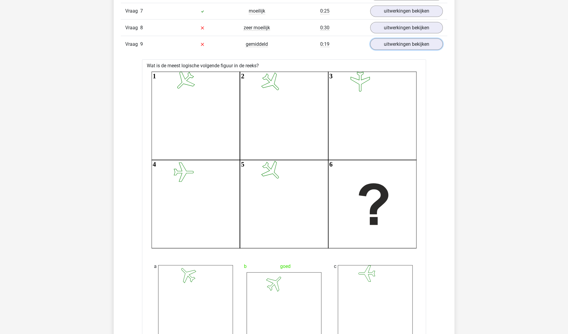
scroll to position [613, 0]
click at [375, 49] on div "Vraag 9 gemiddeld 0:19 uitwerkingen bekijken" at bounding box center [284, 44] width 326 height 16
click at [382, 45] on link "uitwerkingen bekijken" at bounding box center [406, 44] width 83 height 13
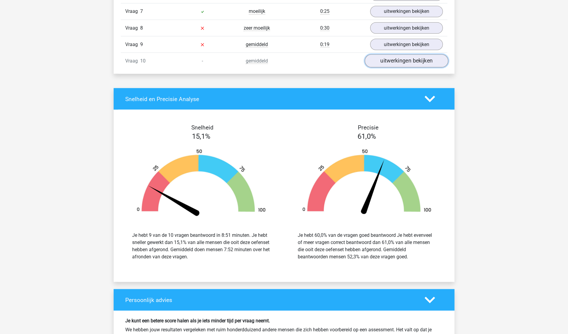
click at [383, 61] on link "uitwerkingen bekijken" at bounding box center [406, 60] width 83 height 13
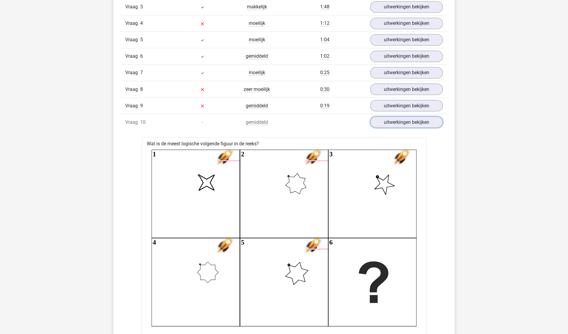
scroll to position [551, 0]
click at [390, 116] on link "uitwerkingen bekijken" at bounding box center [406, 122] width 83 height 13
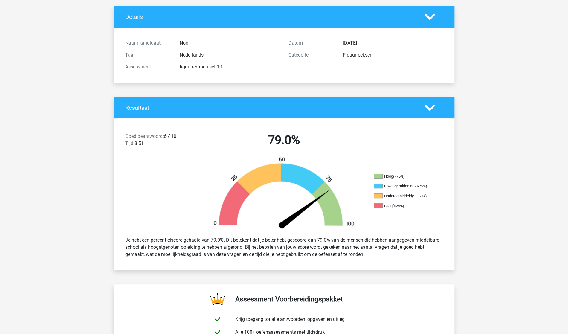
scroll to position [0, 0]
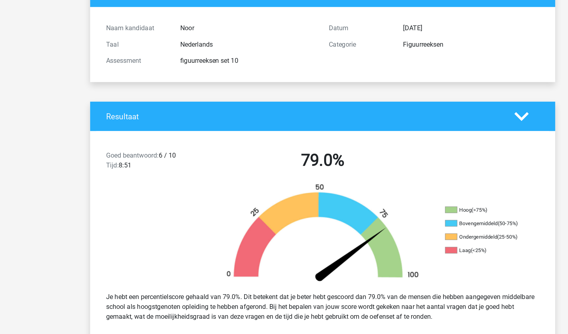
click at [302, 145] on div "Resultaat" at bounding box center [284, 141] width 341 height 22
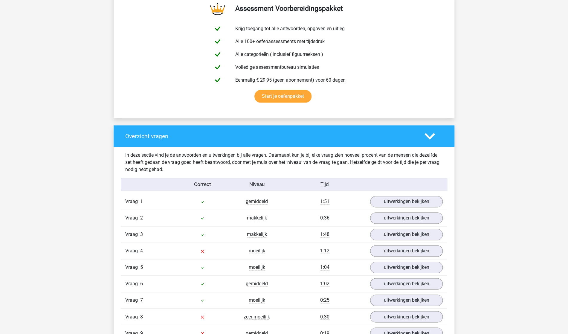
scroll to position [370, 0]
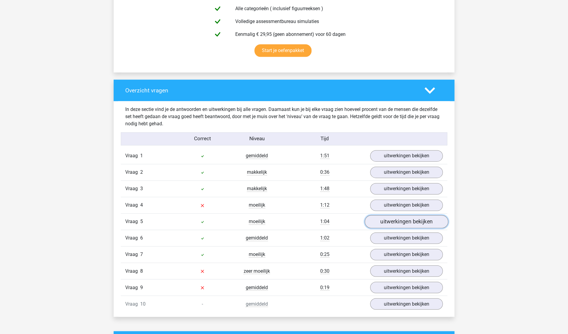
click at [402, 223] on link "uitwerkingen bekijken" at bounding box center [406, 221] width 83 height 13
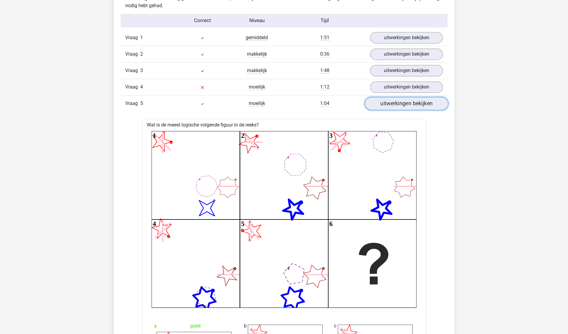
scroll to position [482, 0]
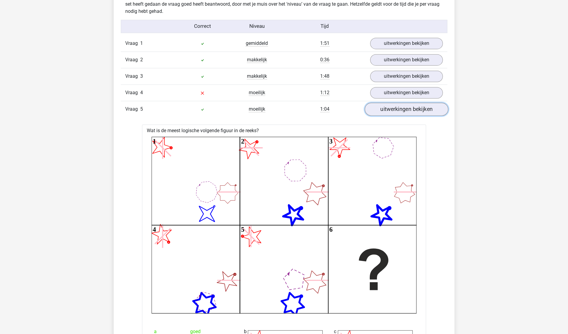
click at [432, 108] on link "uitwerkingen bekijken" at bounding box center [406, 109] width 83 height 13
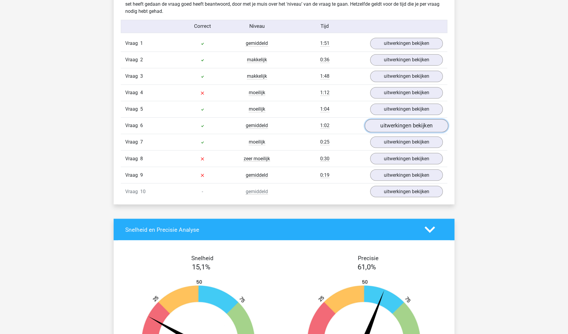
click at [417, 129] on link "uitwerkingen bekijken" at bounding box center [406, 125] width 83 height 13
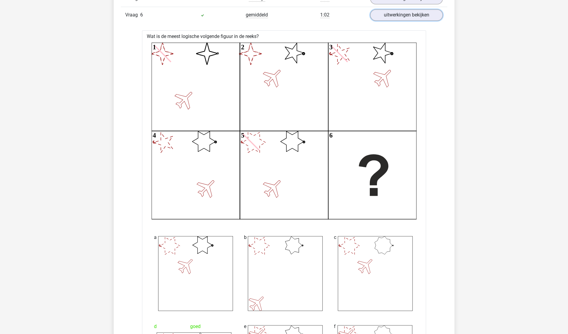
scroll to position [584, 0]
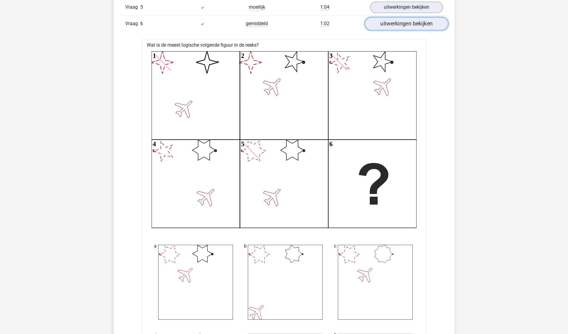
click at [382, 23] on link "uitwerkingen bekijken" at bounding box center [406, 23] width 83 height 13
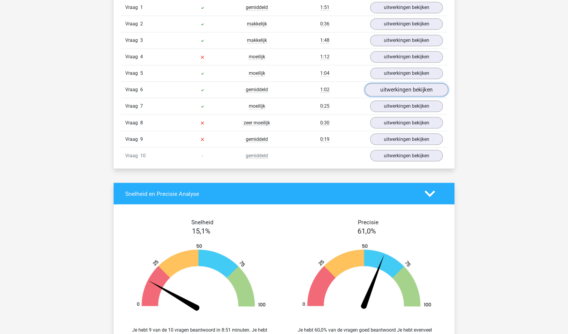
scroll to position [518, 0]
click at [391, 116] on div "Vraag 8 zeer moeilijk 0:30 uitwerkingen bekijken" at bounding box center [284, 122] width 326 height 16
click at [389, 106] on link "uitwerkingen bekijken" at bounding box center [406, 106] width 83 height 13
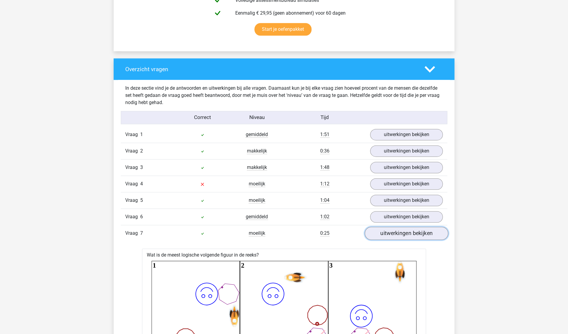
scroll to position [371, 0]
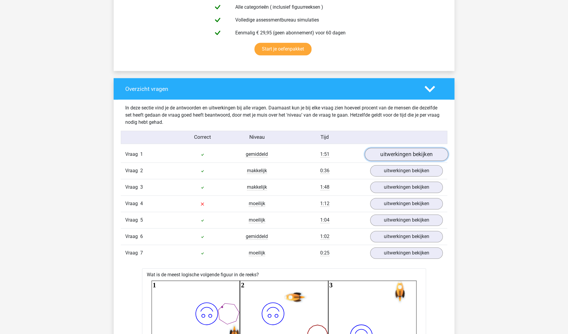
click at [411, 155] on link "uitwerkingen bekijken" at bounding box center [406, 154] width 83 height 13
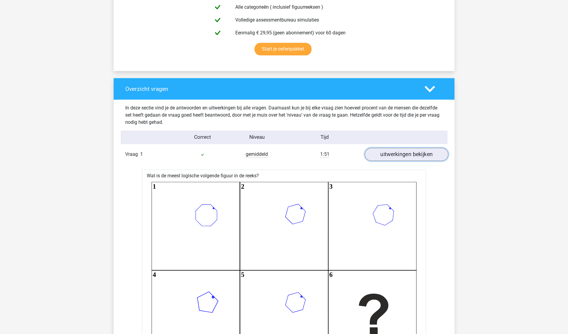
click at [411, 155] on link "uitwerkingen bekijken" at bounding box center [406, 154] width 83 height 13
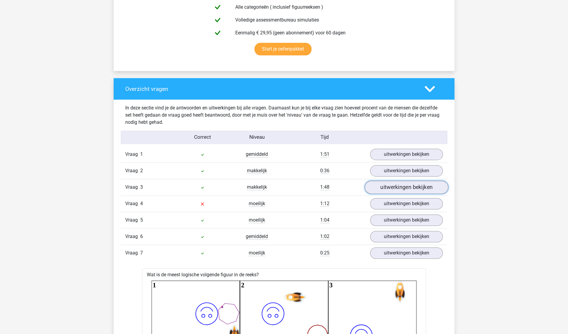
click at [385, 191] on link "uitwerkingen bekijken" at bounding box center [406, 187] width 83 height 13
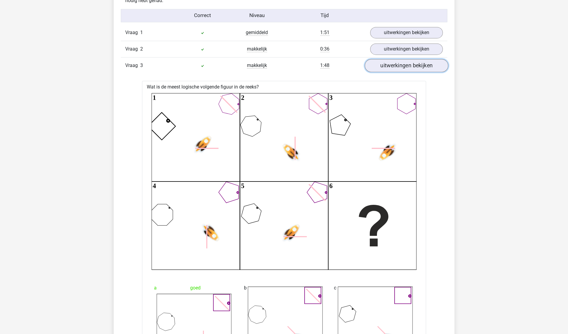
scroll to position [493, 0]
click at [390, 61] on link "uitwerkingen bekijken" at bounding box center [406, 65] width 83 height 13
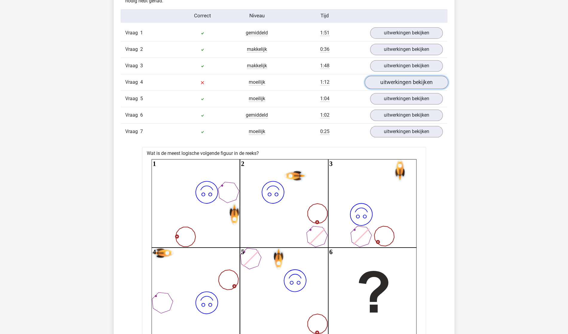
click at [411, 82] on link "uitwerkingen bekijken" at bounding box center [406, 82] width 83 height 13
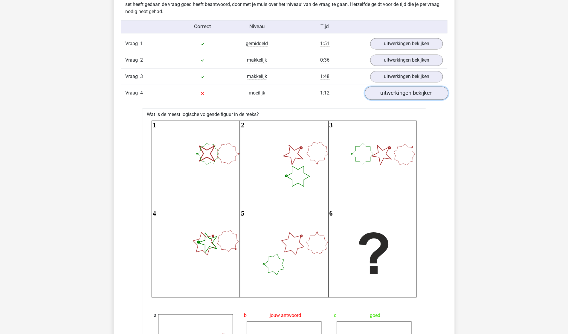
scroll to position [484, 0]
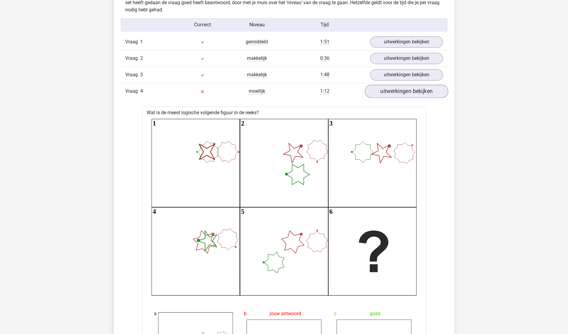
click at [411, 82] on div "Vraag 3 makkelijk 1:48 uitwerkingen bekijken" at bounding box center [284, 74] width 326 height 16
click at [402, 93] on link "uitwerkingen bekijken" at bounding box center [406, 91] width 83 height 13
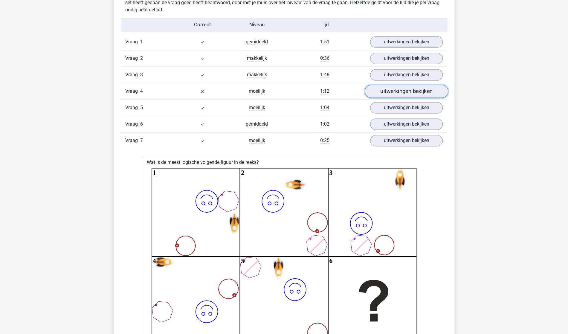
click at [402, 93] on link "uitwerkingen bekijken" at bounding box center [406, 91] width 83 height 13
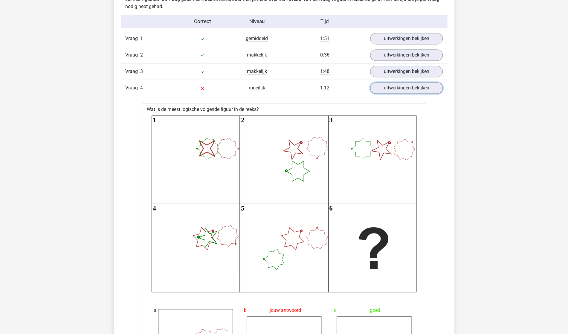
scroll to position [476, 0]
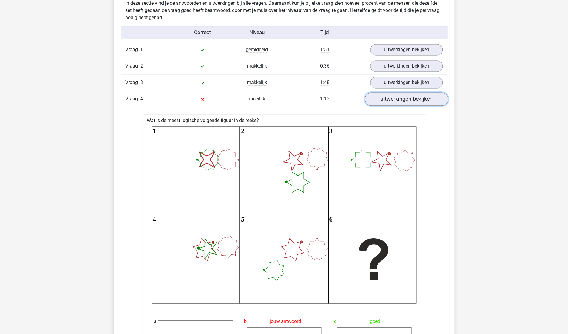
click at [415, 97] on link "uitwerkingen bekijken" at bounding box center [406, 98] width 83 height 13
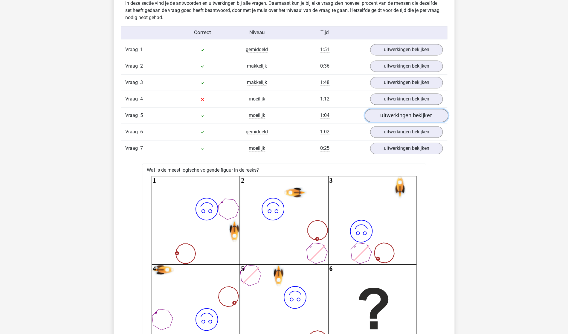
click at [405, 114] on link "uitwerkingen bekijken" at bounding box center [406, 115] width 83 height 13
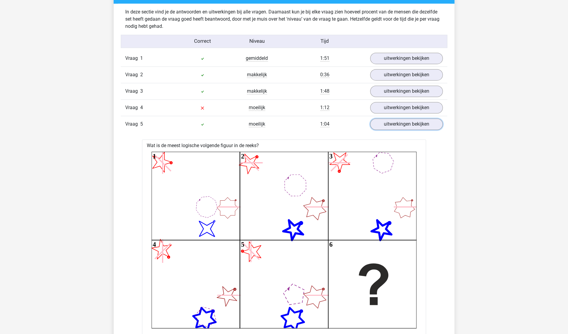
scroll to position [454, 0]
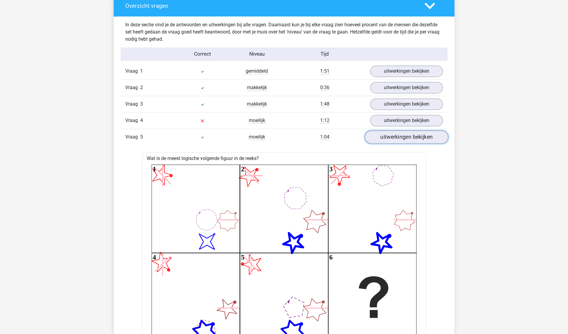
click at [402, 132] on link "uitwerkingen bekijken" at bounding box center [406, 136] width 83 height 13
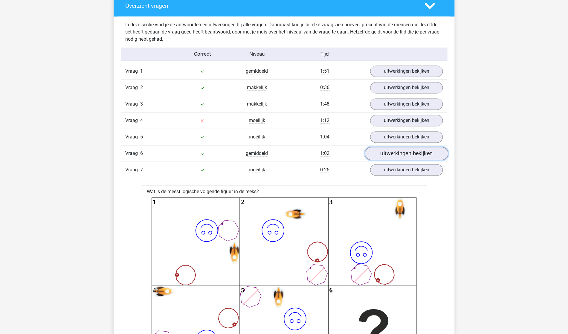
click at [395, 154] on link "uitwerkingen bekijken" at bounding box center [406, 153] width 83 height 13
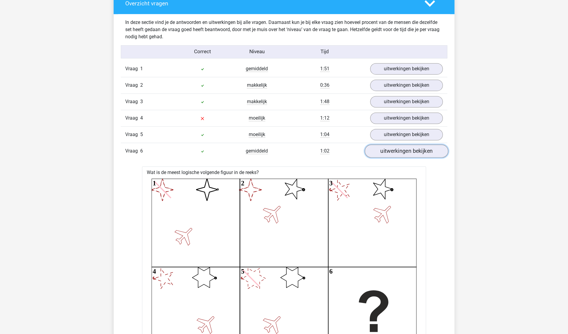
scroll to position [457, 0]
click at [392, 146] on link "uitwerkingen bekijken" at bounding box center [406, 150] width 83 height 13
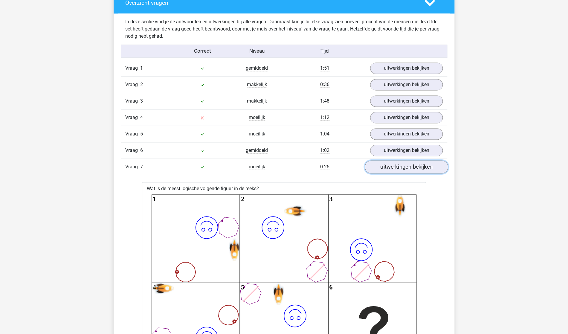
click at [396, 166] on link "uitwerkingen bekijken" at bounding box center [406, 166] width 83 height 13
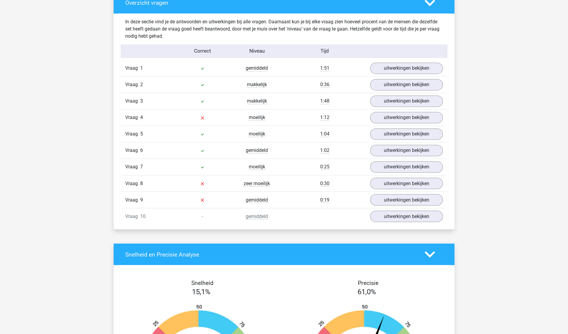
click at [396, 176] on div "Vraag 8 zeer moeilijk 0:30 uitwerkingen bekijken" at bounding box center [284, 183] width 326 height 16
click at [408, 184] on link "uitwerkingen bekijken" at bounding box center [406, 183] width 83 height 13
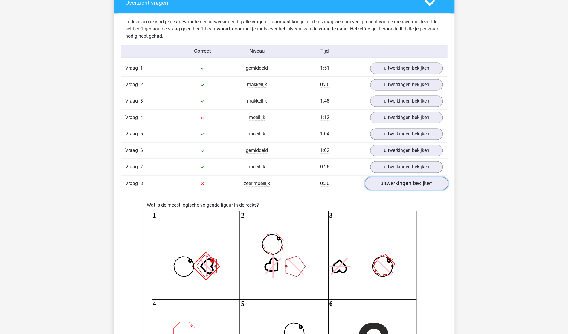
drag, startPoint x: 408, startPoint y: 185, endPoint x: 395, endPoint y: 185, distance: 13.4
click at [395, 185] on link "uitwerkingen bekijken" at bounding box center [406, 183] width 83 height 13
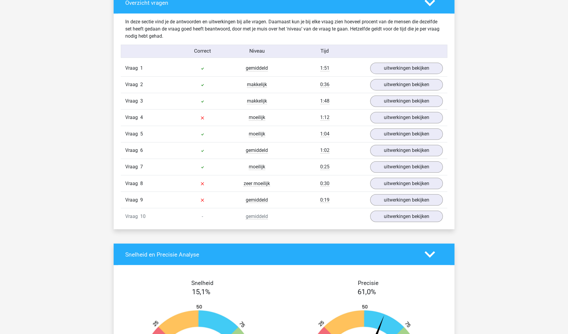
drag, startPoint x: 390, startPoint y: 195, endPoint x: 329, endPoint y: 139, distance: 82.3
click at [329, 139] on div "Vraag 5 moeilijk 1:04 uitwerkingen bekijken" at bounding box center [284, 134] width 326 height 16
click at [389, 167] on link "uitwerkingen bekijken" at bounding box center [406, 166] width 83 height 13
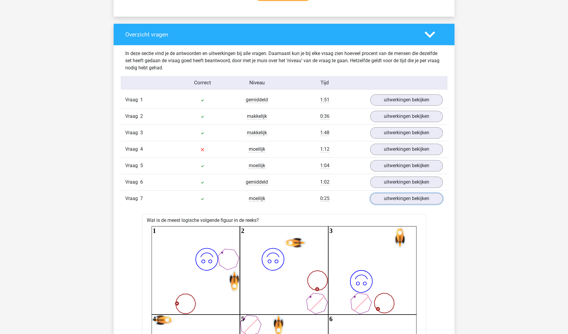
scroll to position [392, 0]
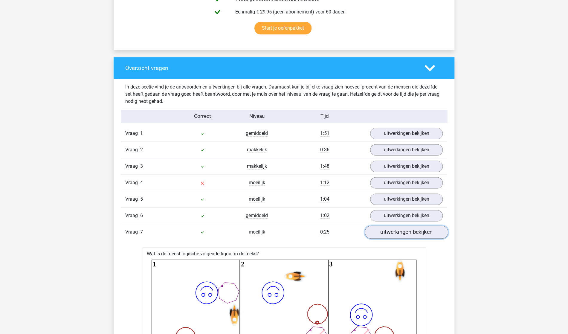
click at [388, 236] on link "uitwerkingen bekijken" at bounding box center [406, 231] width 83 height 13
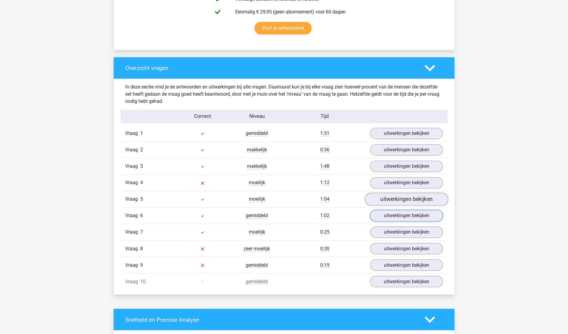
drag, startPoint x: 384, startPoint y: 220, endPoint x: 392, endPoint y: 202, distance: 19.4
drag, startPoint x: 392, startPoint y: 202, endPoint x: 383, endPoint y: 200, distance: 9.8
click at [383, 200] on link "uitwerkingen bekijken" at bounding box center [406, 198] width 83 height 13
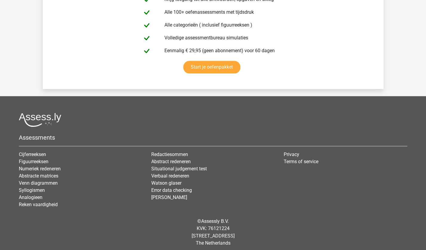
scroll to position [1679, 0]
click at [27, 159] on link "Figuurreeksen" at bounding box center [34, 162] width 30 height 6
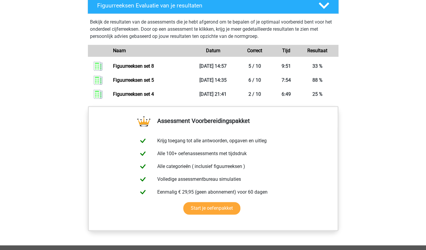
scroll to position [425, 0]
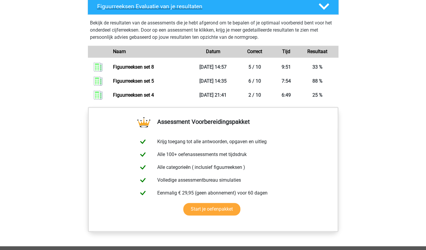
click at [234, 6] on h4 "Figuurreeksen Evaluatie van je resultaten" at bounding box center [203, 6] width 212 height 7
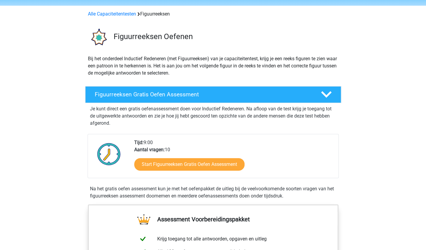
scroll to position [3, 0]
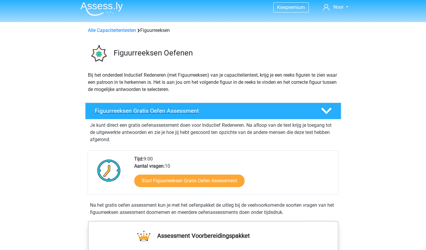
click at [187, 111] on h4 "Figuurreeksen Gratis Oefen Assessment" at bounding box center [203, 111] width 216 height 7
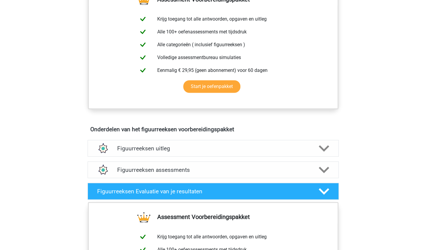
scroll to position [141, 0]
click at [157, 171] on h4 "Figuurreeksen assessments" at bounding box center [213, 169] width 192 height 7
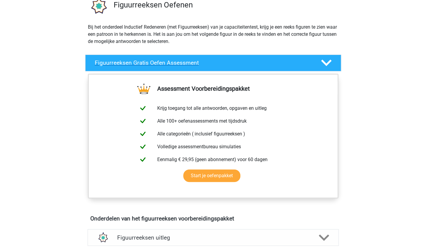
scroll to position [51, 0]
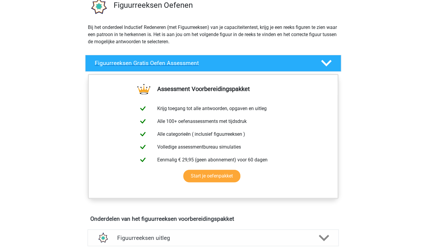
click at [224, 61] on h4 "Figuurreeksen Gratis Oefen Assessment" at bounding box center [203, 63] width 216 height 7
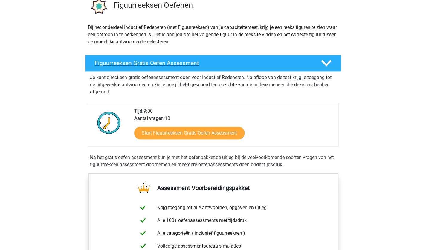
click at [224, 61] on h4 "Figuurreeksen Gratis Oefen Assessment" at bounding box center [203, 63] width 216 height 7
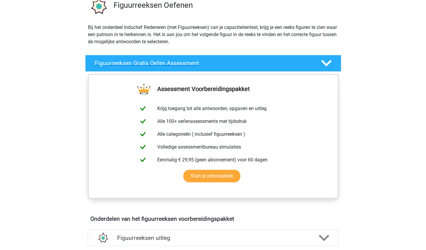
scroll to position [0, 0]
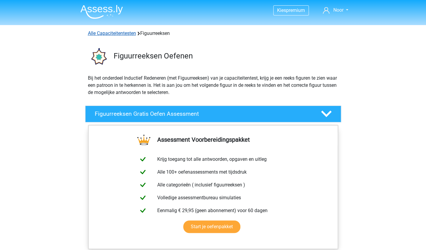
click at [115, 34] on link "Alle Capaciteitentesten" at bounding box center [112, 33] width 48 height 6
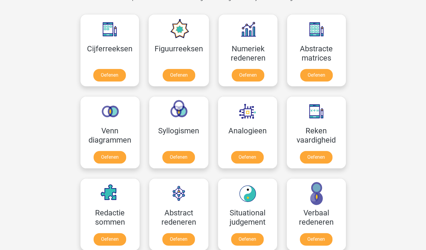
scroll to position [267, 0]
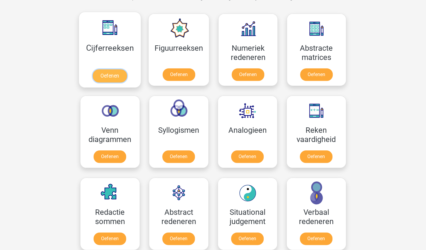
click at [111, 69] on link "Oefenen" at bounding box center [110, 75] width 34 height 13
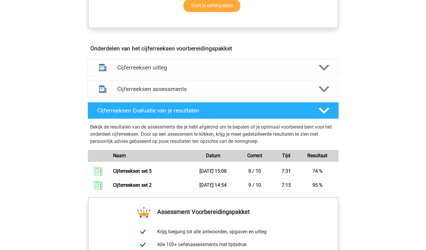
scroll to position [321, 0]
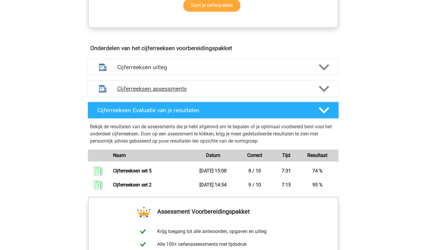
click at [146, 92] on h4 "Cijferreeksen assessments" at bounding box center [213, 88] width 192 height 7
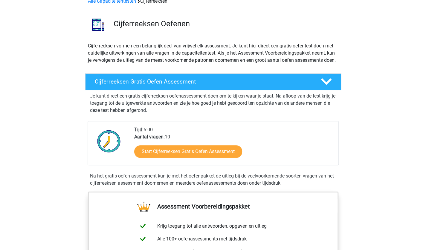
scroll to position [0, 0]
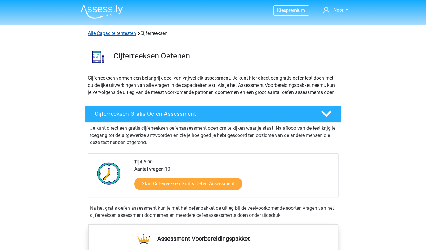
click at [117, 32] on link "Alle Capaciteitentesten" at bounding box center [112, 33] width 48 height 6
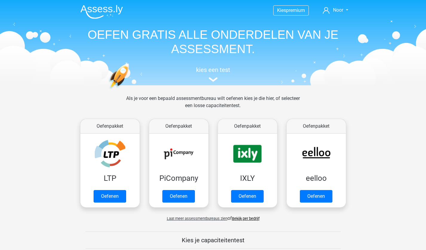
scroll to position [253, 0]
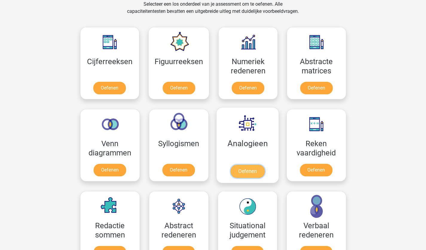
click at [257, 165] on link "Oefenen" at bounding box center [247, 171] width 34 height 13
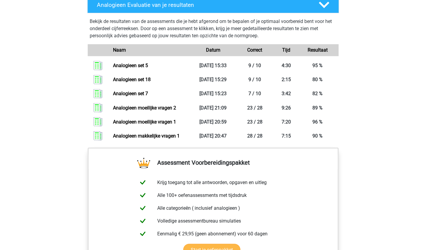
scroll to position [412, 0]
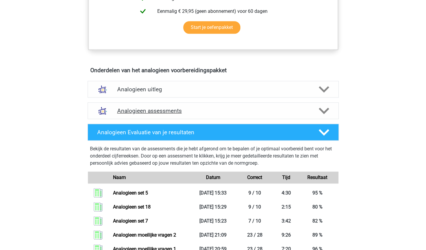
click at [149, 108] on h4 "Analogieen assessments" at bounding box center [213, 111] width 192 height 7
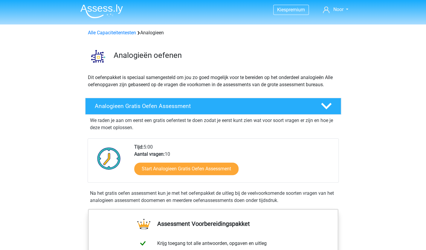
scroll to position [0, 0]
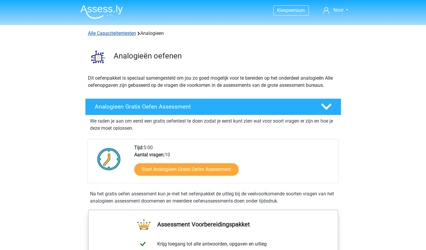
click at [108, 34] on link "Alle Capaciteitentesten" at bounding box center [112, 33] width 48 height 6
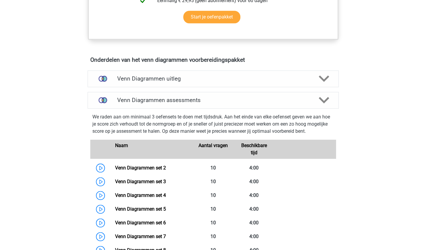
scroll to position [266, 0]
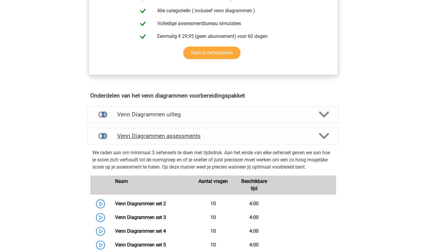
click at [138, 139] on div "Venn Diagrammen assessments" at bounding box center [213, 136] width 251 height 17
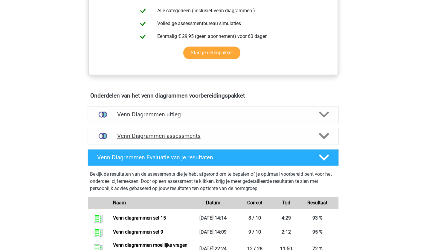
scroll to position [0, 0]
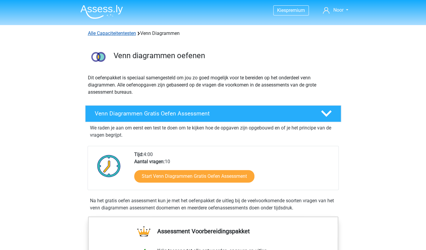
click at [106, 36] on link "Alle Capaciteitentesten" at bounding box center [112, 33] width 48 height 6
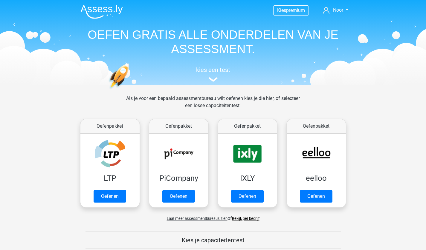
scroll to position [253, 0]
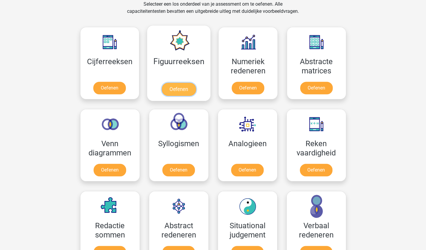
click at [183, 83] on link "Oefenen" at bounding box center [179, 89] width 34 height 13
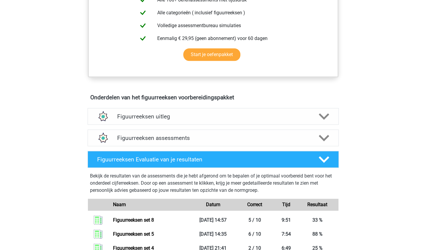
scroll to position [272, 0]
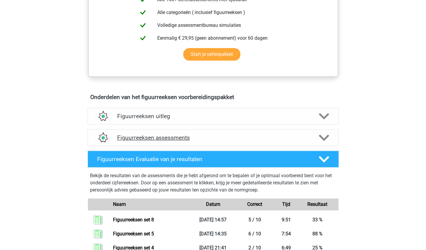
click at [191, 139] on h4 "Figuurreeksen assessments" at bounding box center [213, 137] width 192 height 7
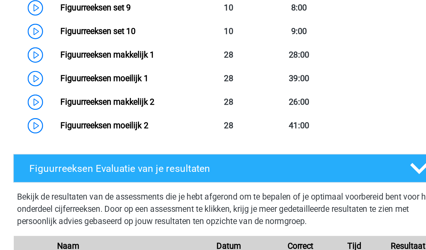
scroll to position [511, 0]
